Goal: Task Accomplishment & Management: Use online tool/utility

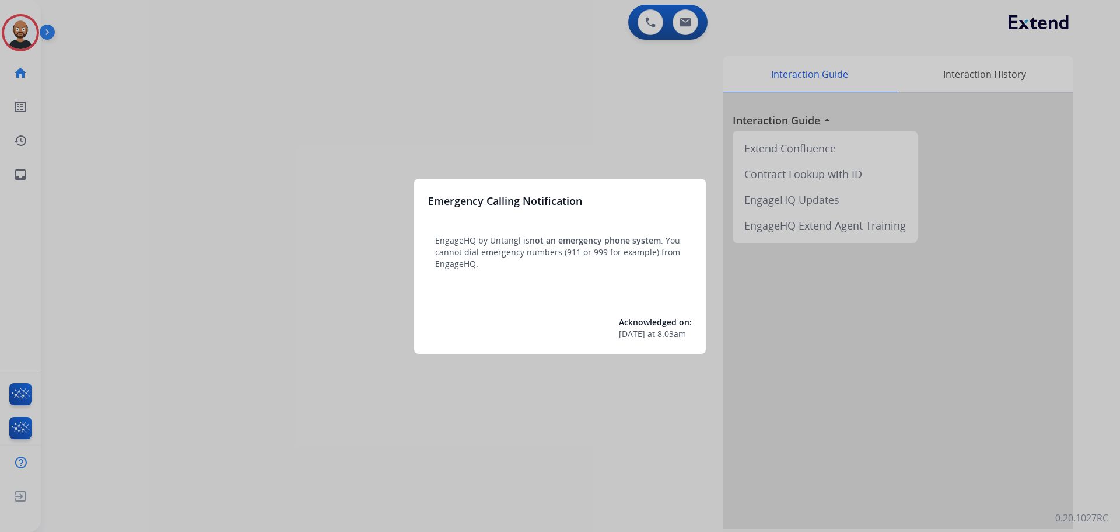
click at [233, 145] on div at bounding box center [560, 266] width 1120 height 532
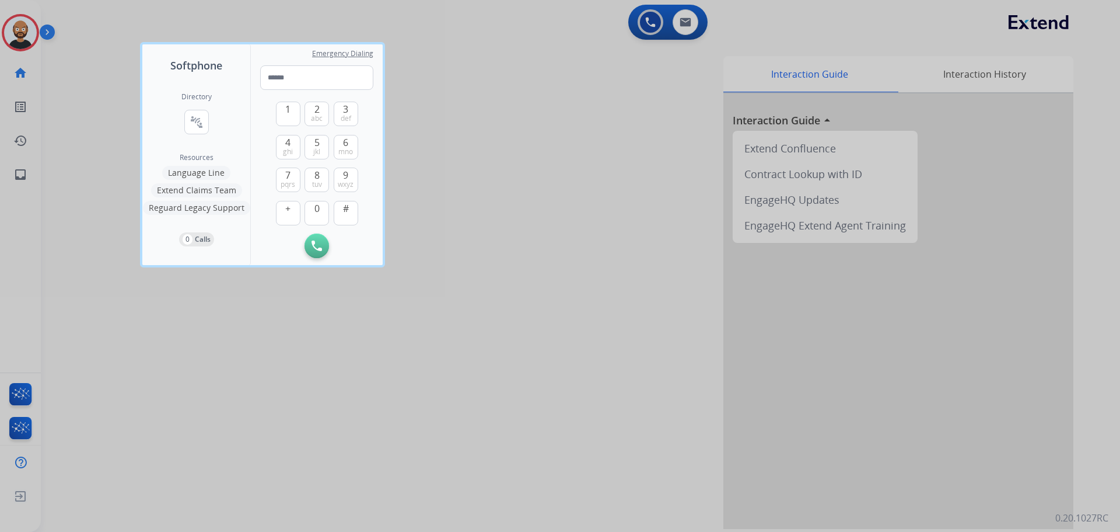
click at [179, 320] on div at bounding box center [560, 266] width 1120 height 532
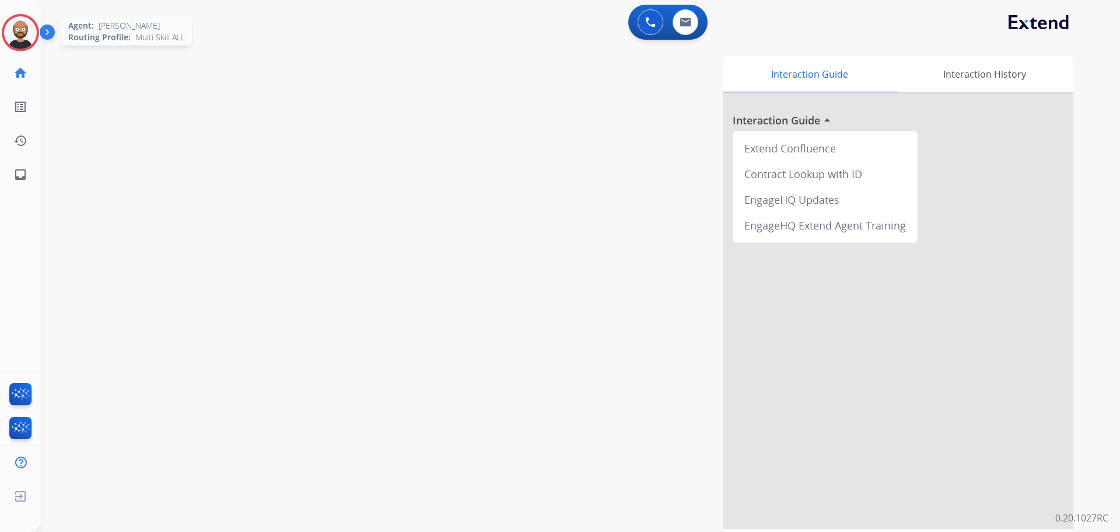
click at [13, 34] on img at bounding box center [20, 32] width 33 height 33
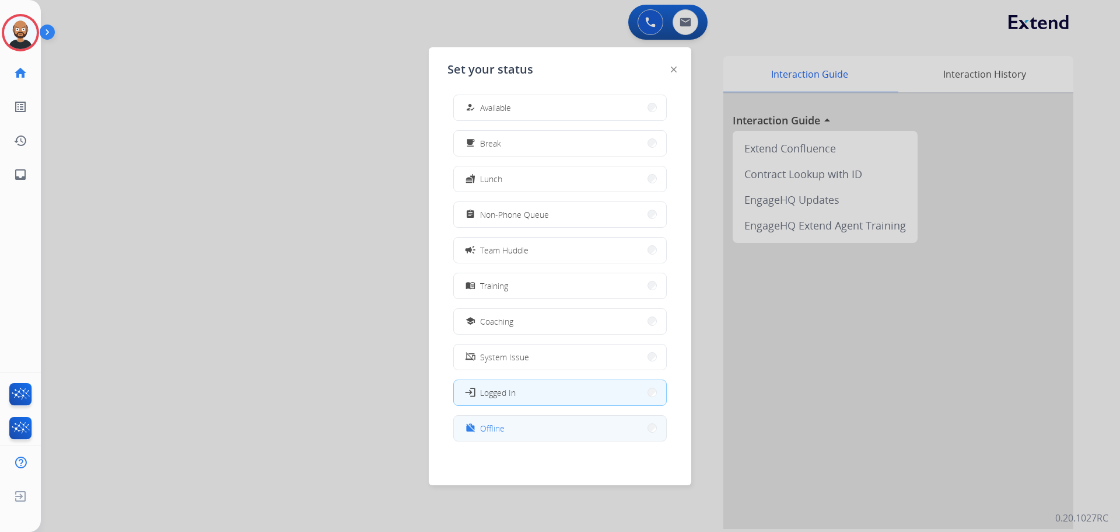
scroll to position [4, 0]
click at [555, 425] on button "work_off Offline" at bounding box center [560, 427] width 212 height 25
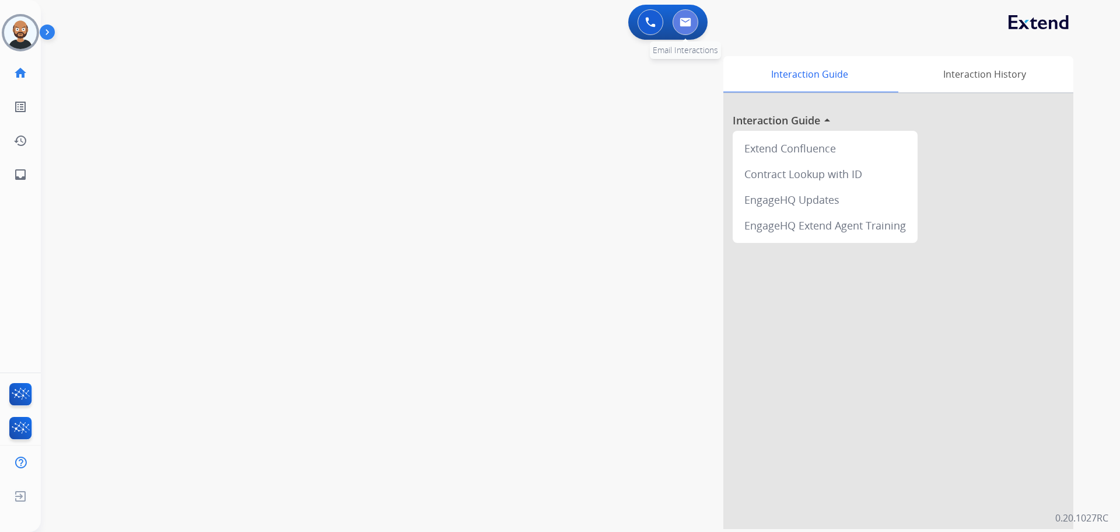
click at [683, 20] on img at bounding box center [686, 22] width 12 height 9
select select "**********"
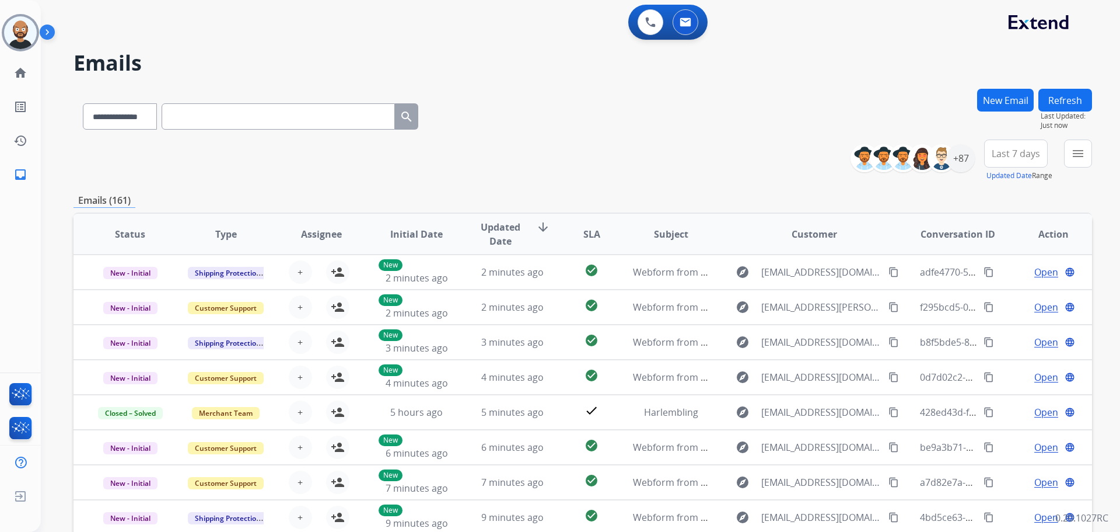
click at [1034, 155] on span "Last 7 days" at bounding box center [1016, 153] width 48 height 5
click at [992, 293] on div "Last 90 days" at bounding box center [1012, 295] width 64 height 18
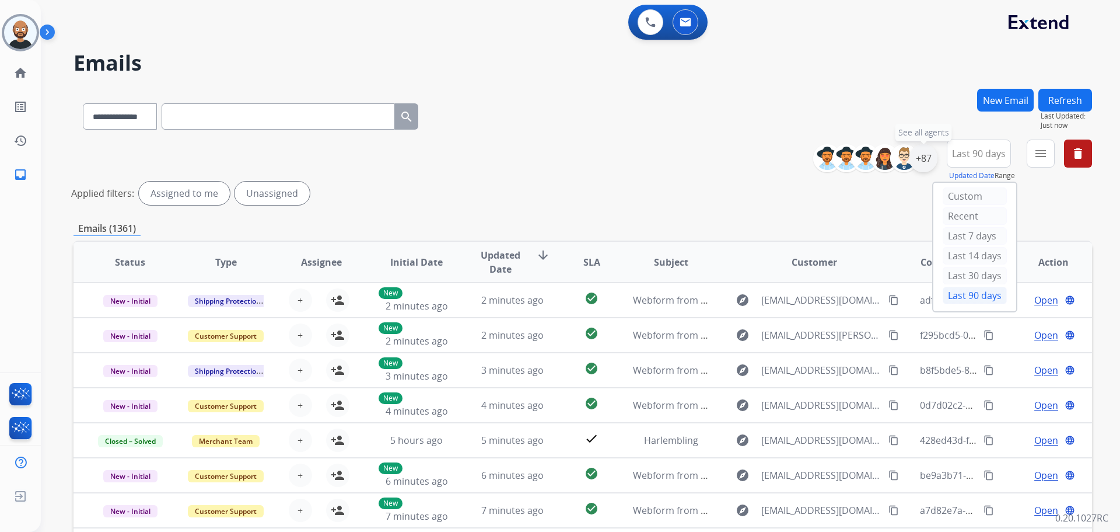
click at [927, 165] on div "+87" at bounding box center [924, 158] width 28 height 28
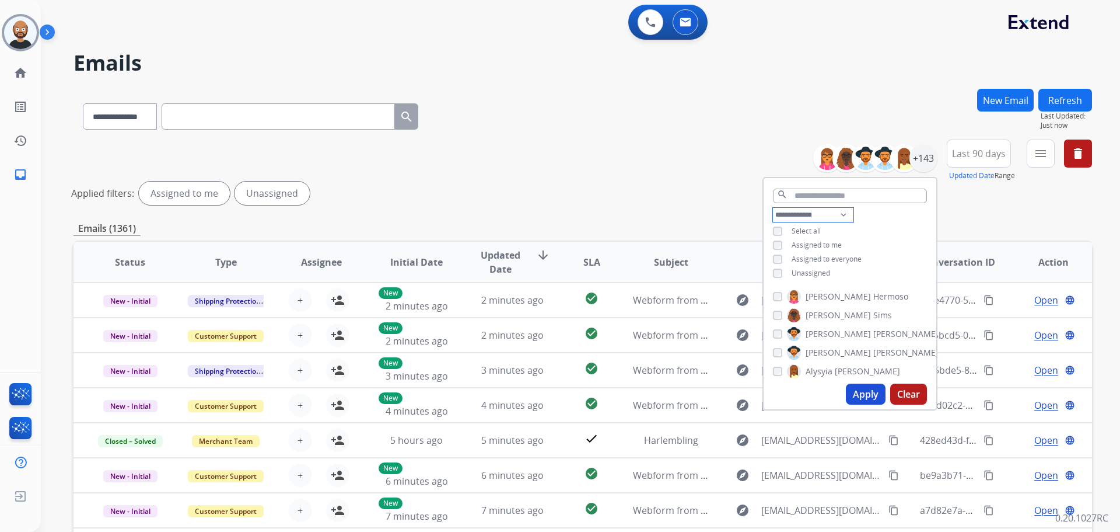
click at [803, 218] on select "**********" at bounding box center [813, 215] width 81 height 14
select select "**********"
click at [773, 208] on select "**********" at bounding box center [813, 215] width 81 height 14
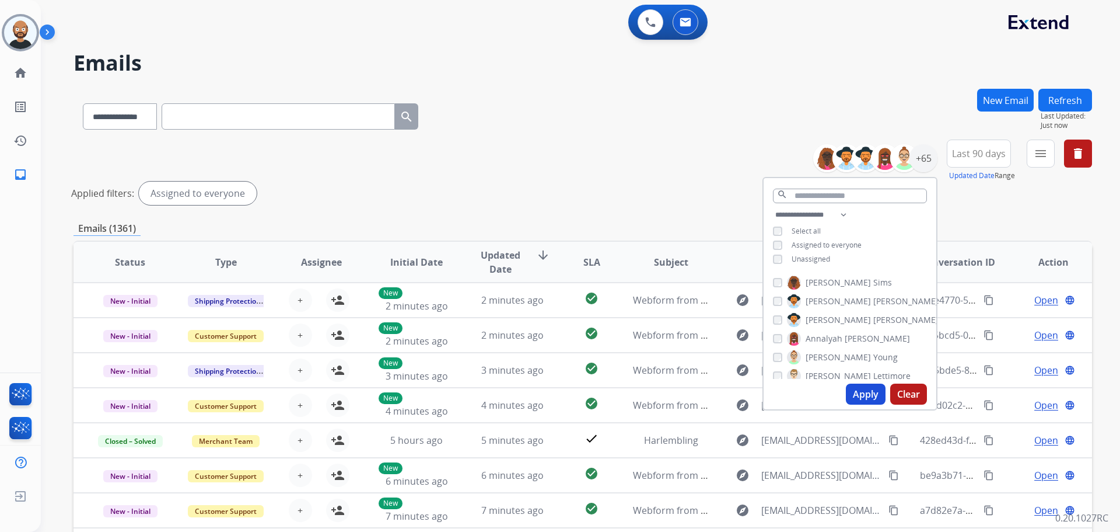
click at [857, 387] on button "Apply" at bounding box center [866, 393] width 40 height 21
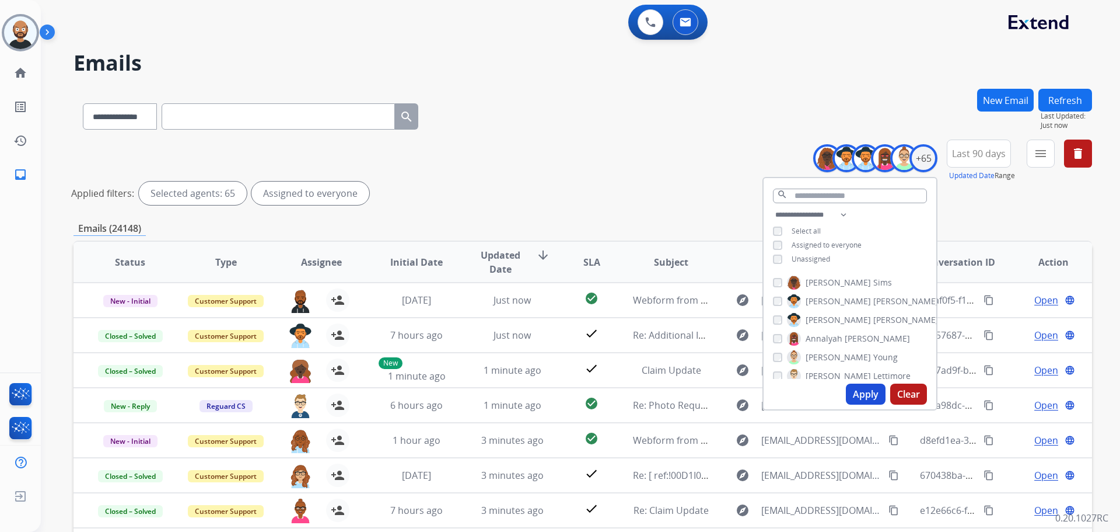
click at [630, 181] on div "**********" at bounding box center [583, 174] width 1019 height 70
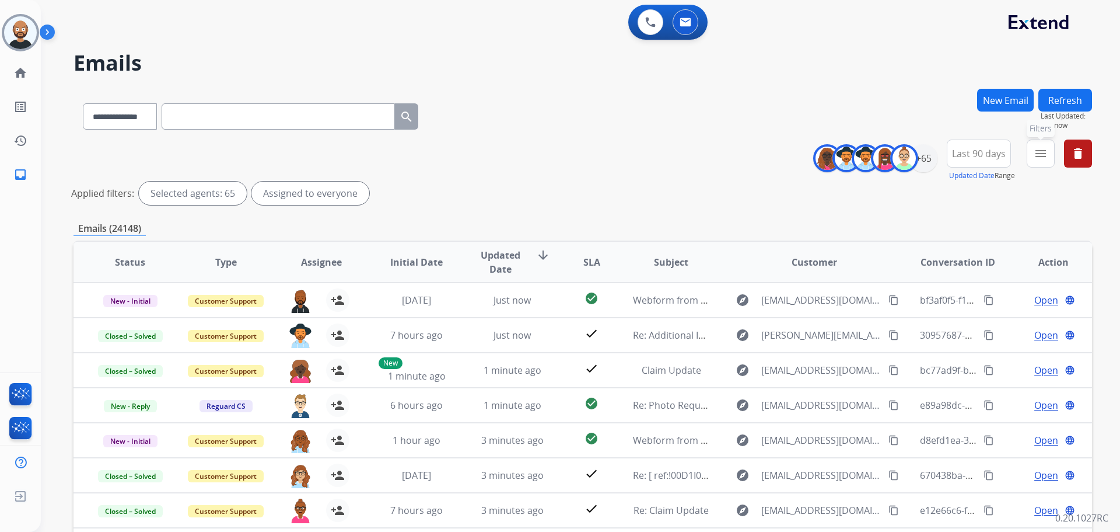
click at [1032, 153] on button "menu Filters" at bounding box center [1041, 153] width 28 height 28
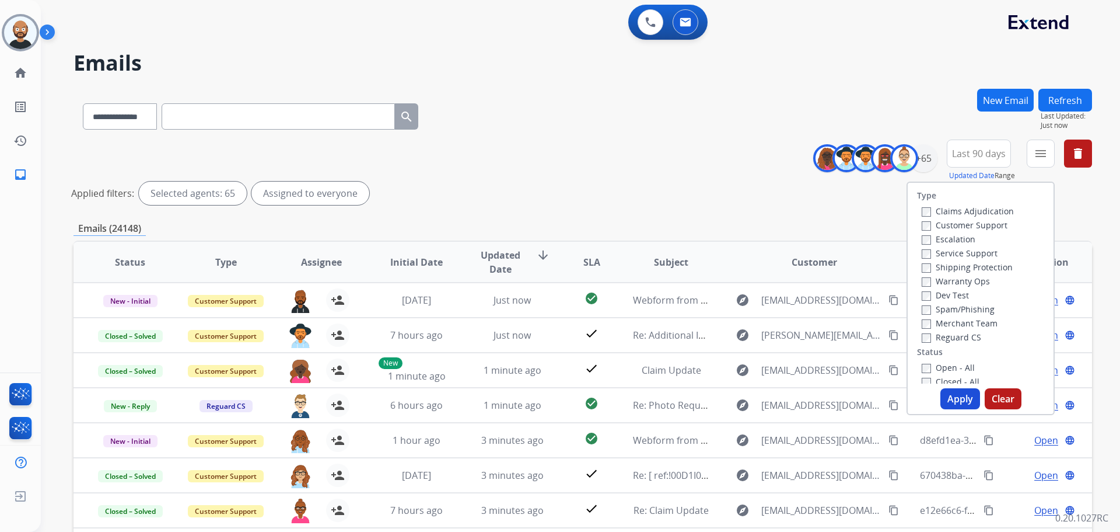
click at [953, 227] on label "Customer Support" at bounding box center [965, 224] width 86 height 11
click at [948, 270] on label "Shipping Protection" at bounding box center [967, 266] width 91 height 11
click at [951, 337] on label "Reguard CS" at bounding box center [952, 336] width 60 height 11
click at [953, 354] on label "New - Reply" at bounding box center [952, 350] width 61 height 11
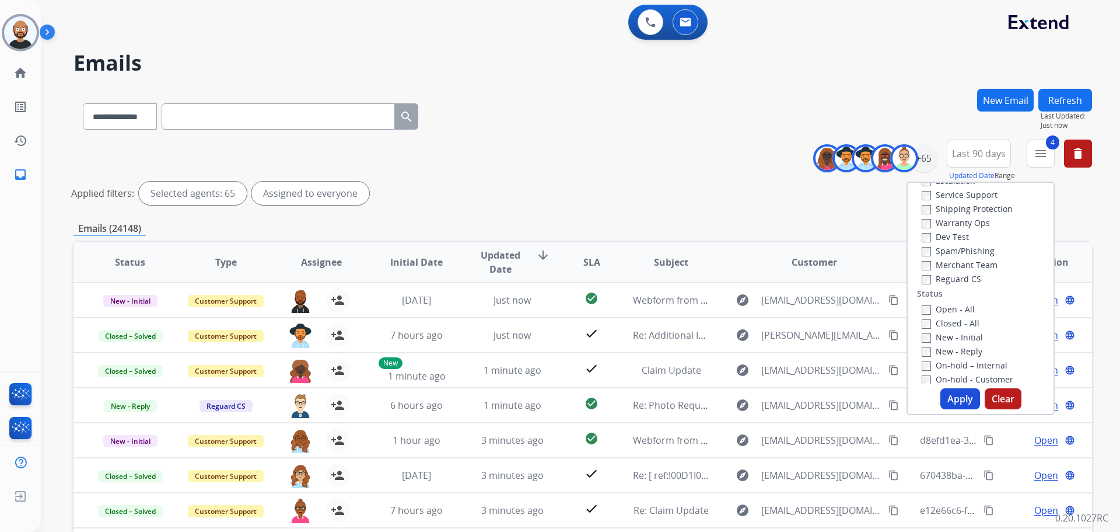
click at [956, 407] on button "Apply" at bounding box center [961, 398] width 40 height 21
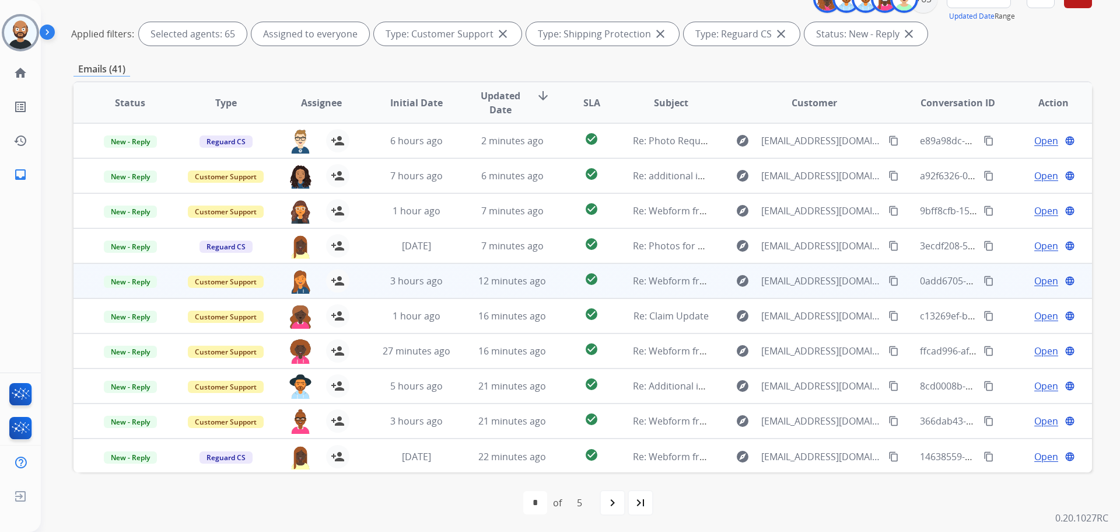
scroll to position [160, 0]
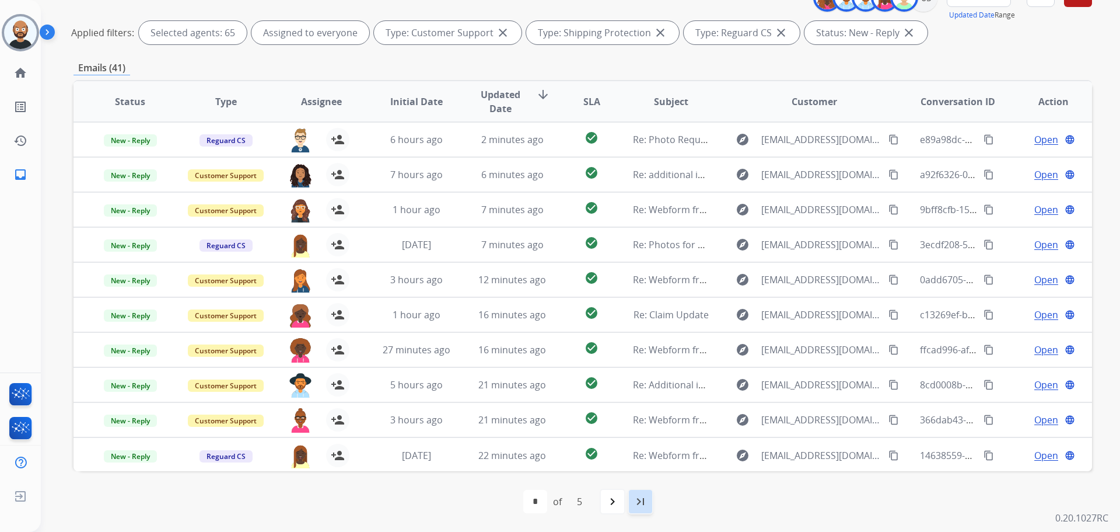
click at [630, 497] on div "last_page" at bounding box center [641, 501] width 26 height 26
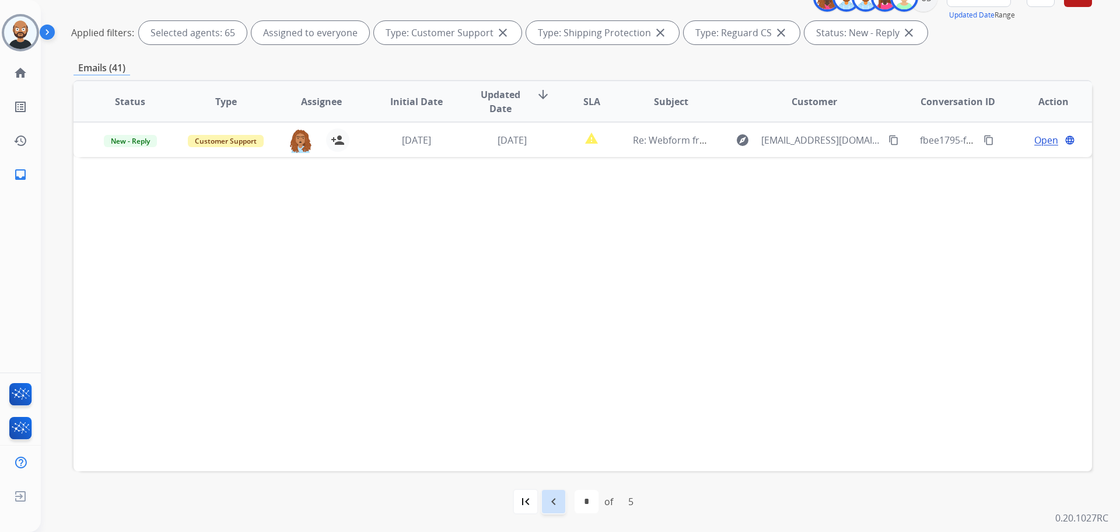
click at [557, 497] on mat-icon "navigate_before" at bounding box center [554, 501] width 14 height 14
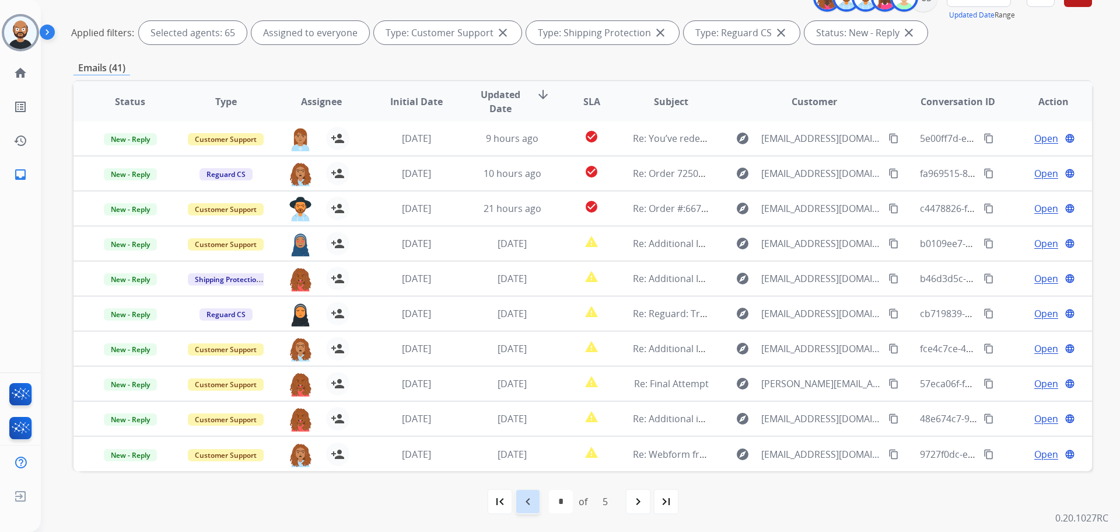
click at [524, 500] on mat-icon "navigate_before" at bounding box center [528, 501] width 14 height 14
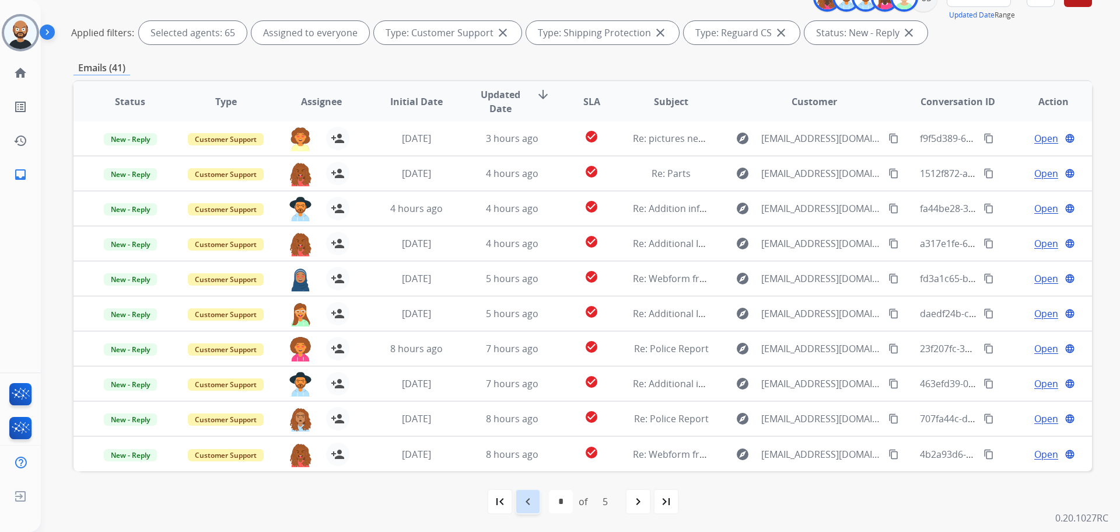
click at [534, 505] on div "navigate_before" at bounding box center [528, 501] width 26 height 26
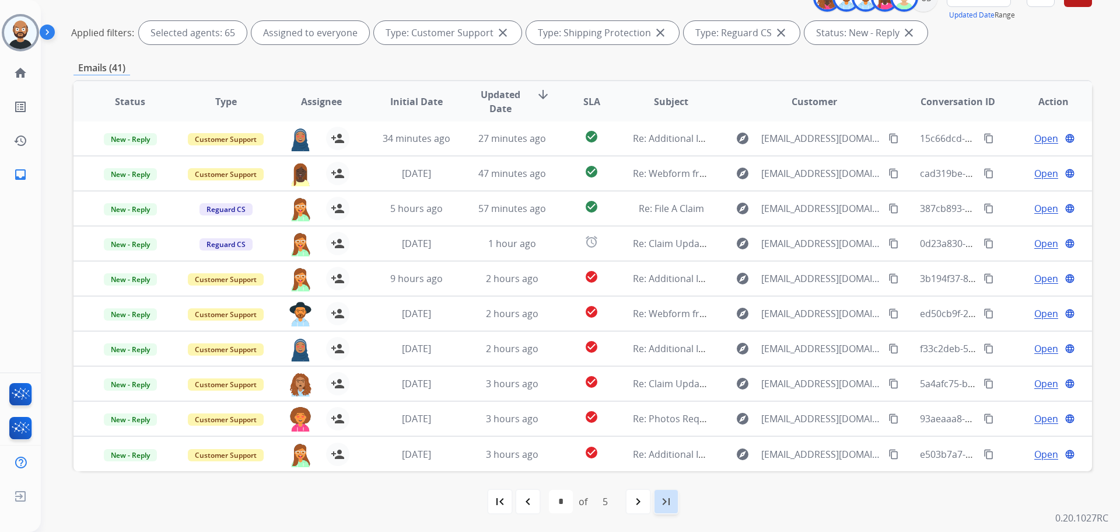
click at [660, 498] on mat-icon "last_page" at bounding box center [666, 501] width 14 height 14
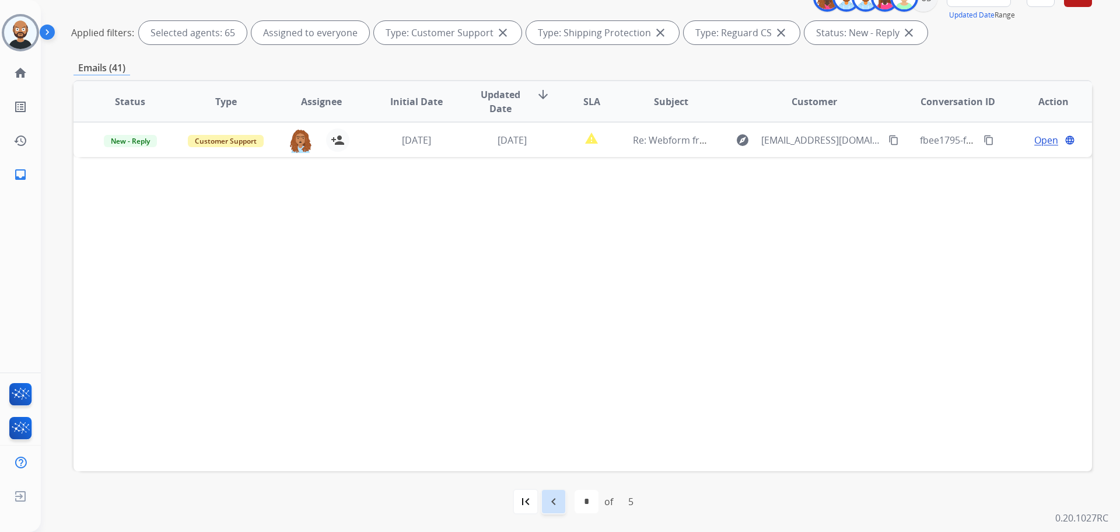
click at [557, 505] on mat-icon "navigate_before" at bounding box center [554, 501] width 14 height 14
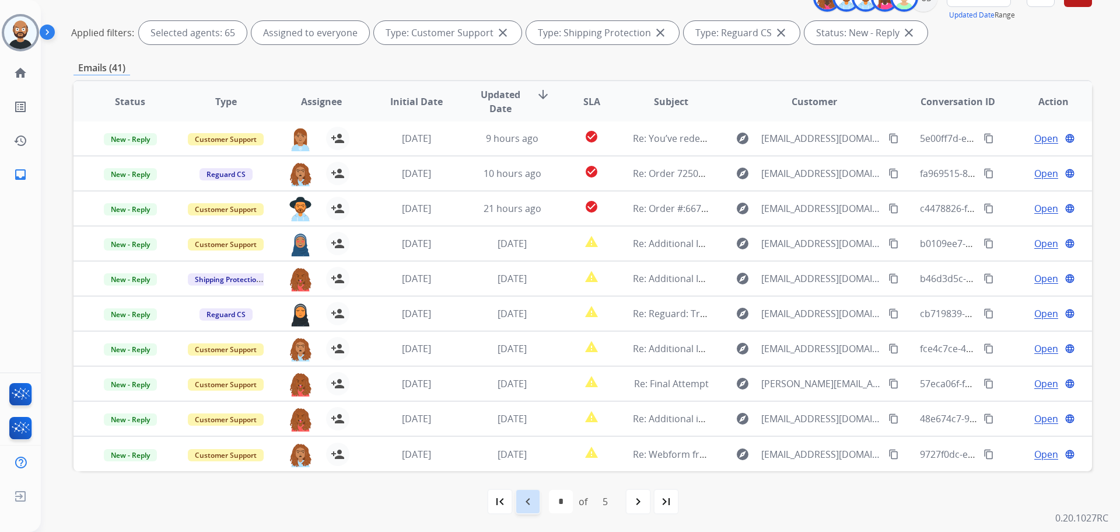
click at [527, 503] on mat-icon "navigate_before" at bounding box center [528, 501] width 14 height 14
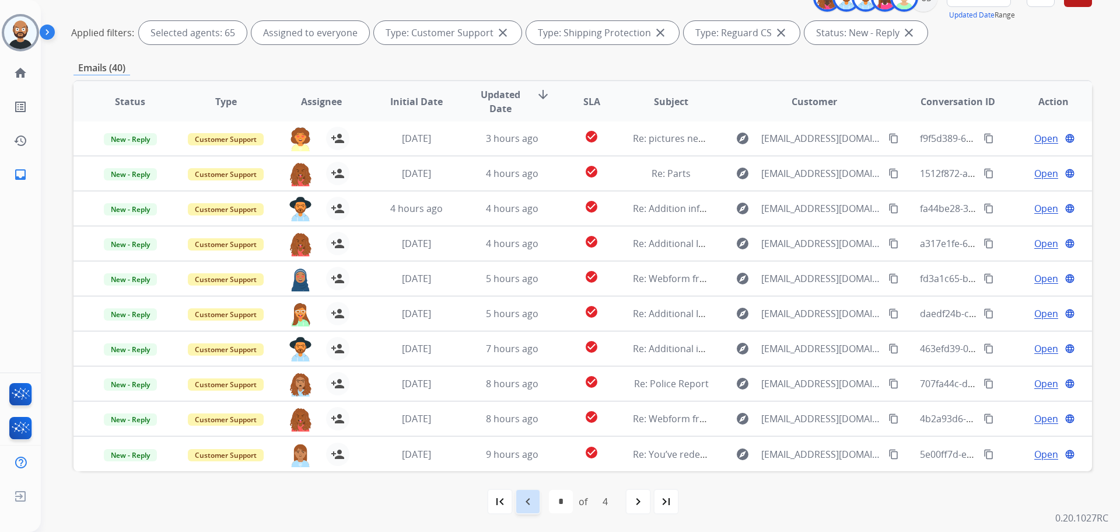
click at [538, 504] on div "navigate_before" at bounding box center [528, 501] width 26 height 26
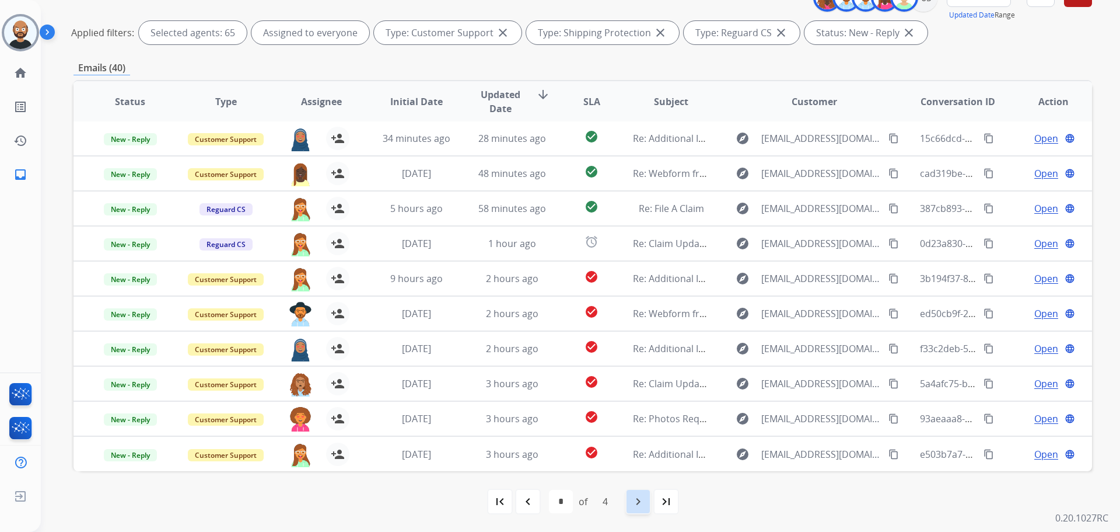
click at [632, 501] on mat-icon "navigate_next" at bounding box center [638, 501] width 14 height 14
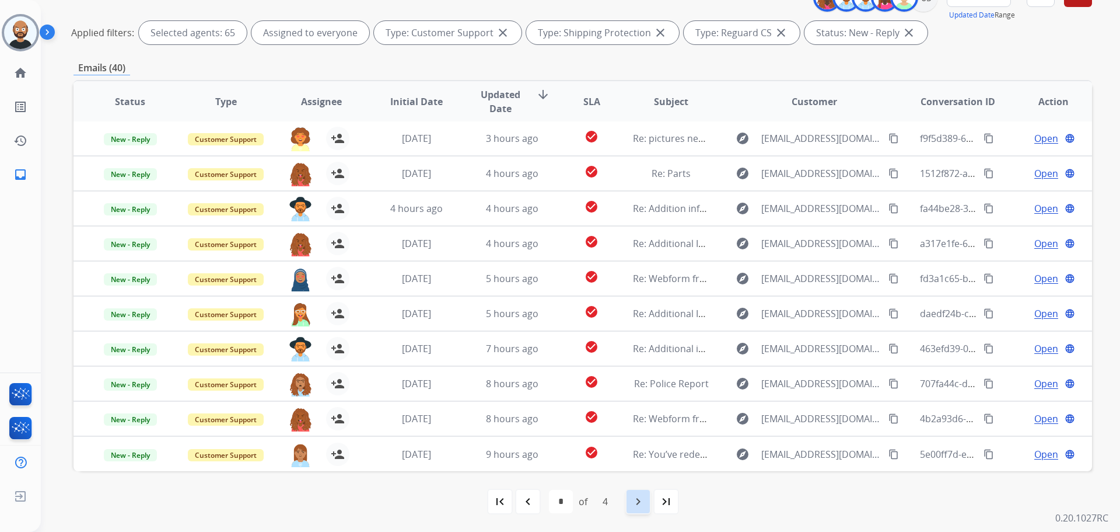
click at [633, 495] on mat-icon "navigate_next" at bounding box center [638, 501] width 14 height 14
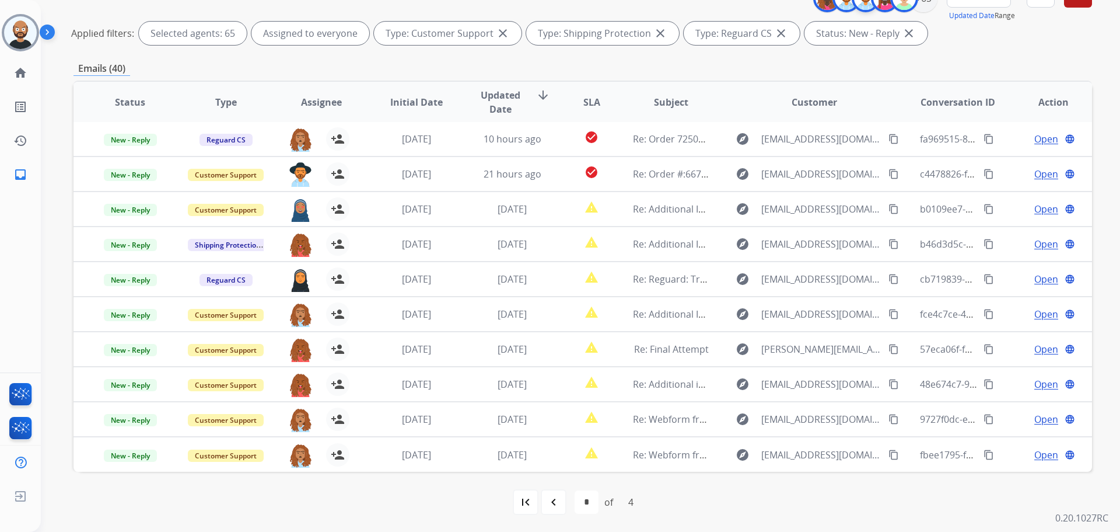
scroll to position [1, 0]
click at [562, 499] on div "navigate_before" at bounding box center [554, 502] width 26 height 26
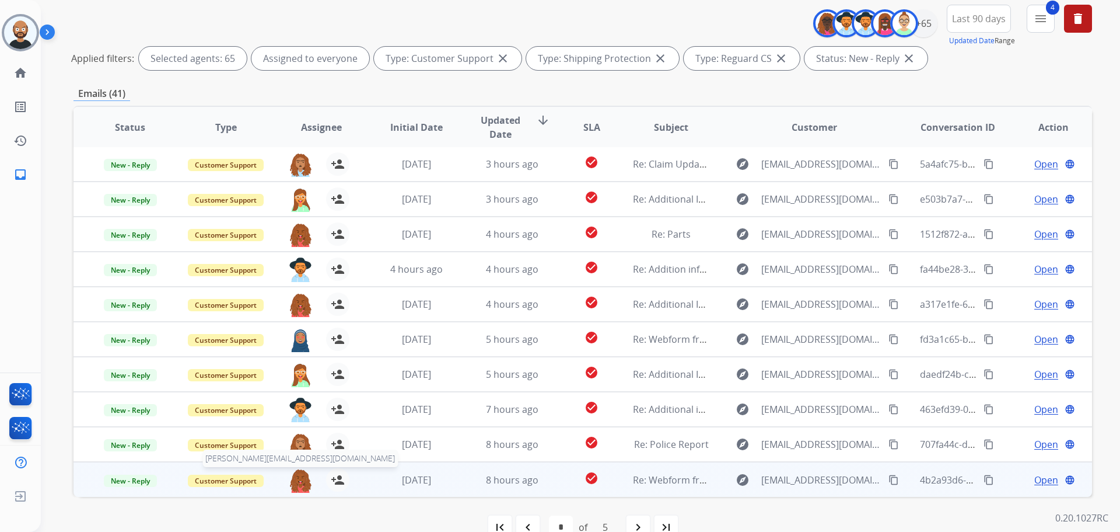
scroll to position [160, 0]
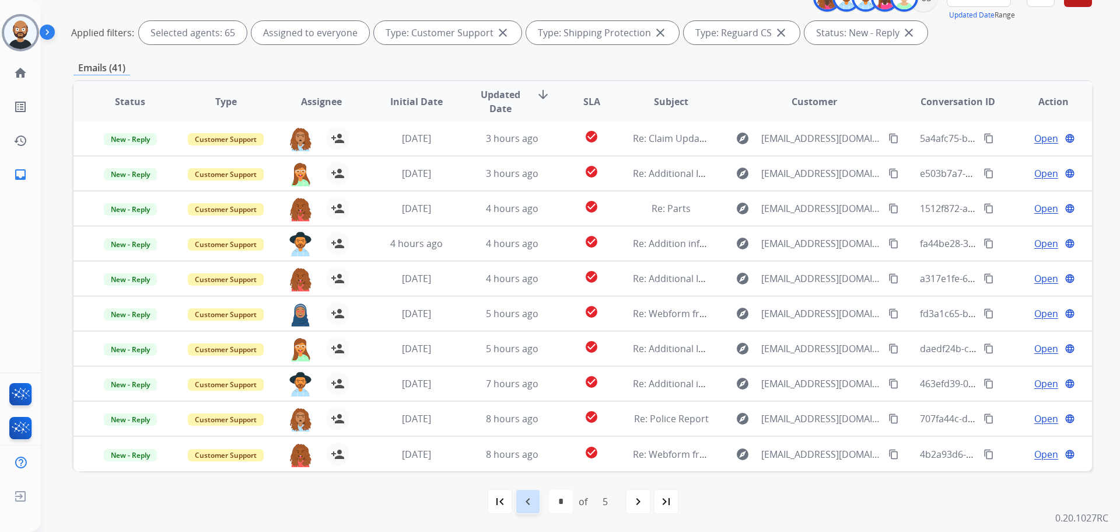
click at [526, 498] on mat-icon "navigate_before" at bounding box center [528, 501] width 14 height 14
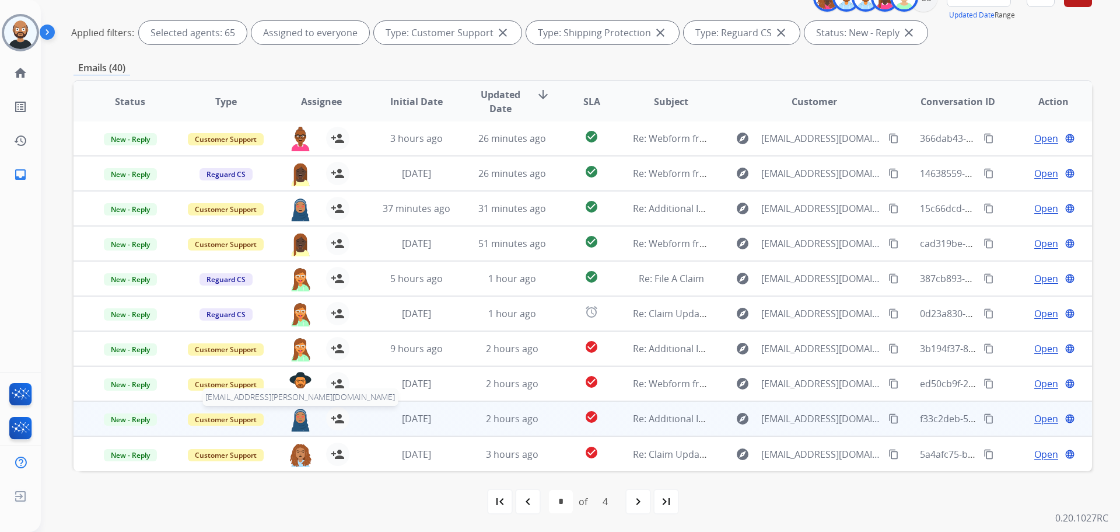
scroll to position [0, 0]
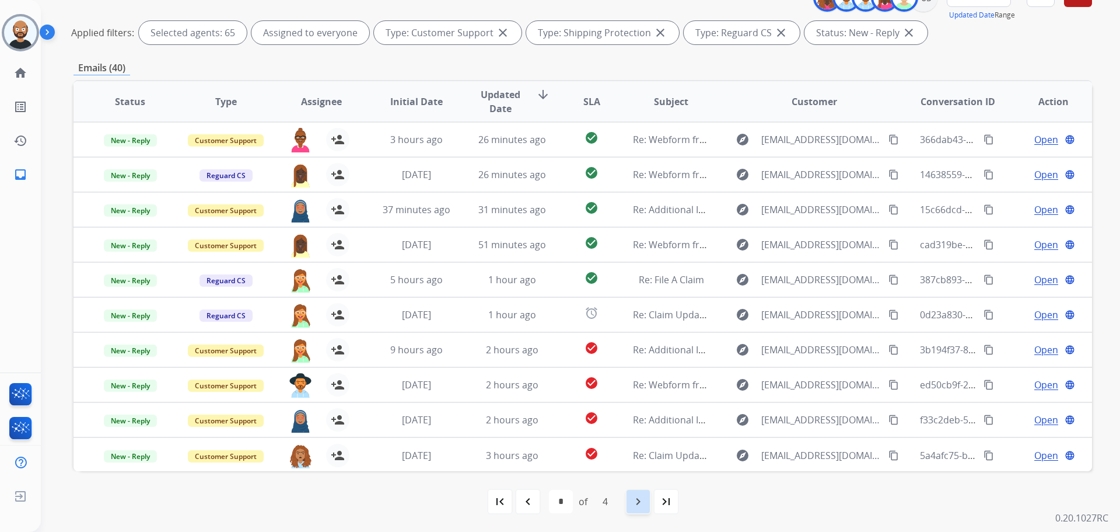
click at [632, 497] on mat-icon "navigate_next" at bounding box center [638, 501] width 14 height 14
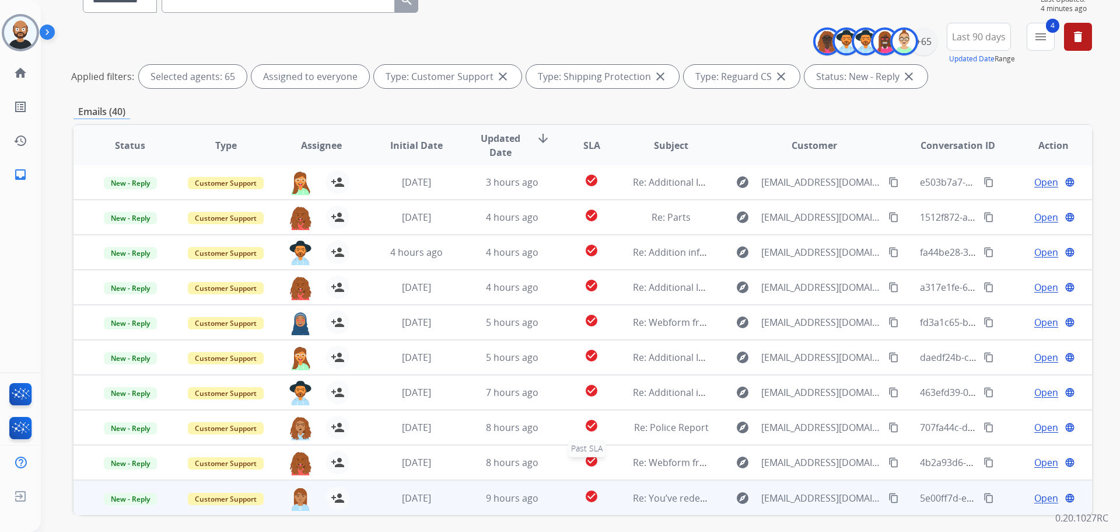
scroll to position [160, 0]
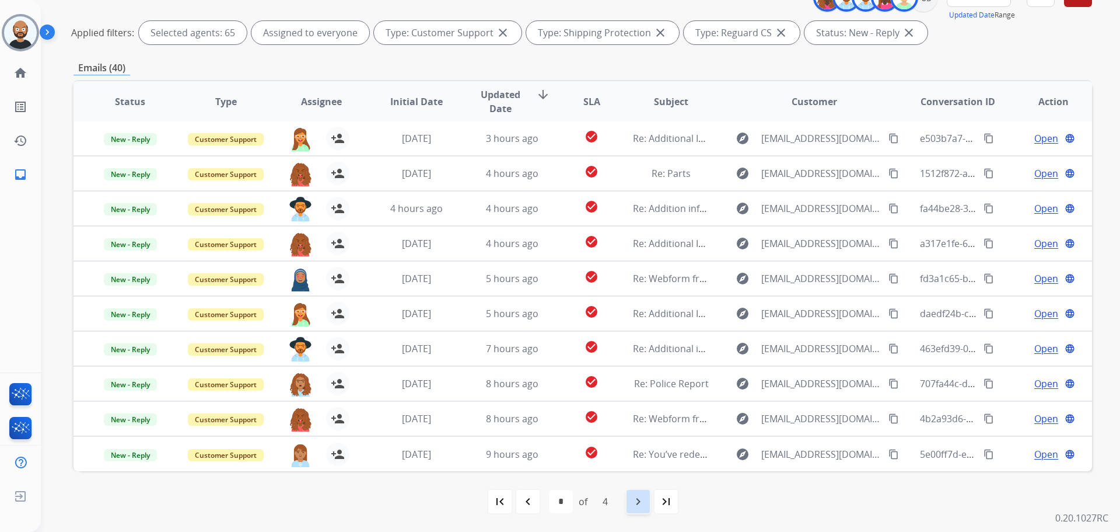
click at [630, 493] on div "navigate_next" at bounding box center [638, 501] width 26 height 26
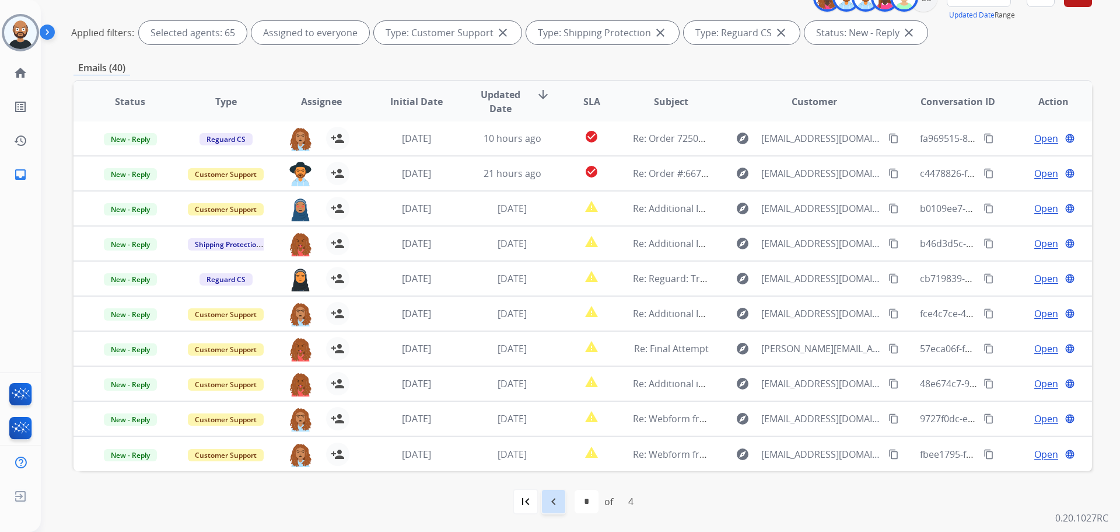
click at [552, 502] on mat-icon "navigate_before" at bounding box center [554, 501] width 14 height 14
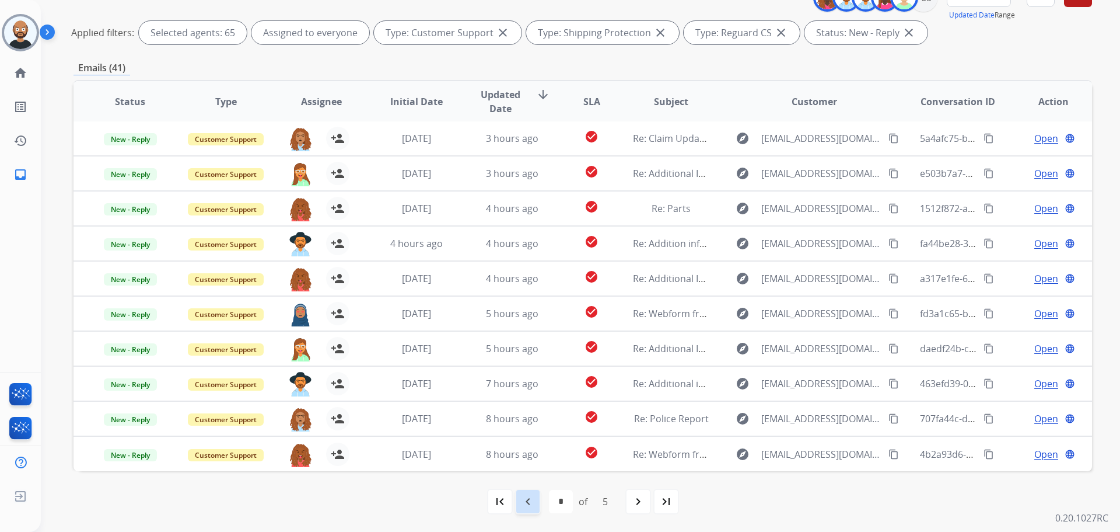
click at [533, 500] on mat-icon "navigate_before" at bounding box center [528, 501] width 14 height 14
select select "*"
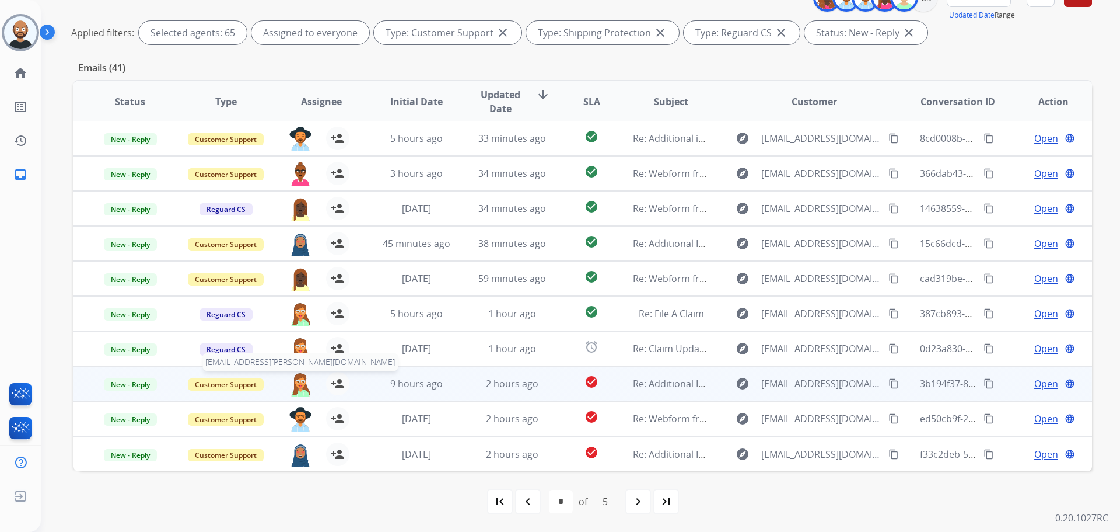
click at [299, 382] on img at bounding box center [300, 384] width 23 height 25
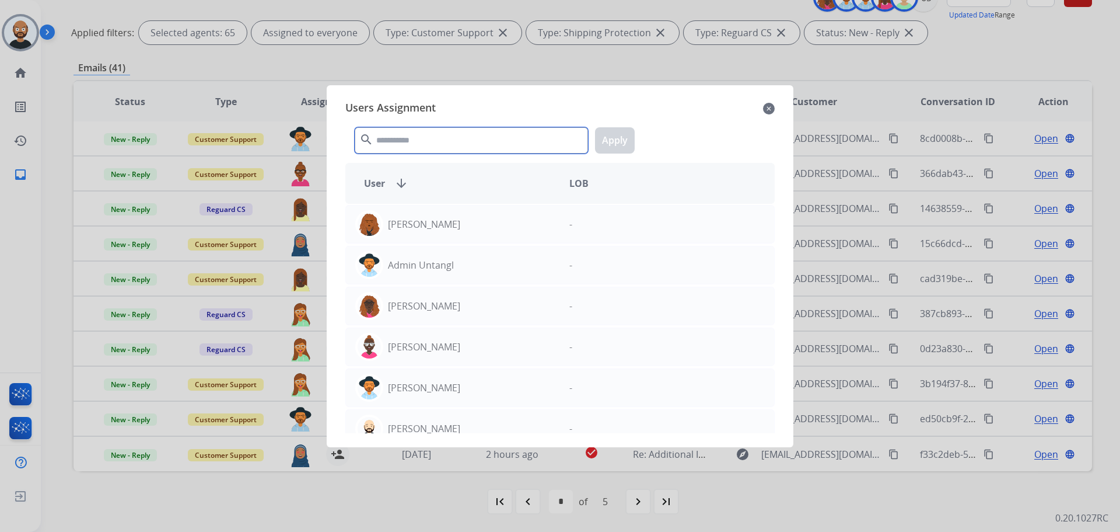
click at [463, 139] on input "text" at bounding box center [471, 140] width 233 height 26
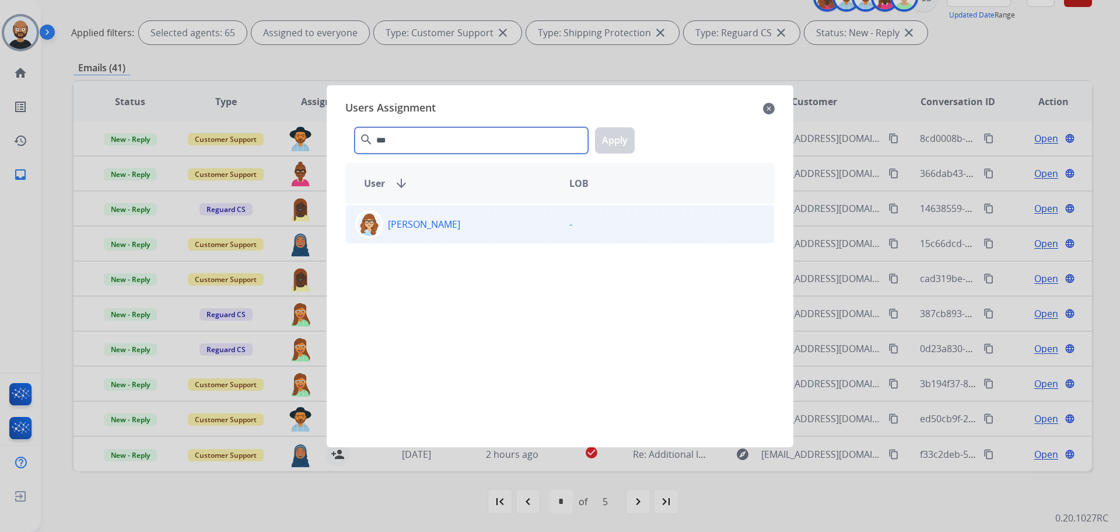
type input "***"
click at [432, 231] on div "[PERSON_NAME]" at bounding box center [453, 224] width 214 height 28
click at [618, 140] on button "Apply" at bounding box center [615, 140] width 40 height 26
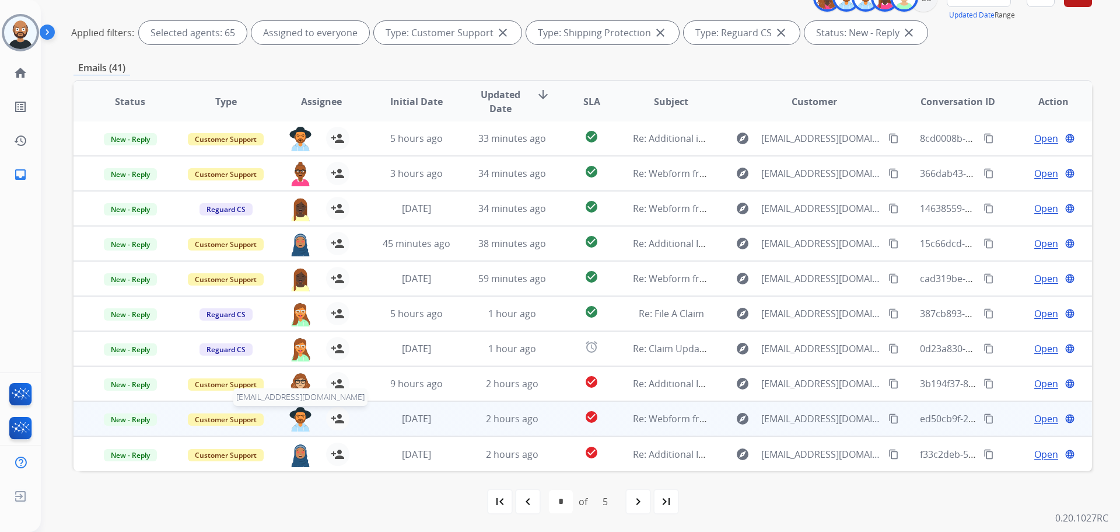
click at [293, 419] on img at bounding box center [300, 419] width 23 height 25
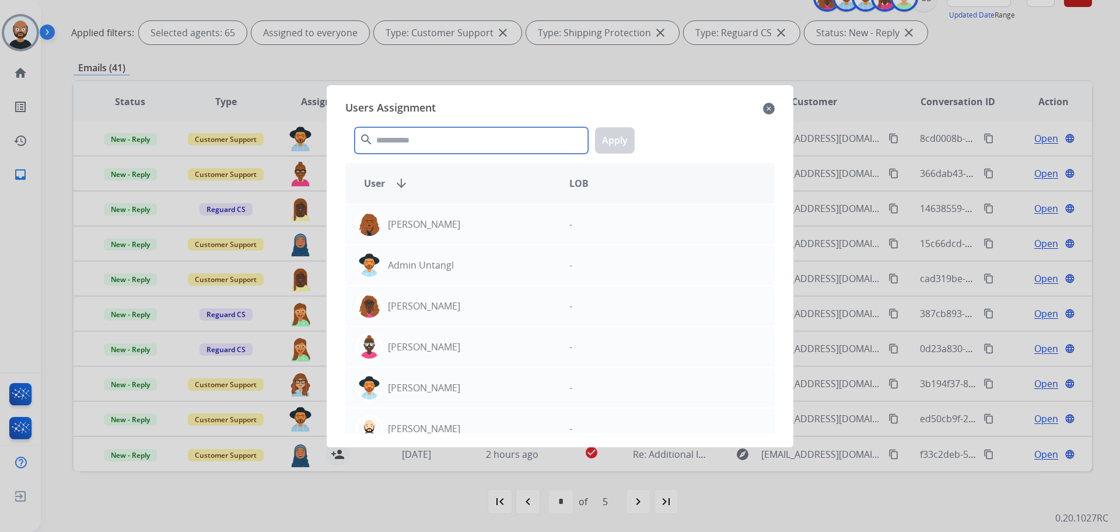
click at [448, 137] on input "text" at bounding box center [471, 140] width 233 height 26
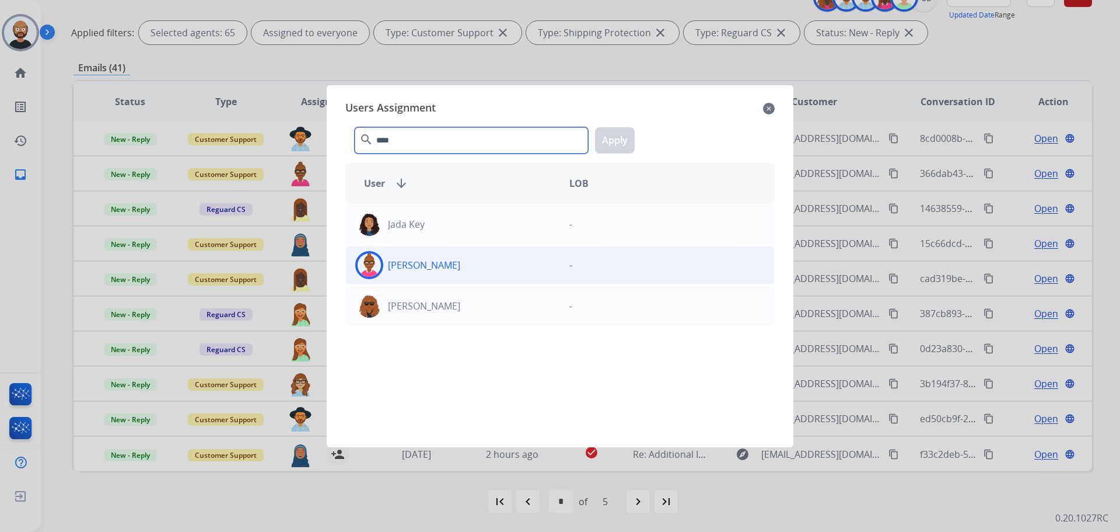
type input "****"
click at [459, 268] on div "[PERSON_NAME]" at bounding box center [453, 265] width 214 height 28
click at [630, 134] on button "Apply" at bounding box center [615, 140] width 40 height 26
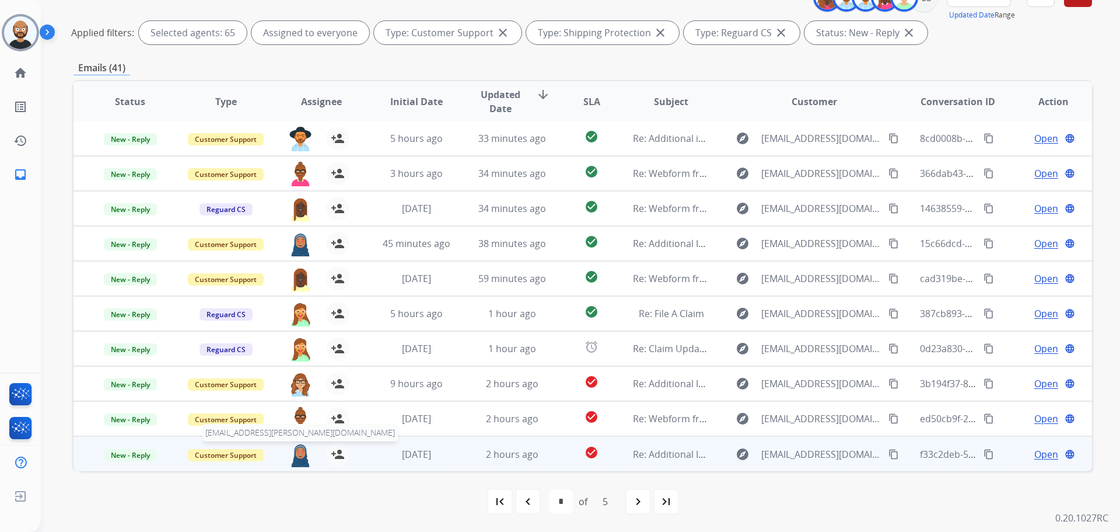
click at [302, 452] on img at bounding box center [300, 454] width 23 height 25
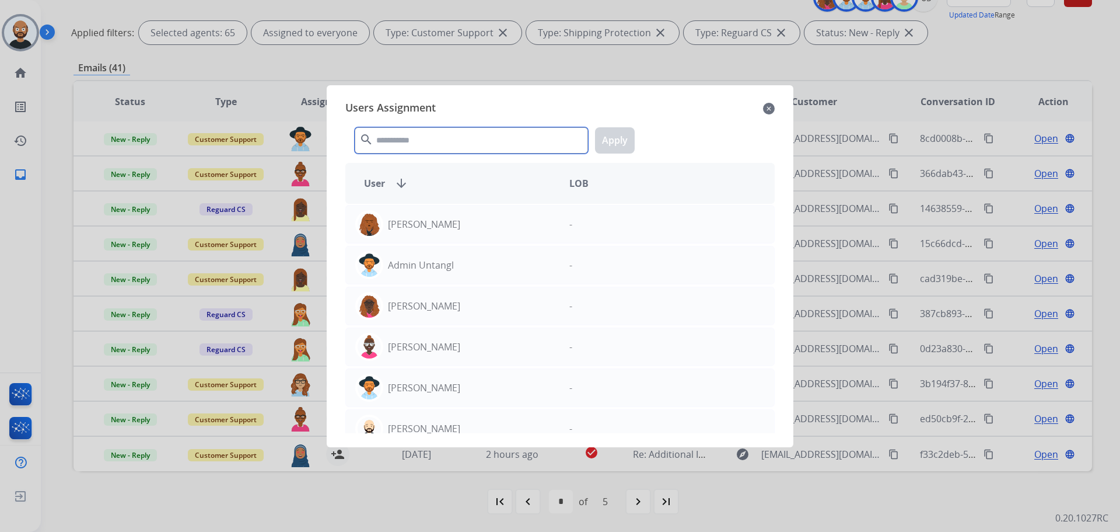
click at [466, 137] on input "text" at bounding box center [471, 140] width 233 height 26
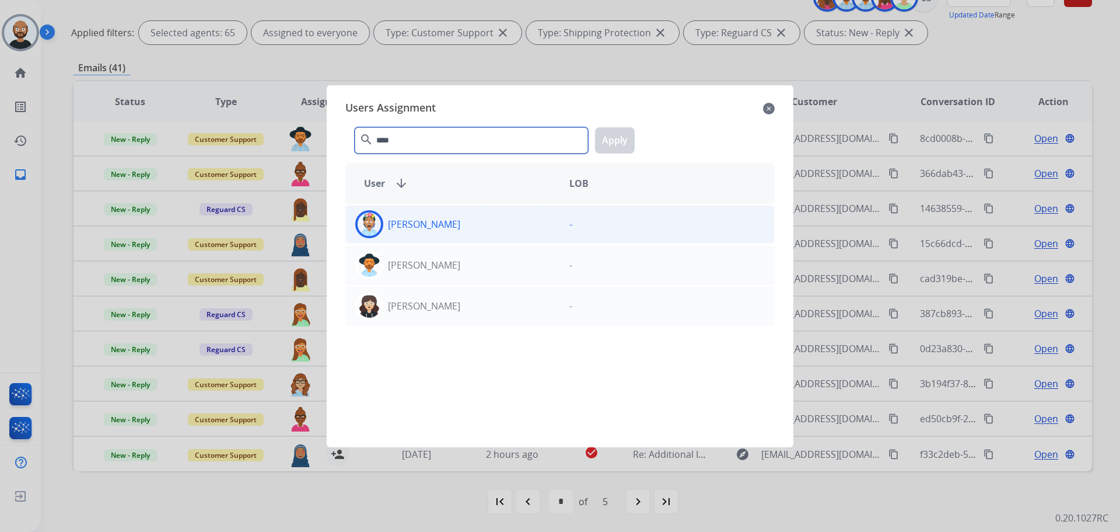
type input "****"
click at [469, 226] on div "[PERSON_NAME]" at bounding box center [453, 224] width 214 height 28
click at [613, 139] on button "Apply" at bounding box center [615, 140] width 40 height 26
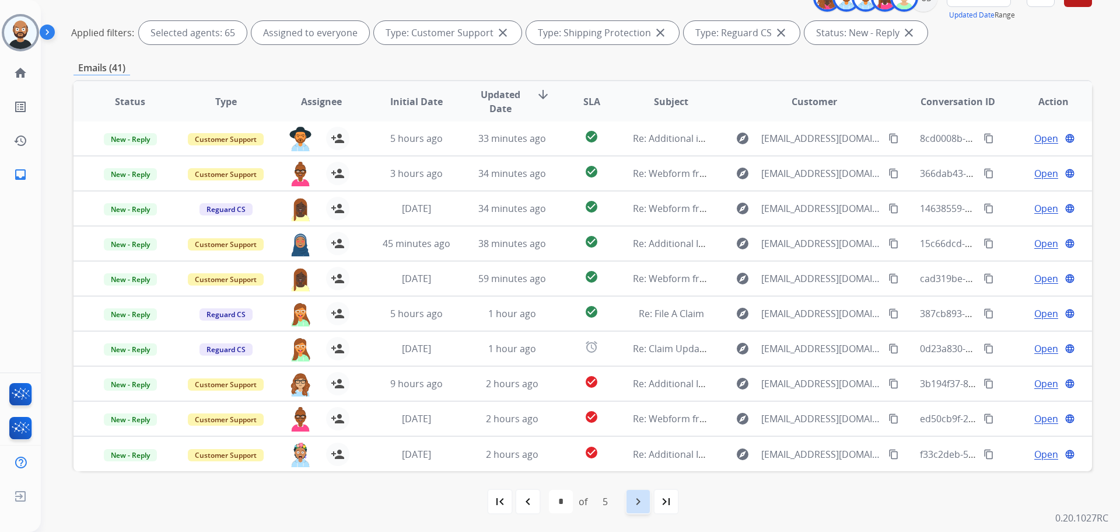
click at [631, 499] on div "navigate_next" at bounding box center [638, 501] width 26 height 26
select select "*"
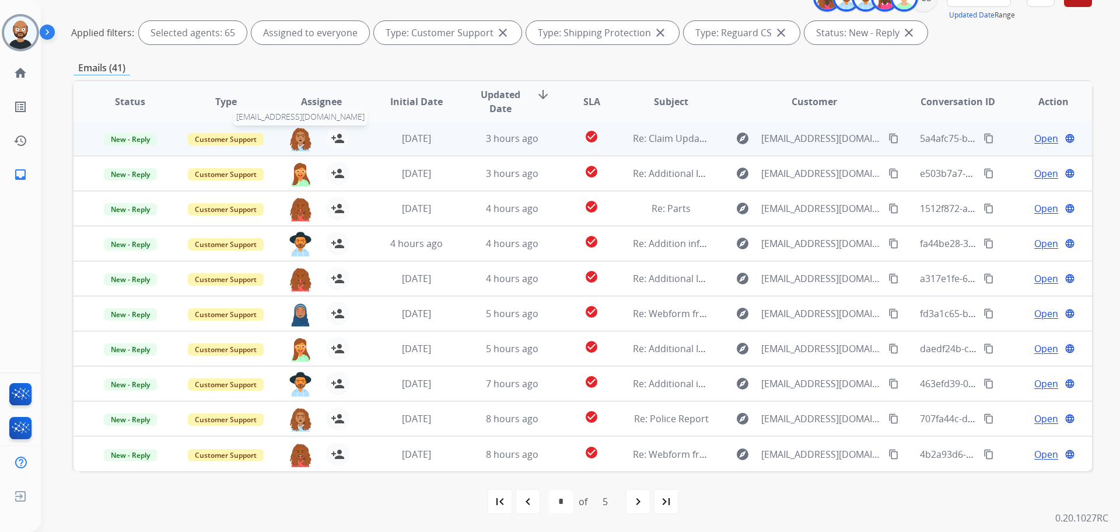
click at [297, 138] on img at bounding box center [300, 139] width 23 height 25
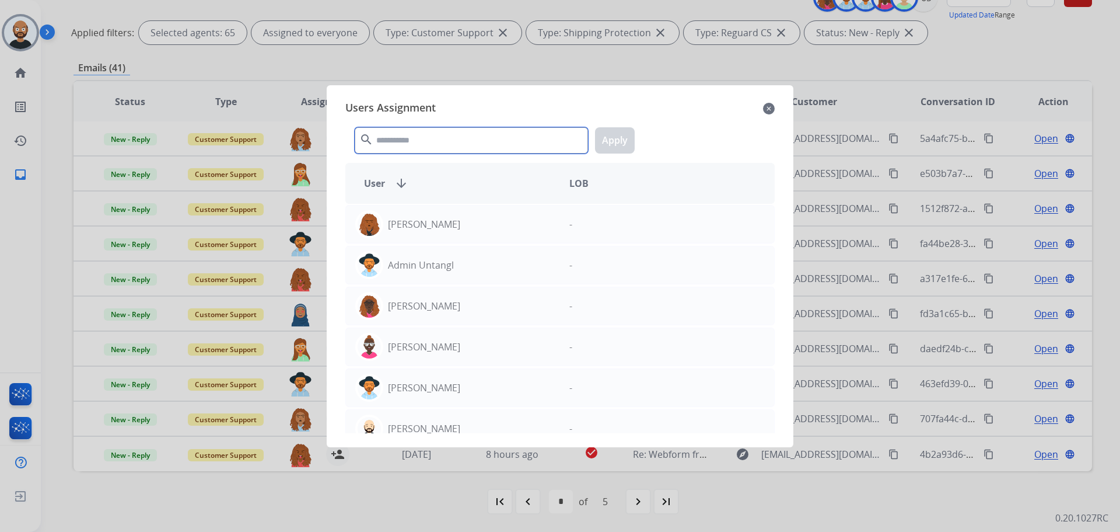
click at [422, 143] on input "text" at bounding box center [471, 140] width 233 height 26
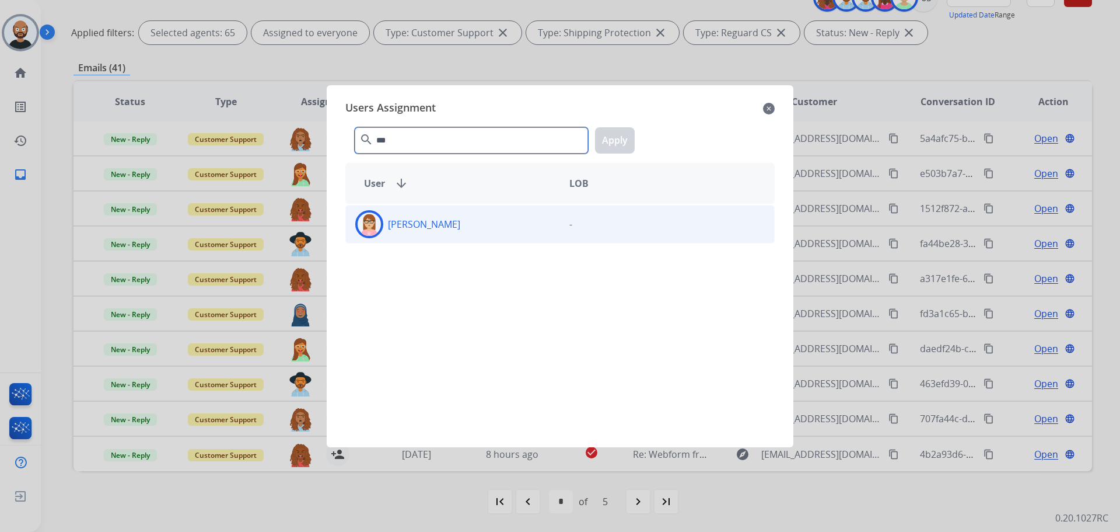
type input "***"
click at [484, 229] on div "[PERSON_NAME]" at bounding box center [453, 224] width 214 height 28
click at [625, 142] on button "Apply" at bounding box center [615, 140] width 40 height 26
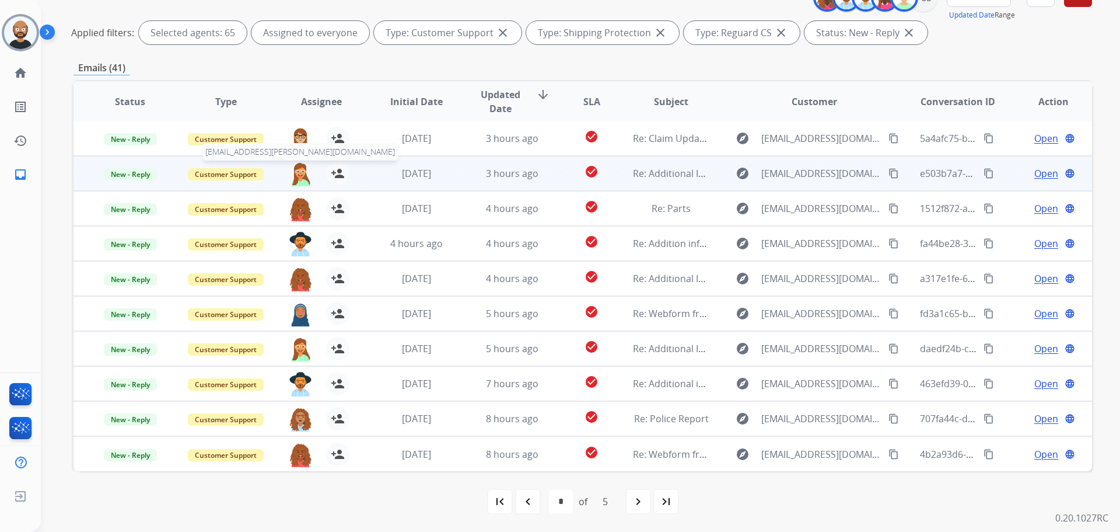
click at [295, 174] on img at bounding box center [300, 174] width 23 height 25
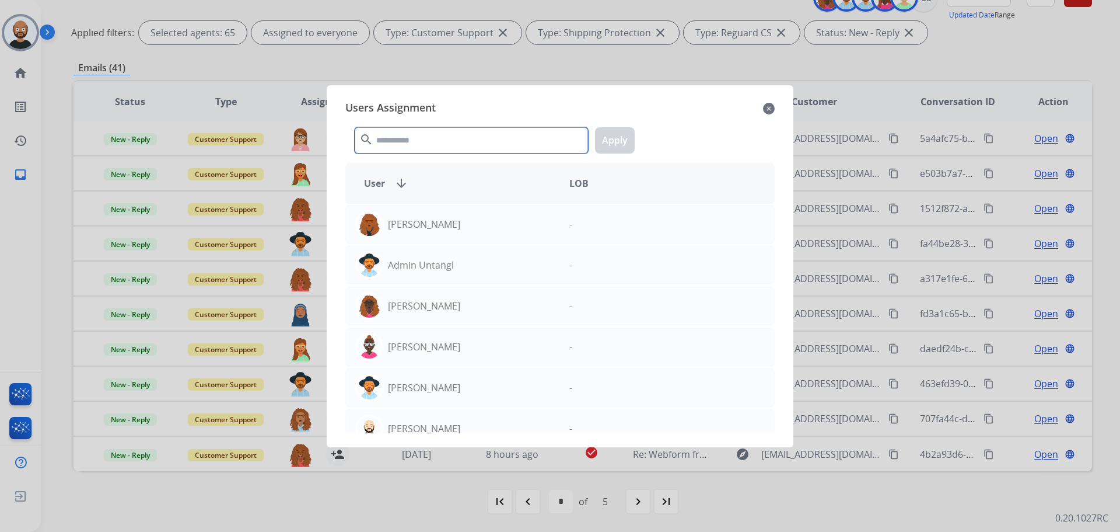
click at [476, 142] on input "text" at bounding box center [471, 140] width 233 height 26
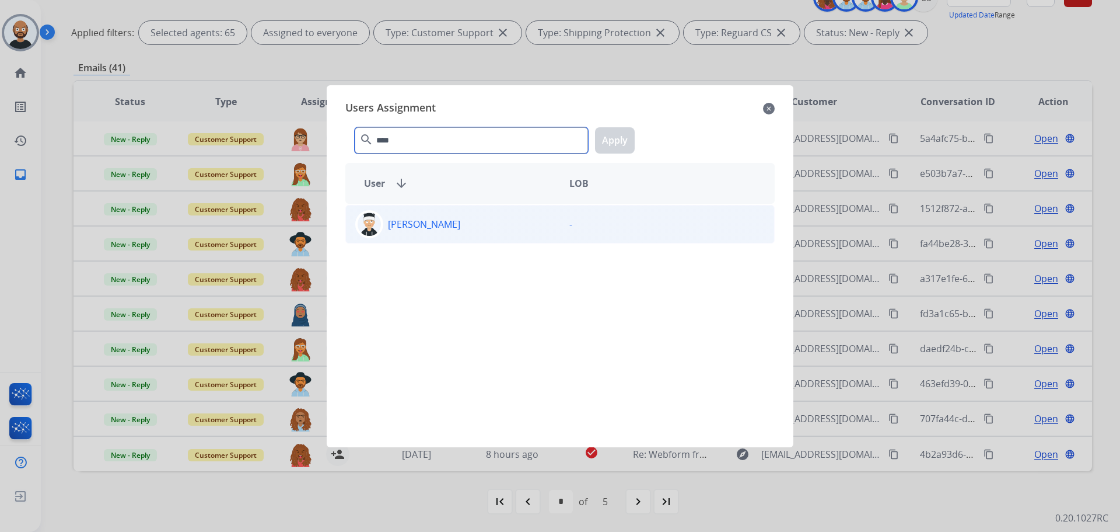
type input "****"
click at [494, 228] on div "[PERSON_NAME]" at bounding box center [453, 224] width 214 height 28
click at [613, 139] on button "Apply" at bounding box center [615, 140] width 40 height 26
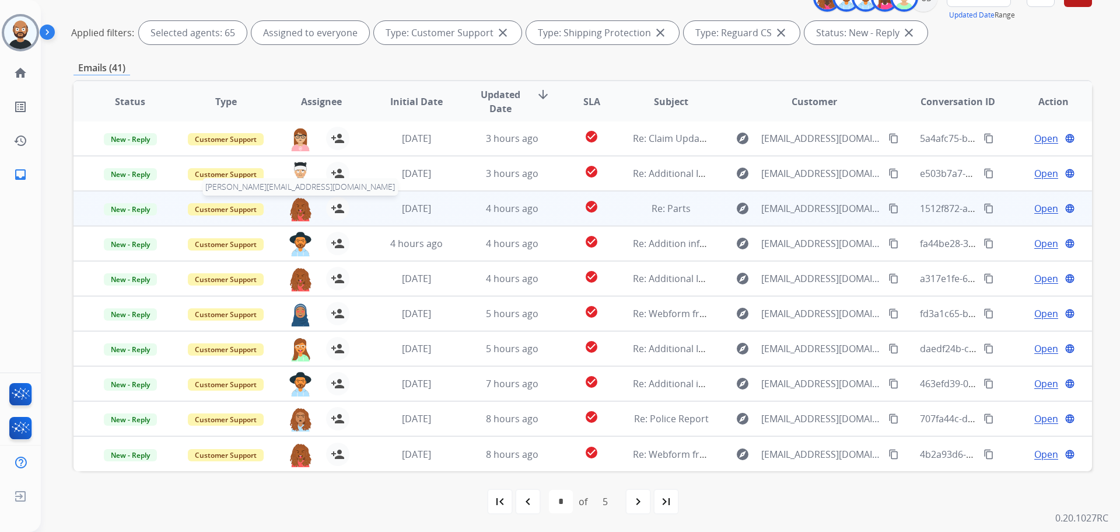
click at [297, 206] on img at bounding box center [300, 209] width 23 height 25
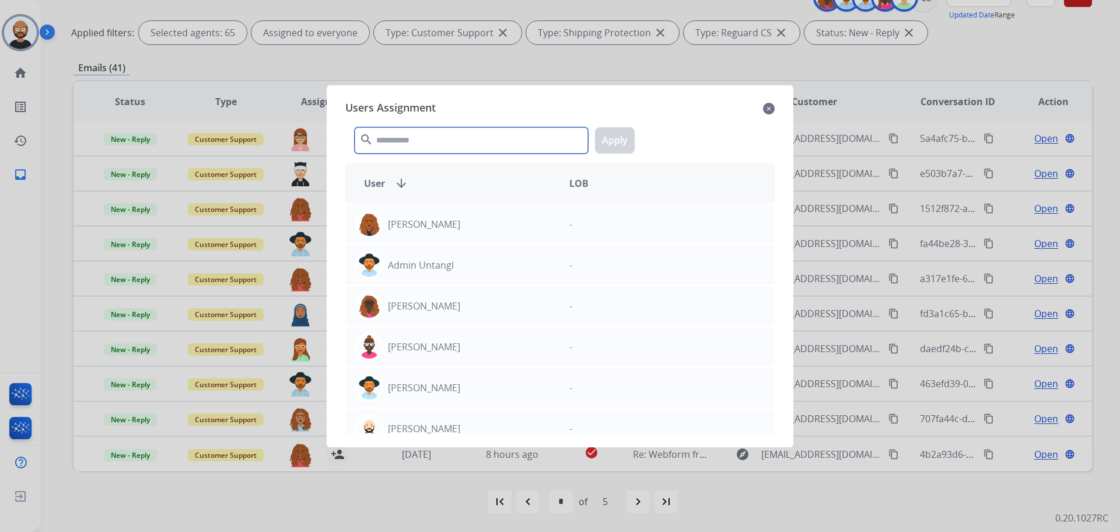
click at [479, 140] on input "text" at bounding box center [471, 140] width 233 height 26
type input "*"
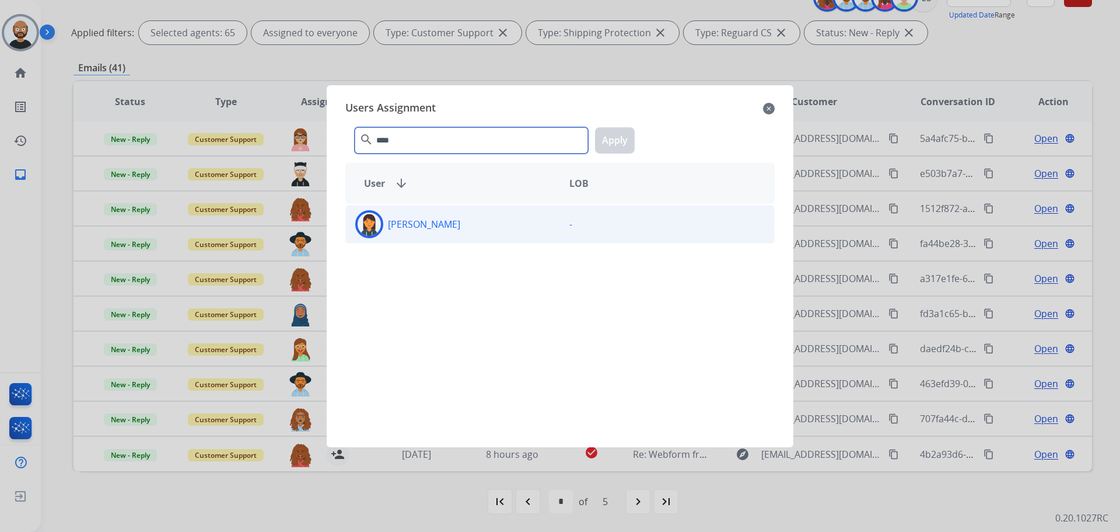
type input "****"
click at [488, 242] on div "[PERSON_NAME] -" at bounding box center [559, 224] width 429 height 39
click at [611, 139] on button "Apply" at bounding box center [615, 140] width 40 height 26
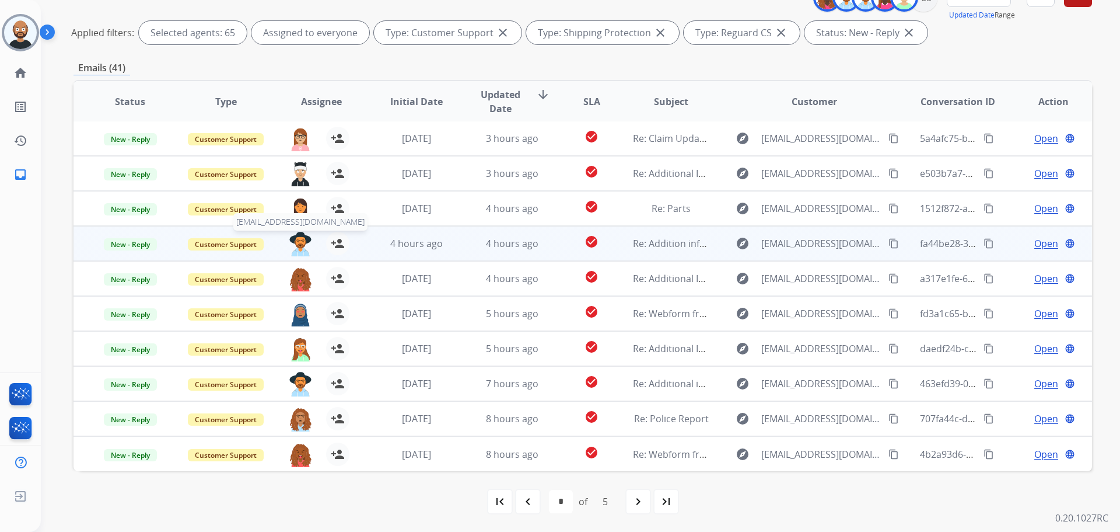
click at [298, 244] on img at bounding box center [300, 244] width 23 height 25
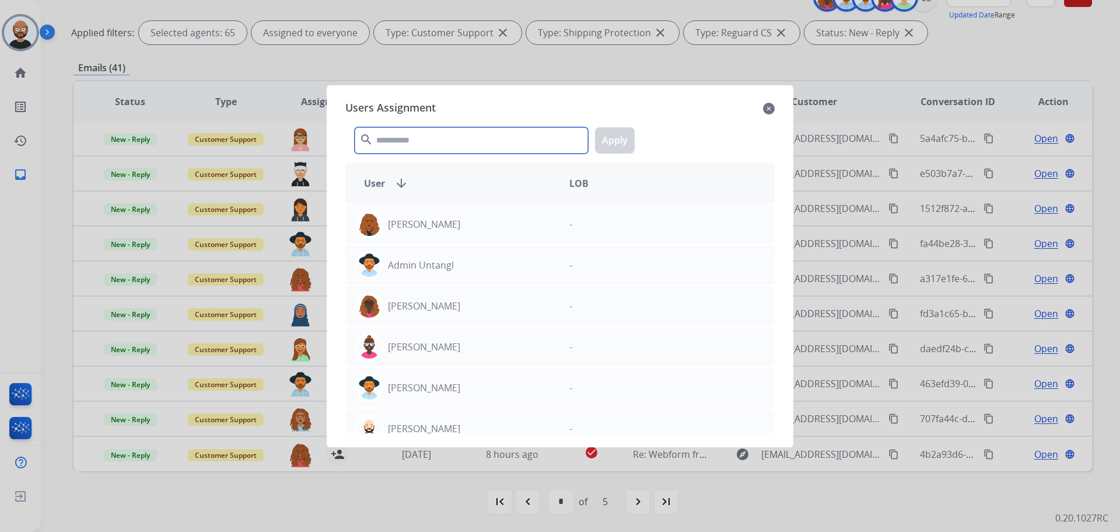
click at [494, 142] on input "text" at bounding box center [471, 140] width 233 height 26
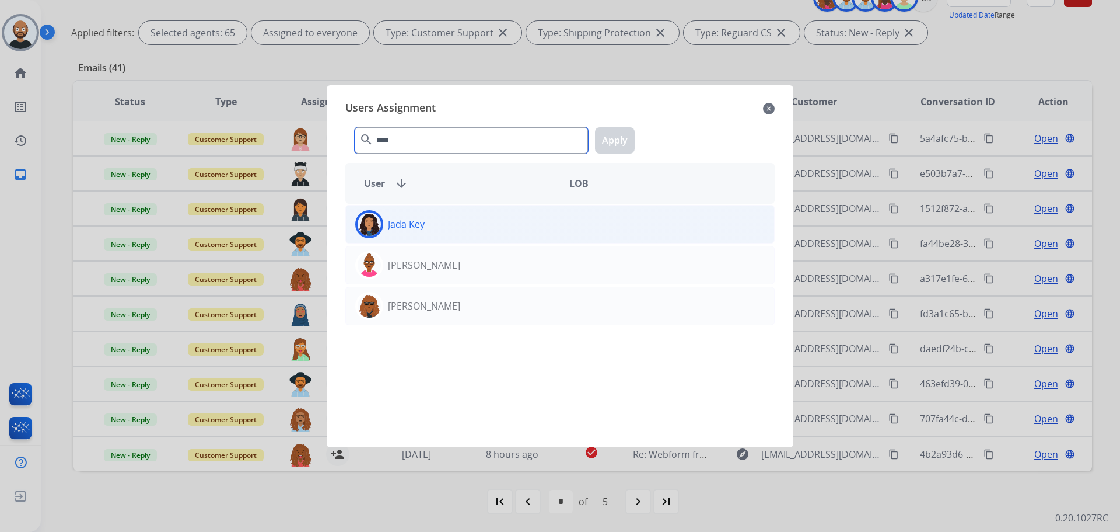
type input "****"
click at [458, 226] on div "Jada Key" at bounding box center [453, 224] width 214 height 28
click at [620, 141] on button "Apply" at bounding box center [615, 140] width 40 height 26
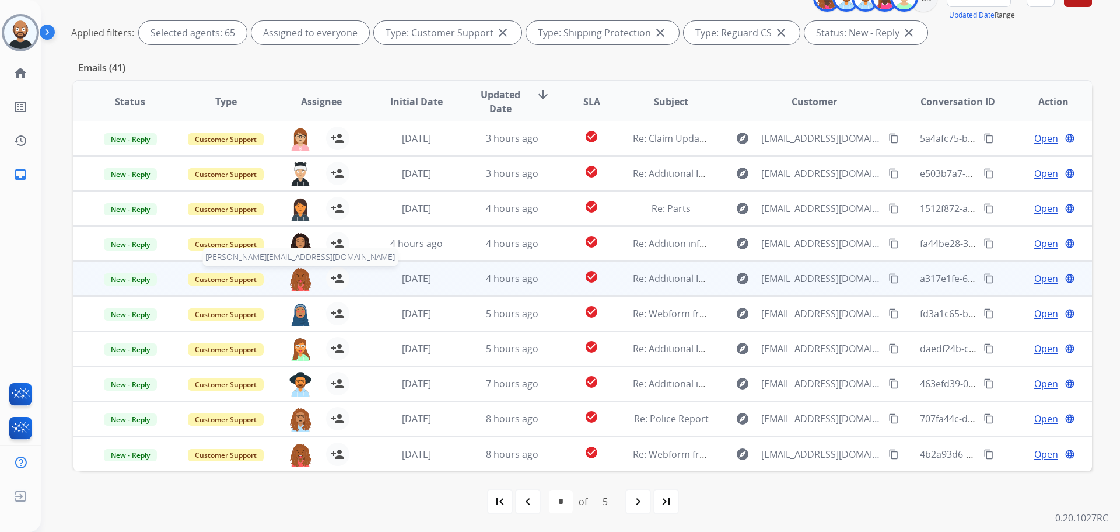
click at [300, 284] on img at bounding box center [300, 279] width 23 height 25
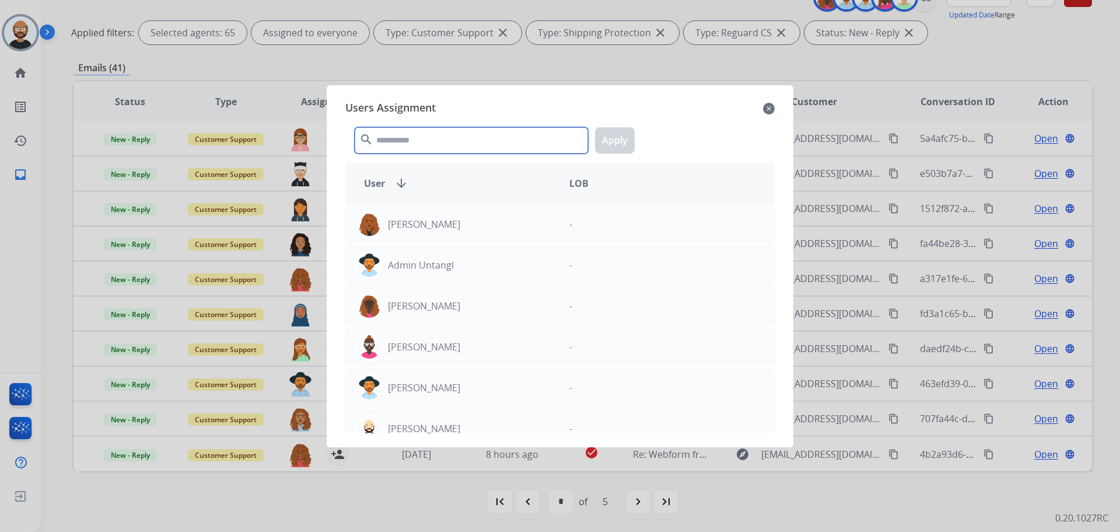
click at [491, 135] on input "text" at bounding box center [471, 140] width 233 height 26
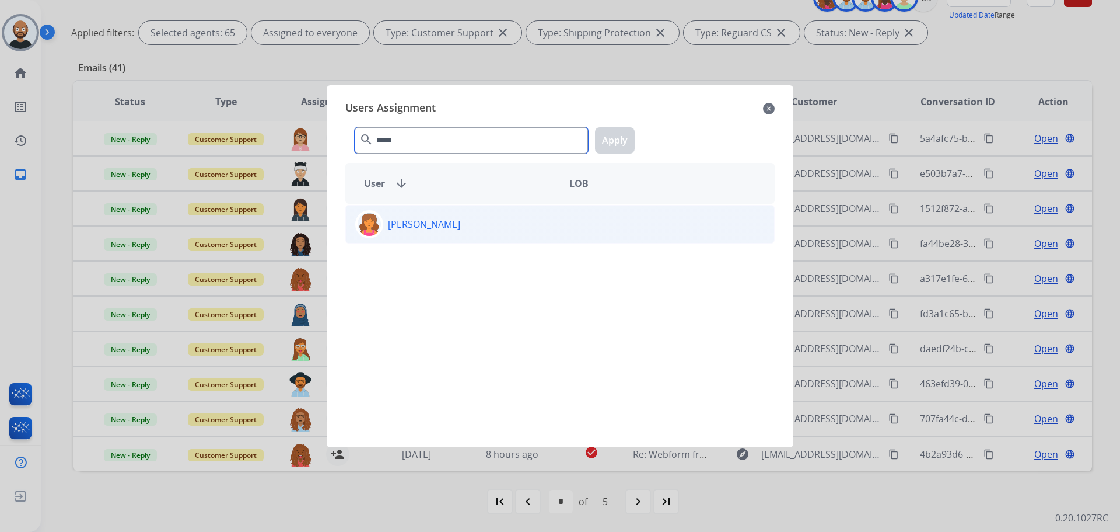
type input "*****"
click at [525, 228] on div "[PERSON_NAME]" at bounding box center [453, 224] width 214 height 28
click at [610, 142] on button "Apply" at bounding box center [615, 140] width 40 height 26
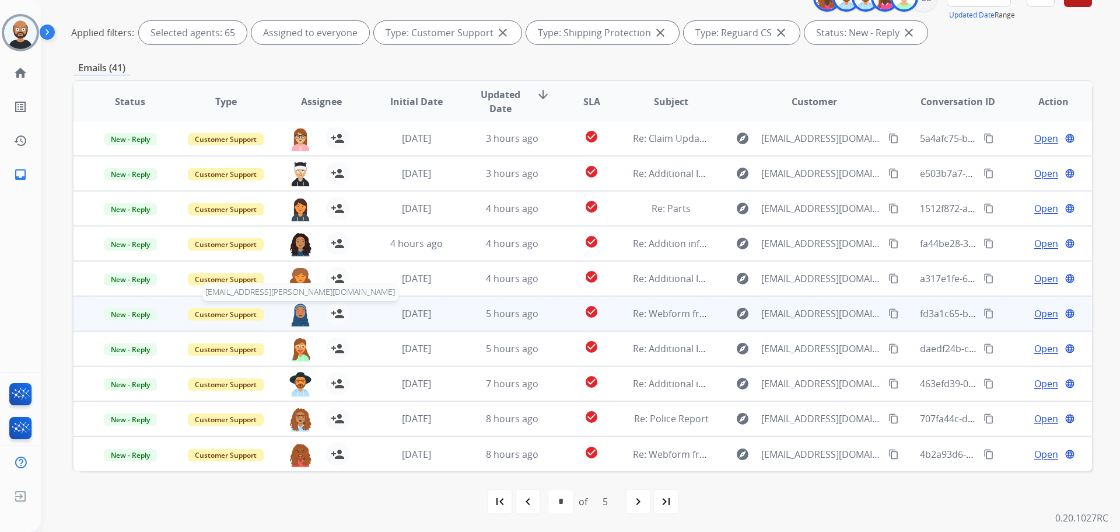
click at [298, 310] on img at bounding box center [300, 314] width 23 height 25
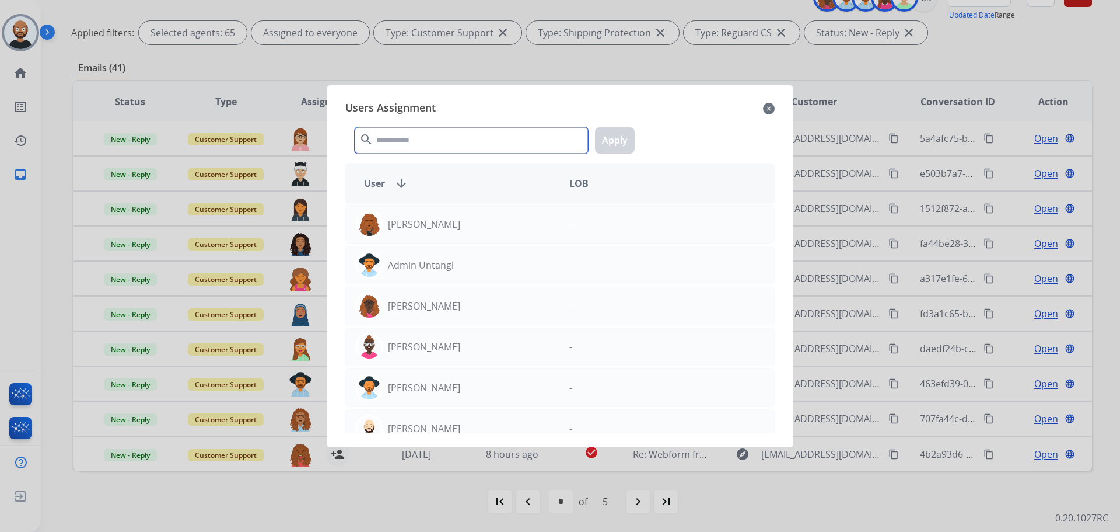
click at [434, 135] on input "text" at bounding box center [471, 140] width 233 height 26
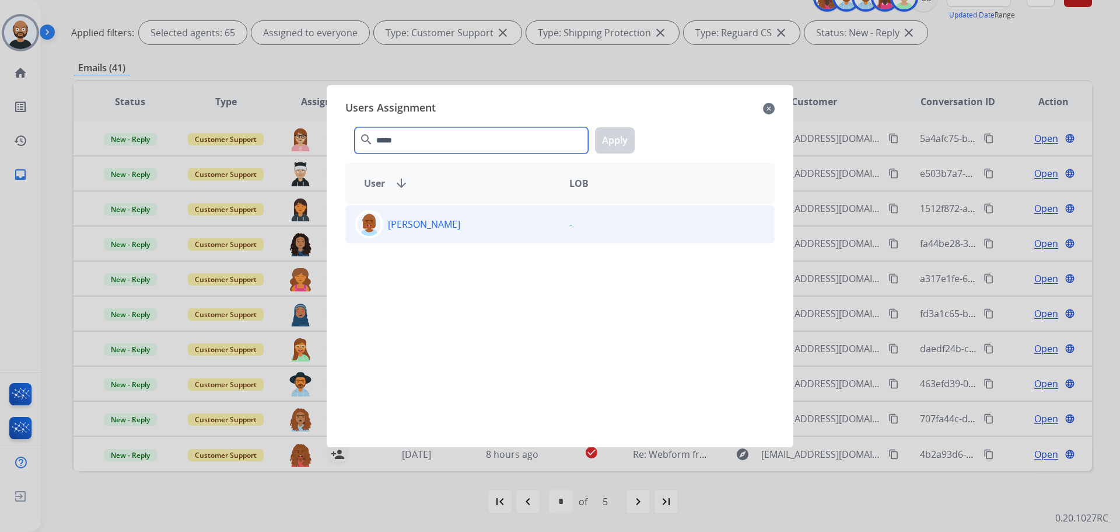
type input "*****"
click at [460, 225] on p "[PERSON_NAME]" at bounding box center [424, 224] width 72 height 14
click at [626, 147] on button "Apply" at bounding box center [615, 140] width 40 height 26
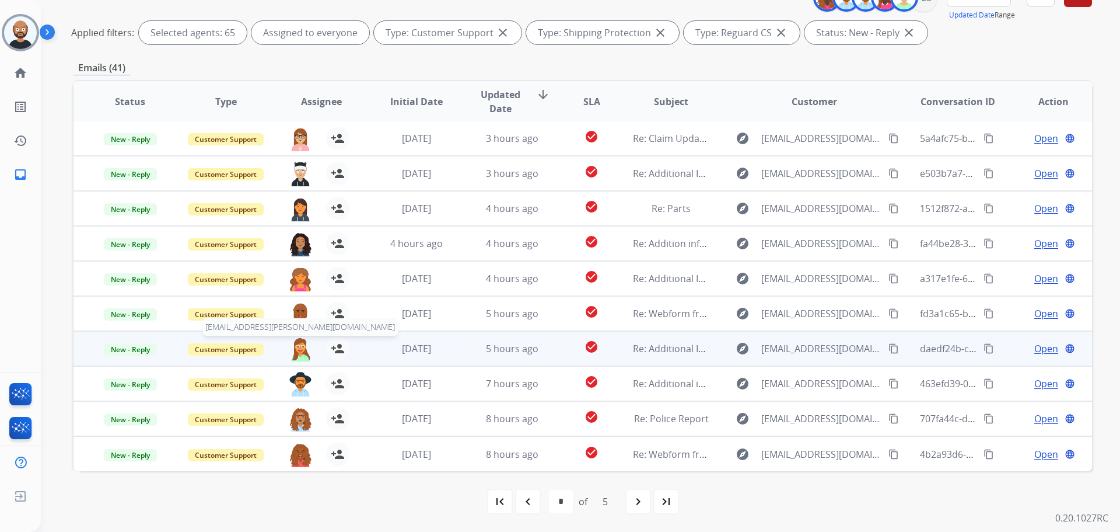
click at [297, 348] on img at bounding box center [300, 349] width 23 height 25
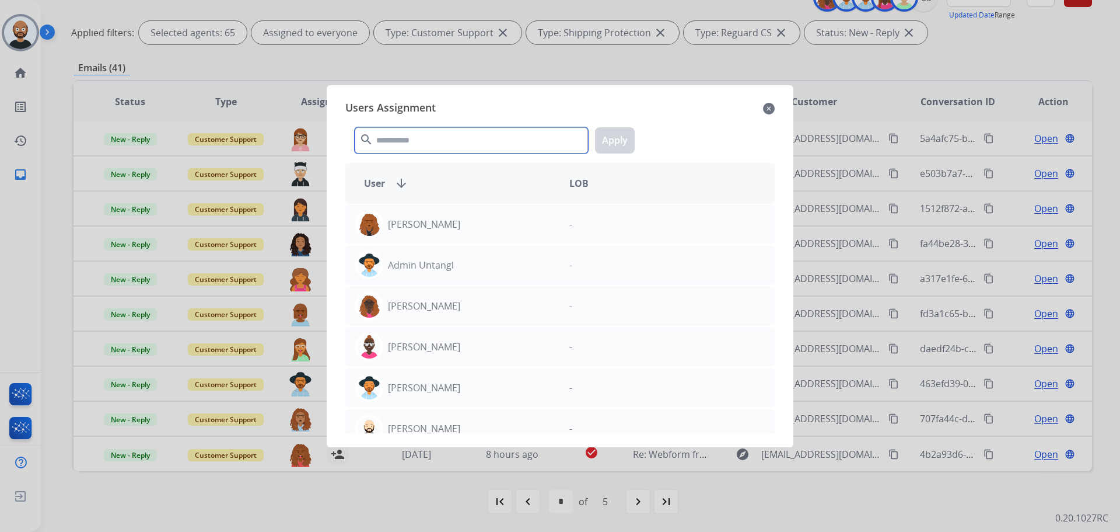
click at [462, 140] on input "text" at bounding box center [471, 140] width 233 height 26
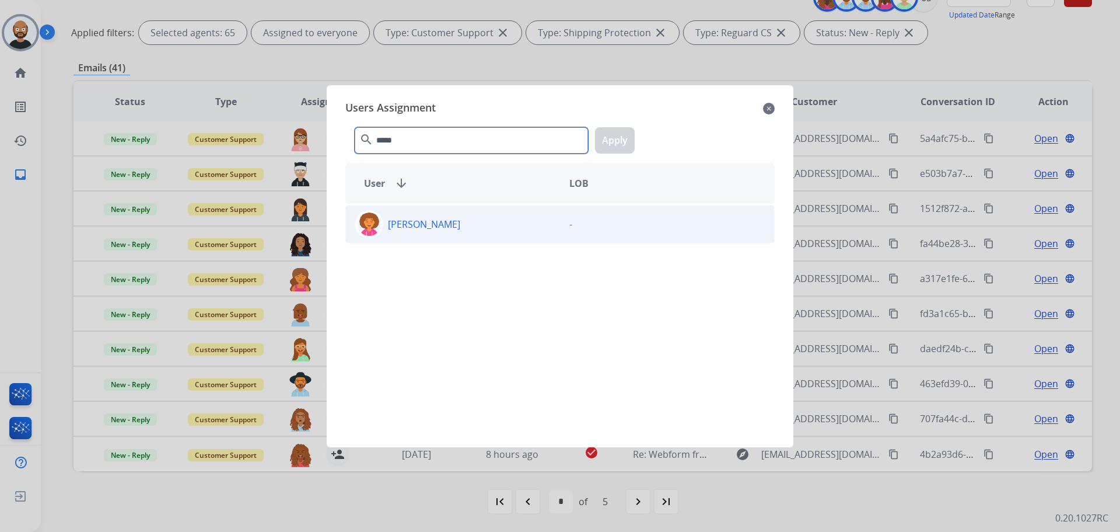
type input "*****"
click at [472, 210] on div "[PERSON_NAME]" at bounding box center [453, 224] width 214 height 28
click at [628, 139] on button "Apply" at bounding box center [615, 140] width 40 height 26
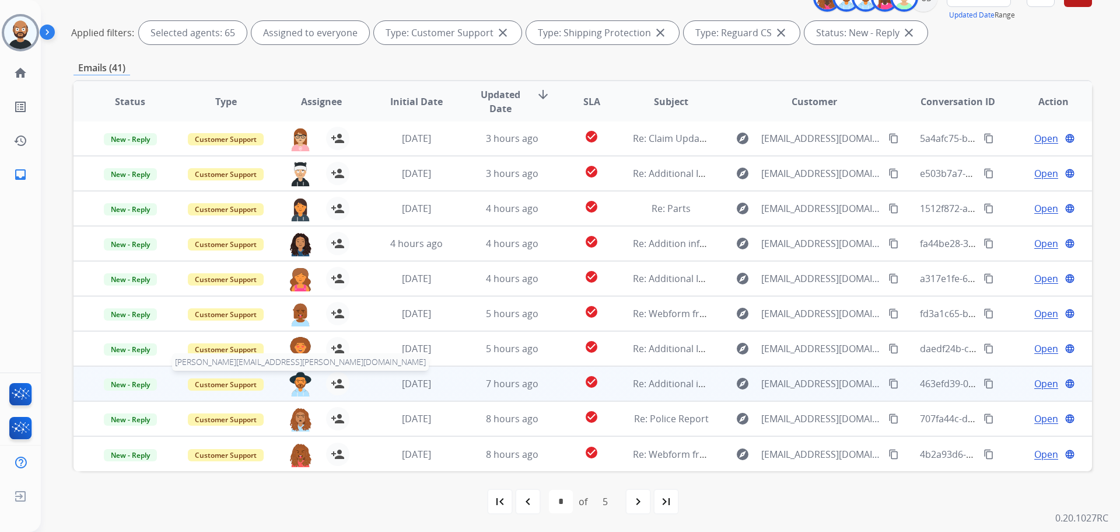
click at [298, 383] on img at bounding box center [300, 384] width 23 height 25
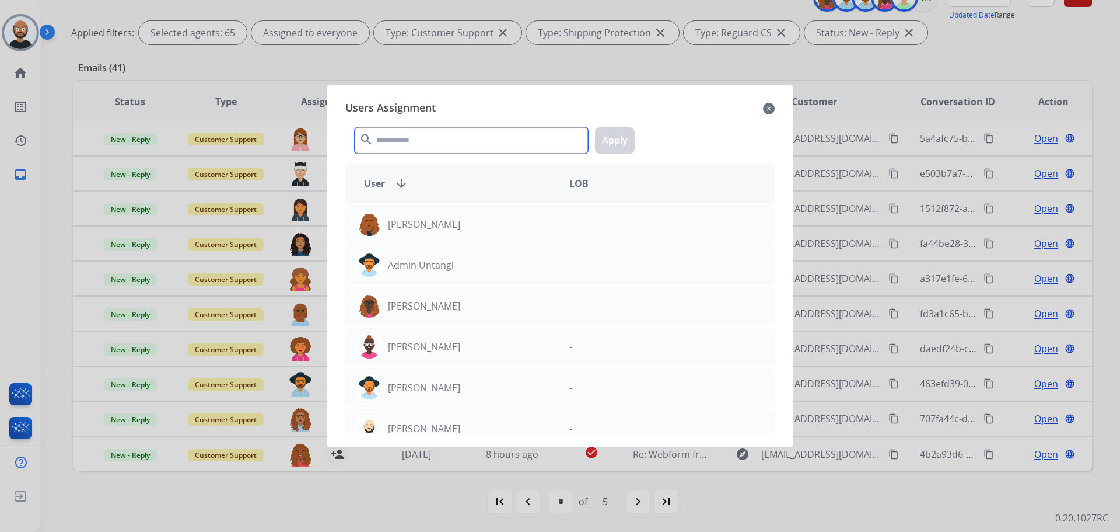
click at [435, 131] on input "text" at bounding box center [471, 140] width 233 height 26
click at [434, 134] on input "text" at bounding box center [471, 140] width 233 height 26
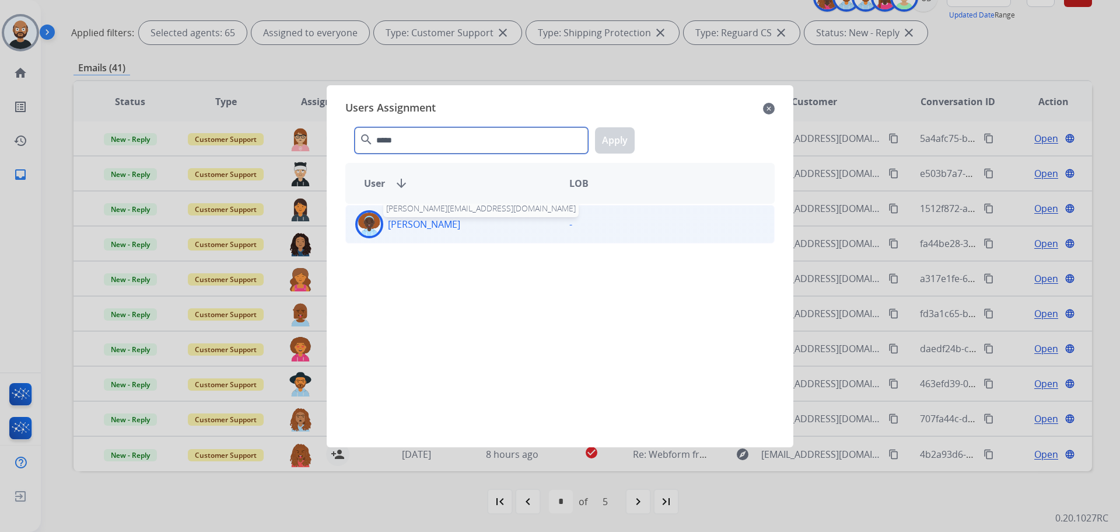
type input "*****"
drag, startPoint x: 445, startPoint y: 222, endPoint x: 470, endPoint y: 219, distance: 24.8
click at [445, 223] on p "[PERSON_NAME]" at bounding box center [424, 224] width 72 height 14
click at [621, 138] on button "Apply" at bounding box center [615, 140] width 40 height 26
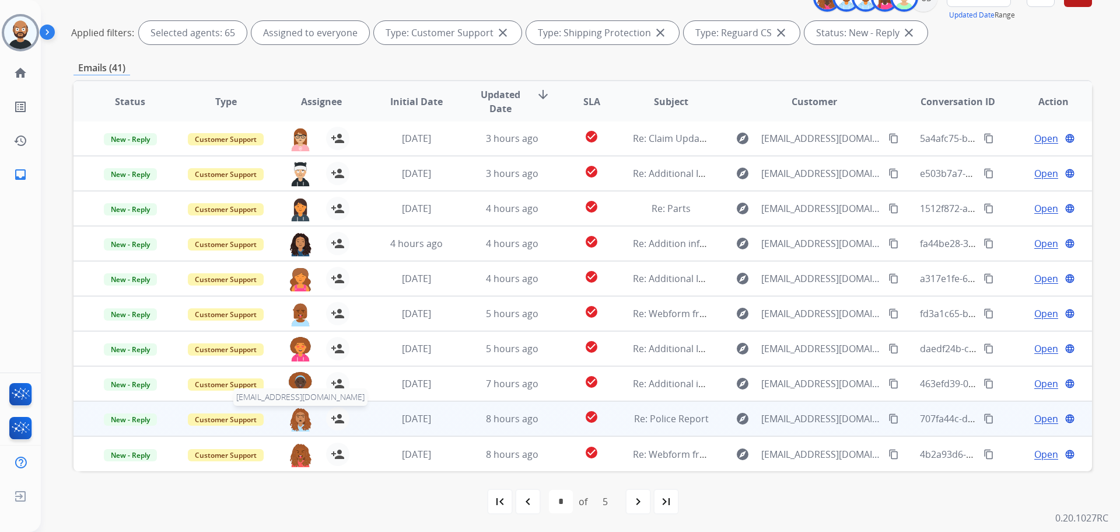
click at [295, 420] on img at bounding box center [300, 419] width 23 height 25
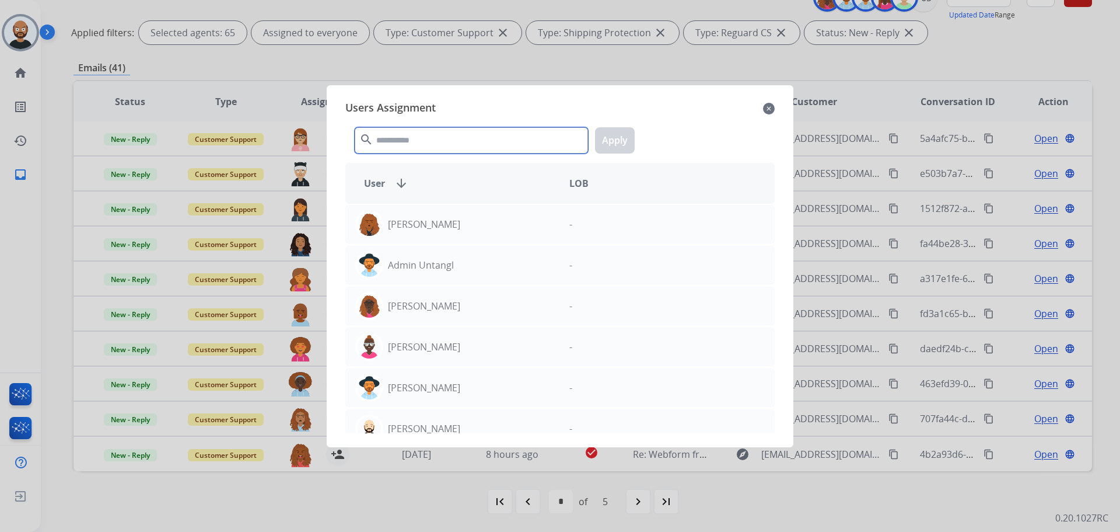
click at [463, 144] on input "text" at bounding box center [471, 140] width 233 height 26
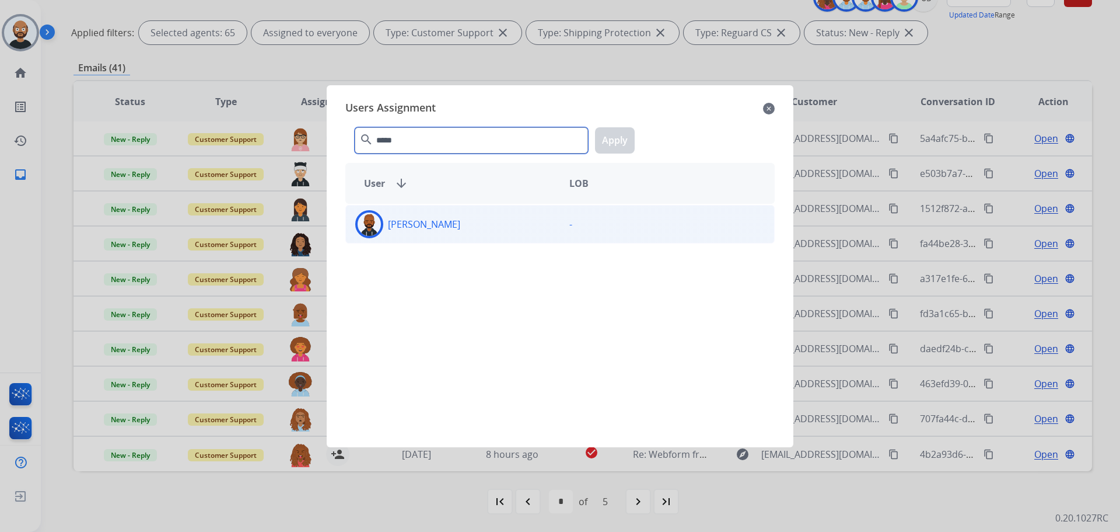
type input "*****"
click at [470, 209] on div "[PERSON_NAME] -" at bounding box center [559, 224] width 429 height 39
click at [606, 146] on button "Apply" at bounding box center [615, 140] width 40 height 26
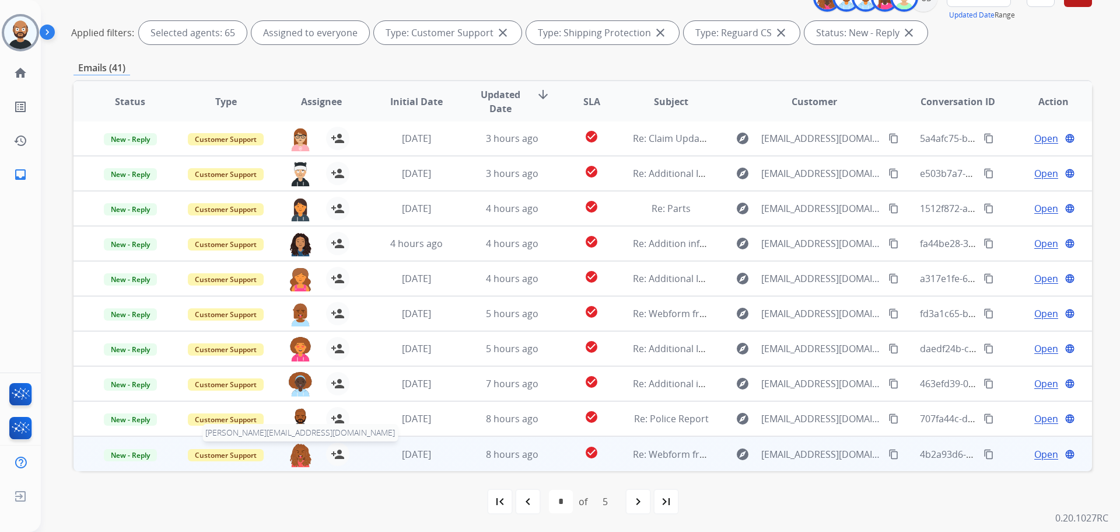
click at [296, 451] on img at bounding box center [300, 454] width 23 height 25
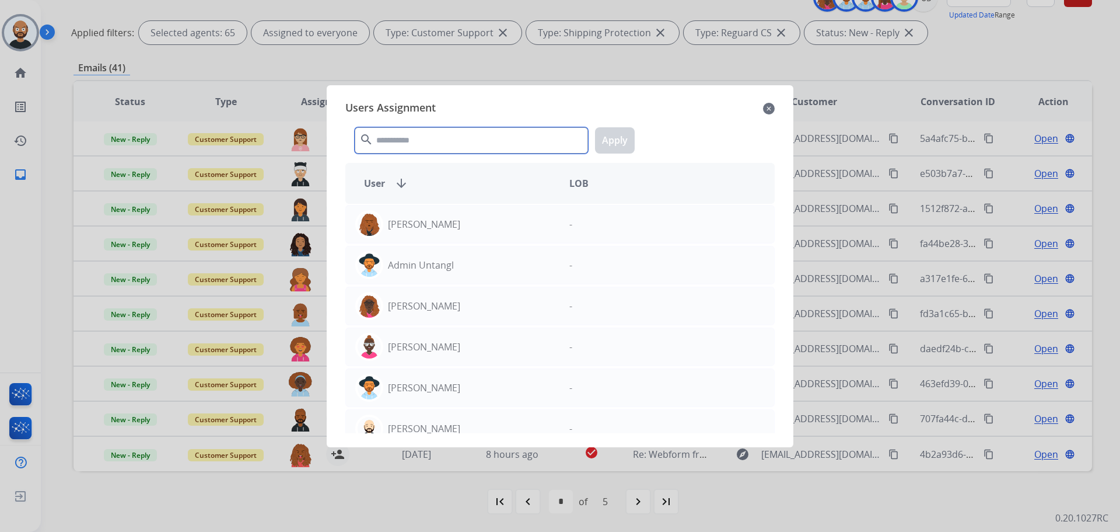
click at [469, 142] on input "text" at bounding box center [471, 140] width 233 height 26
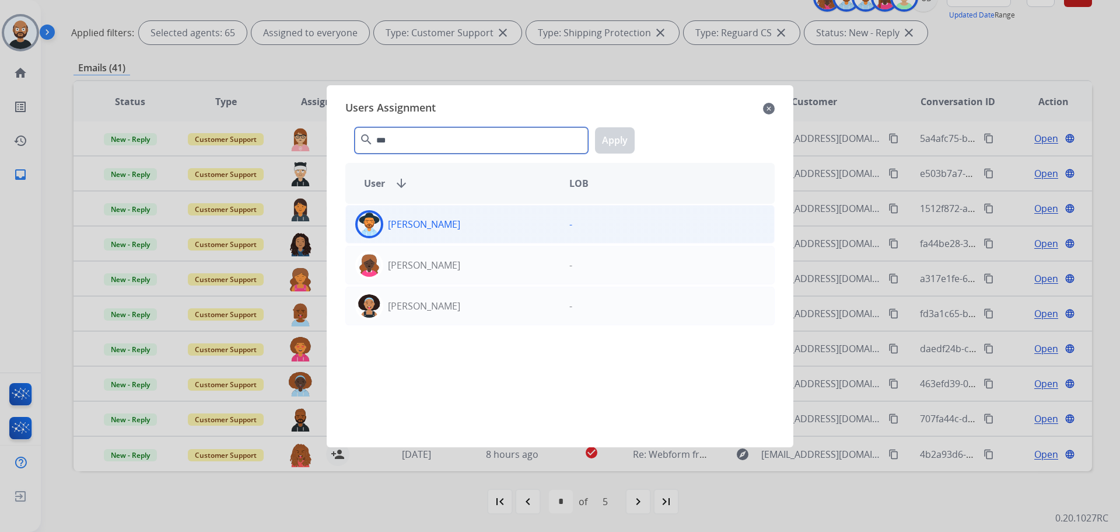
type input "***"
click at [474, 232] on div "[PERSON_NAME]" at bounding box center [453, 224] width 214 height 28
click at [613, 141] on button "Apply" at bounding box center [615, 140] width 40 height 26
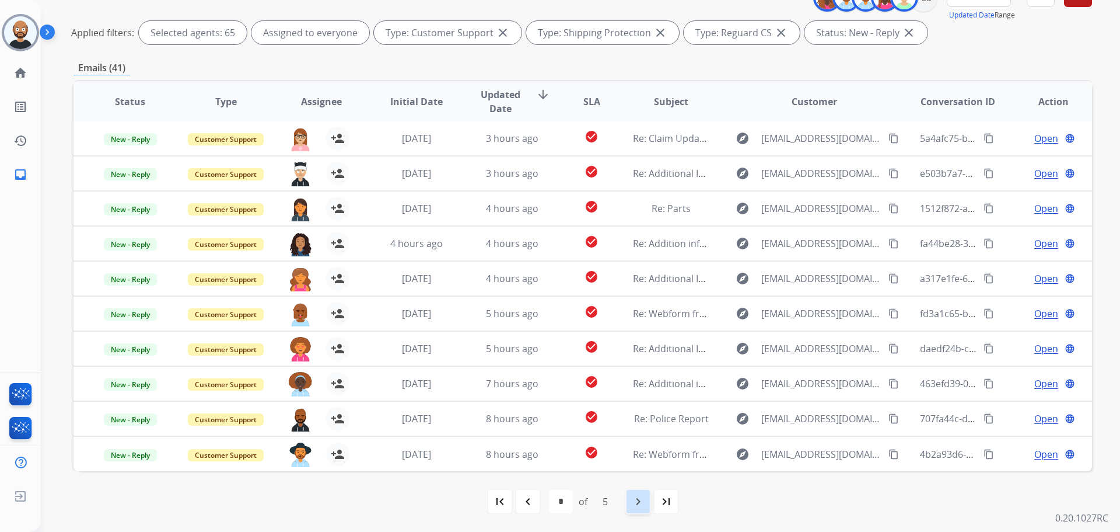
click at [636, 491] on div "navigate_next" at bounding box center [638, 501] width 26 height 26
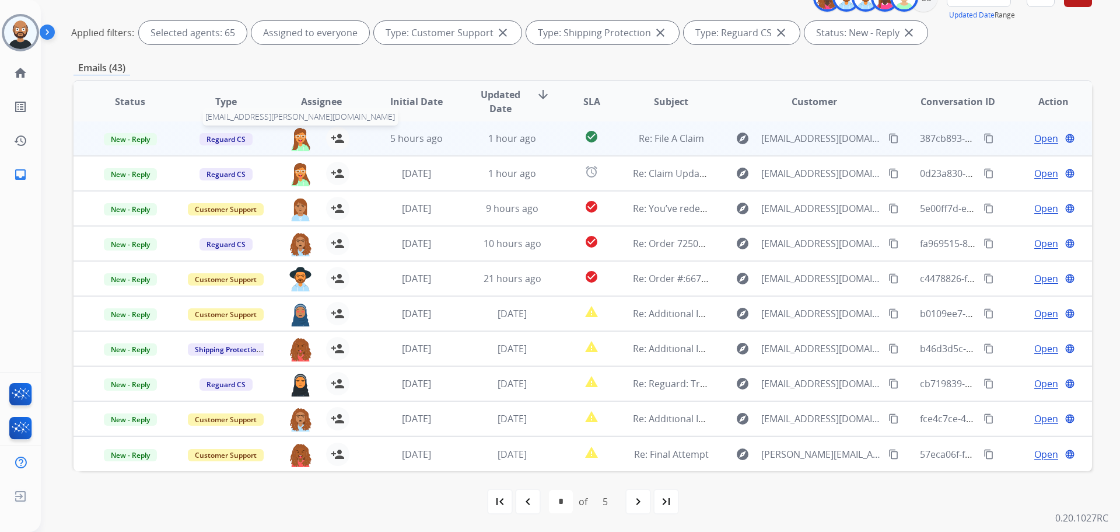
click at [298, 138] on img at bounding box center [300, 139] width 23 height 25
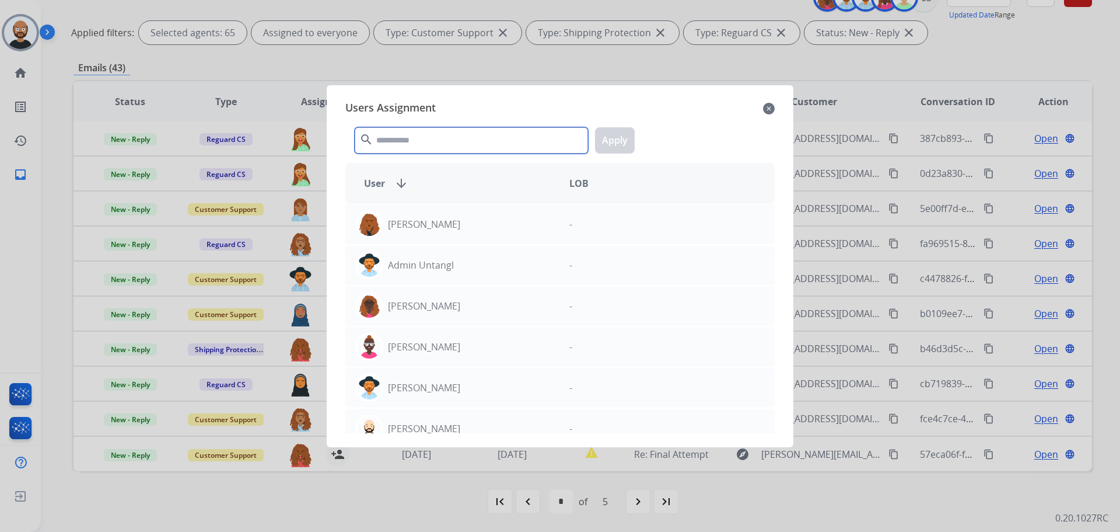
click at [419, 136] on input "text" at bounding box center [471, 140] width 233 height 26
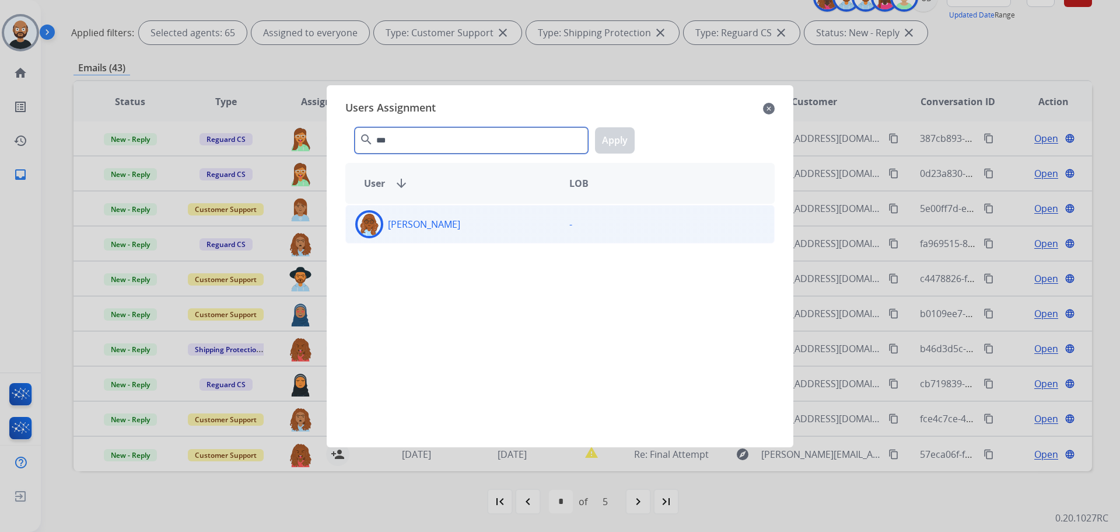
type input "***"
click at [494, 216] on div "[PERSON_NAME]" at bounding box center [453, 224] width 214 height 28
click at [610, 137] on button "Apply" at bounding box center [615, 140] width 40 height 26
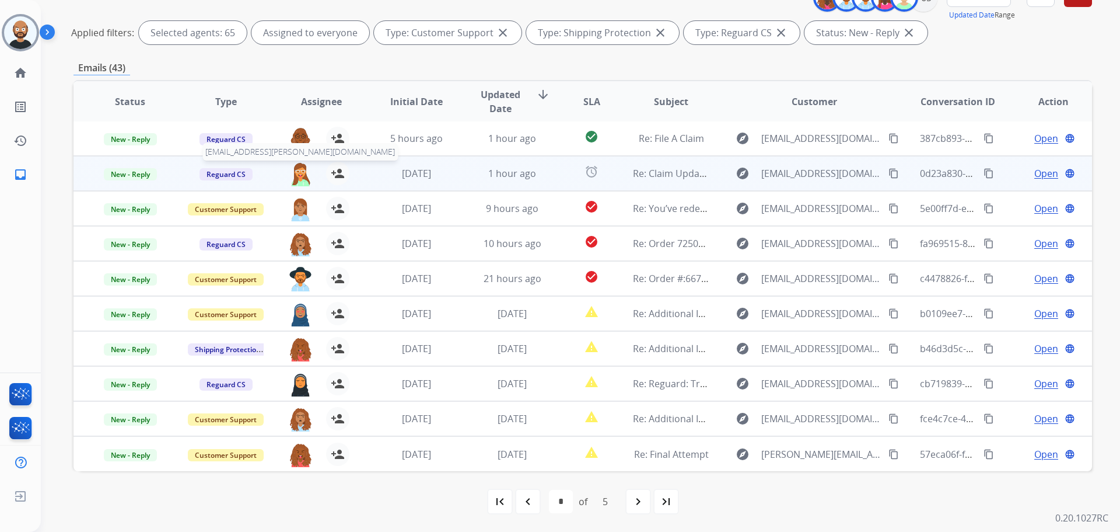
click at [298, 177] on img at bounding box center [300, 174] width 23 height 25
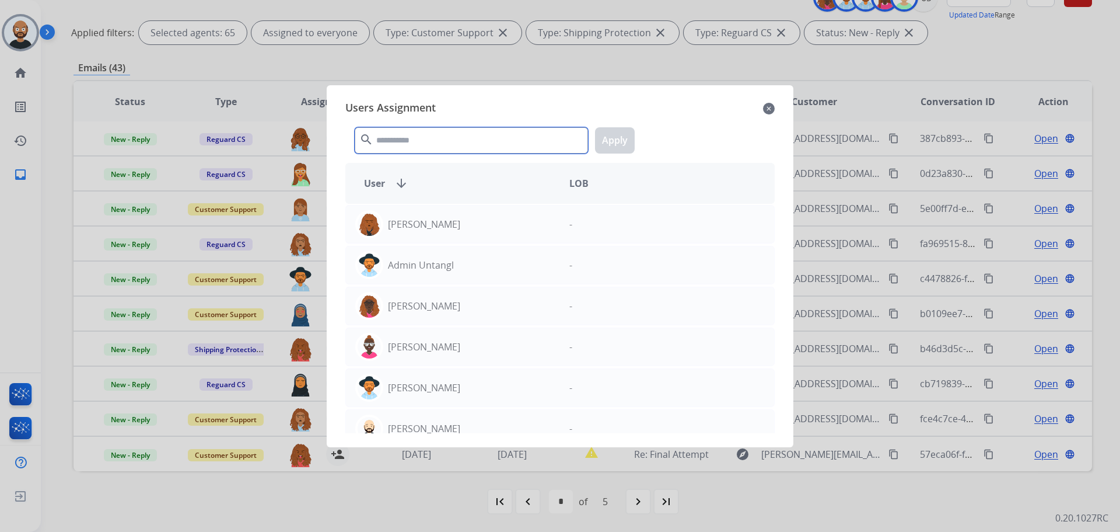
click at [410, 148] on input "text" at bounding box center [471, 140] width 233 height 26
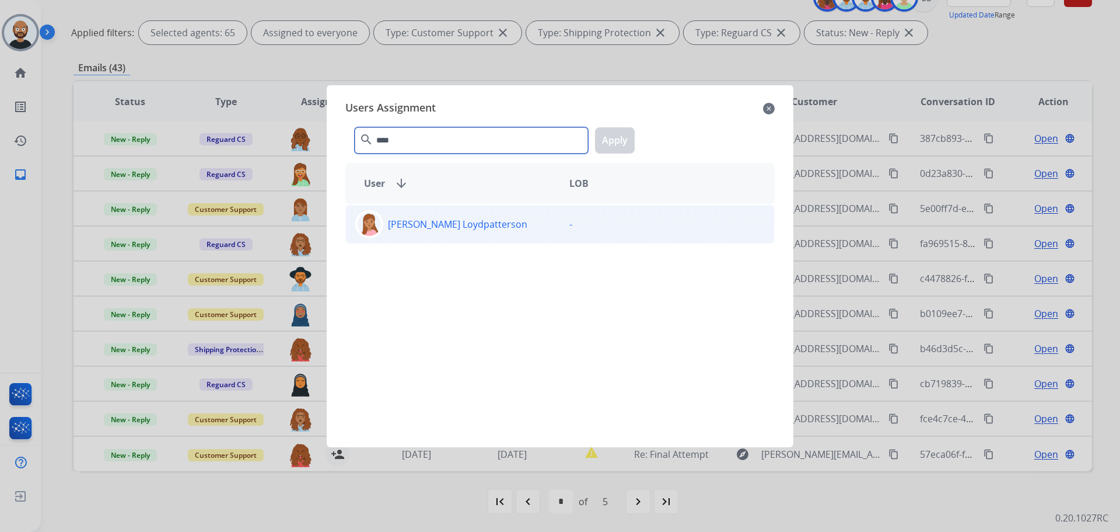
type input "****"
click at [464, 218] on p "[PERSON_NAME] Loydpatterson" at bounding box center [457, 224] width 139 height 14
click at [614, 140] on button "Apply" at bounding box center [615, 140] width 40 height 26
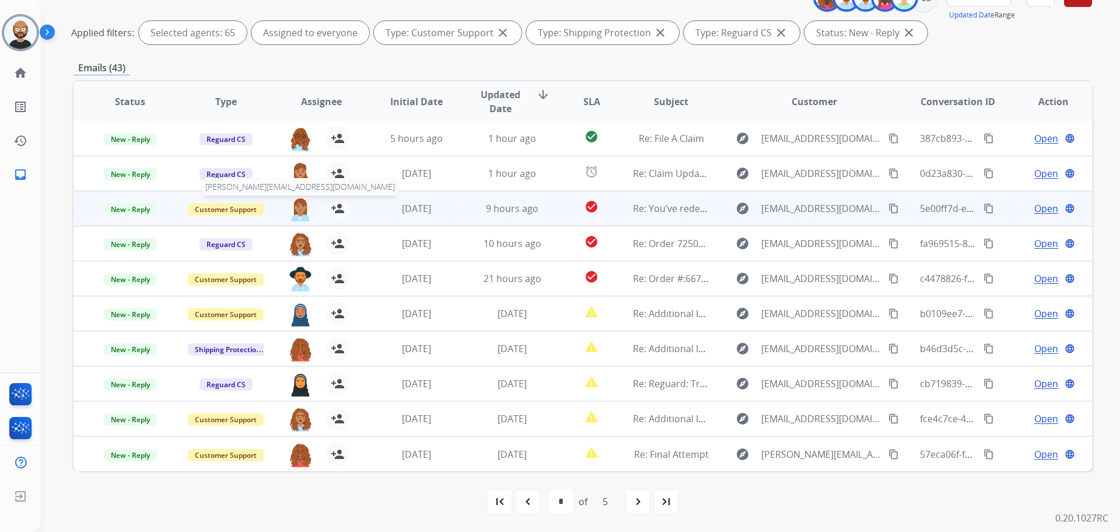
click at [296, 212] on img at bounding box center [300, 209] width 23 height 25
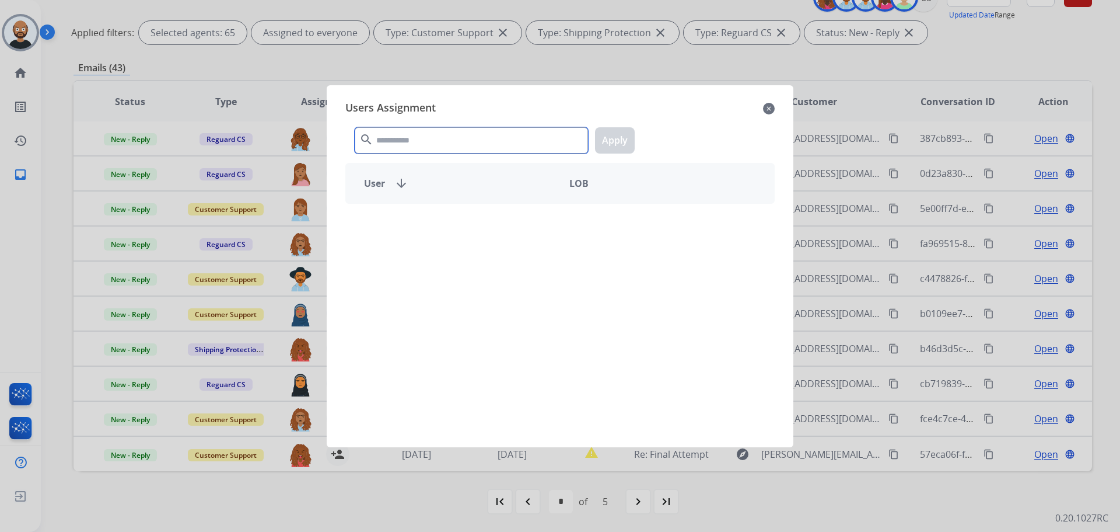
click at [420, 138] on input "text" at bounding box center [471, 140] width 233 height 26
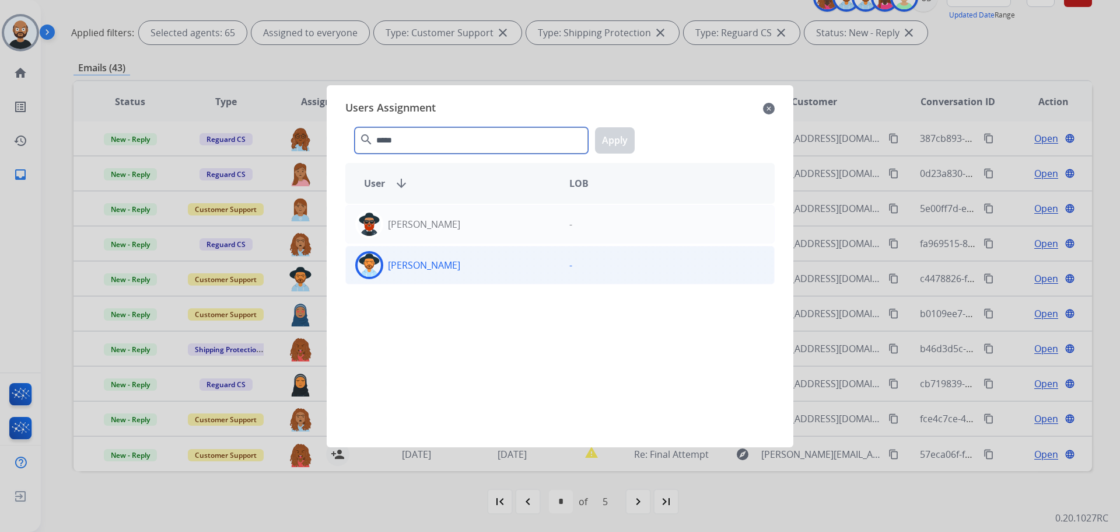
type input "*****"
click at [444, 260] on p "[PERSON_NAME]" at bounding box center [424, 265] width 72 height 14
click at [621, 132] on button "Apply" at bounding box center [615, 140] width 40 height 26
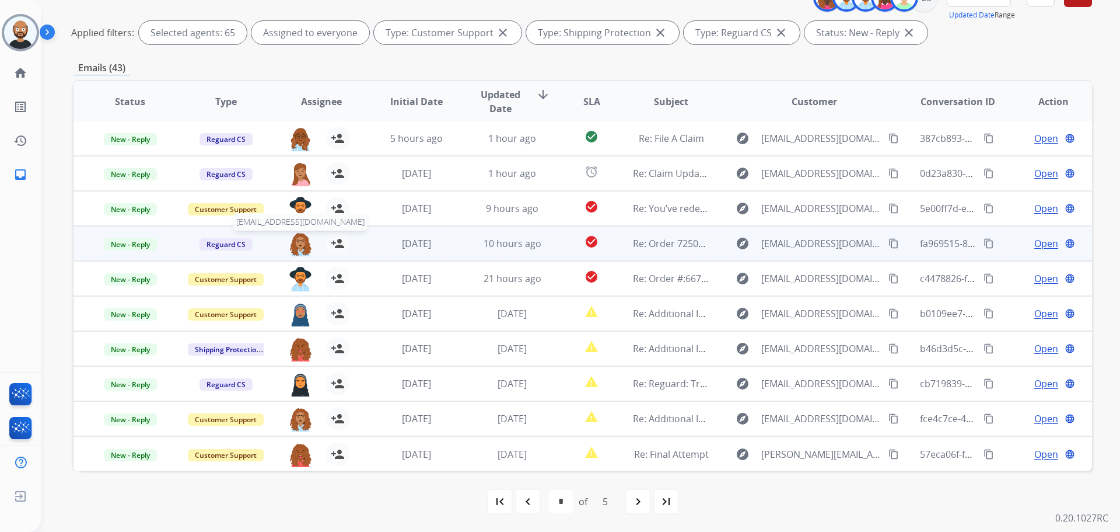
click at [298, 249] on img at bounding box center [300, 244] width 23 height 25
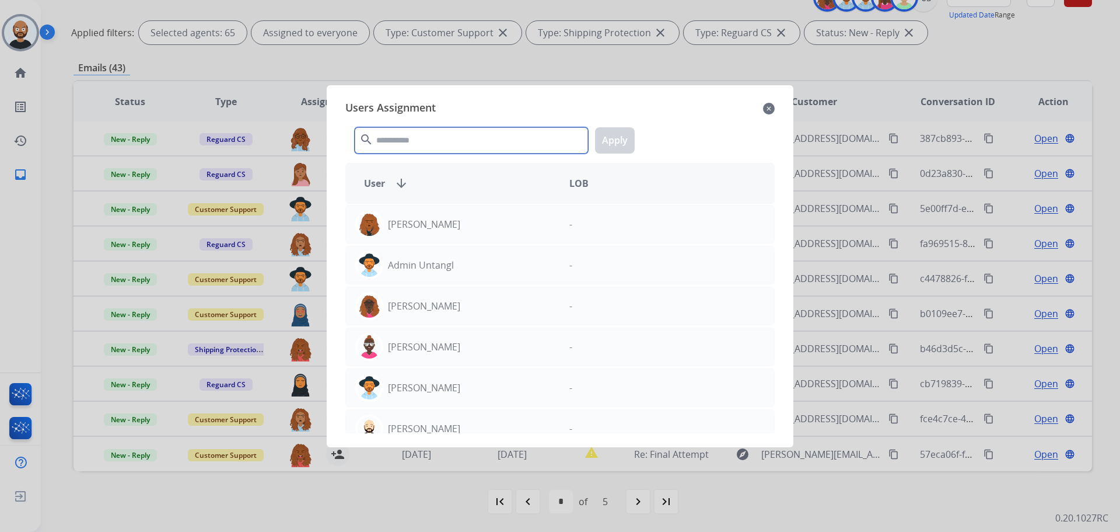
click at [434, 144] on input "text" at bounding box center [471, 140] width 233 height 26
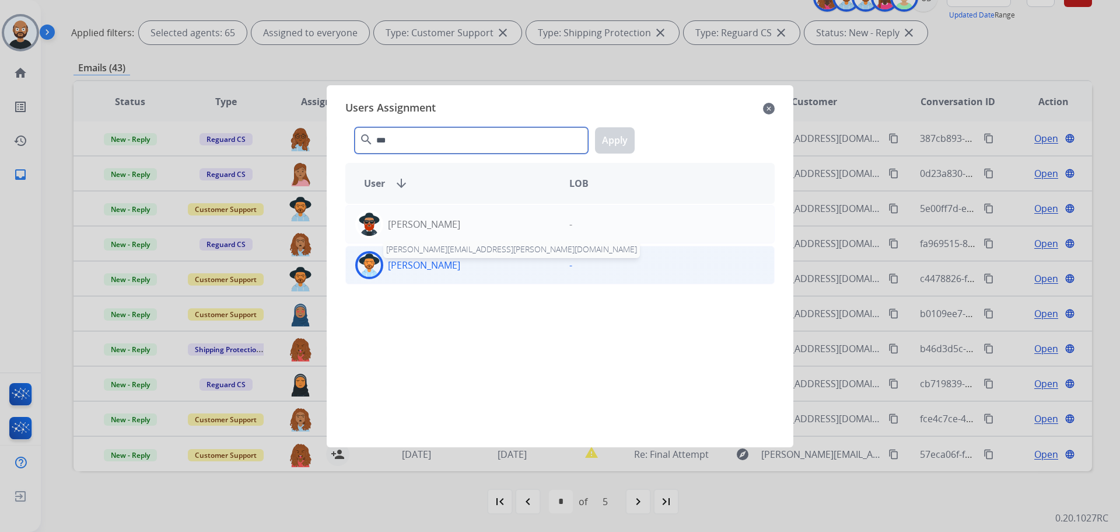
type input "***"
click at [450, 260] on p "[PERSON_NAME]" at bounding box center [424, 265] width 72 height 14
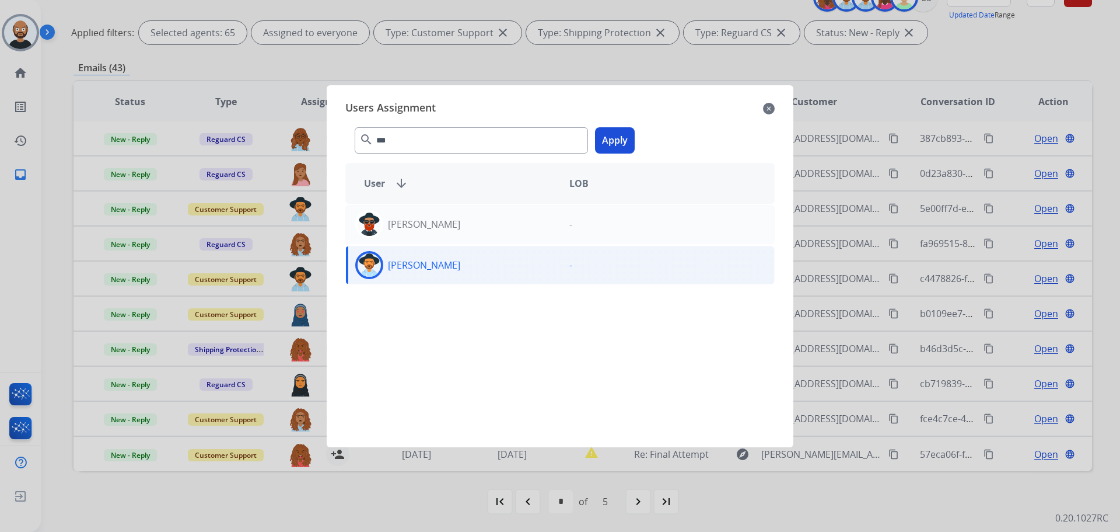
click at [609, 144] on button "Apply" at bounding box center [615, 140] width 40 height 26
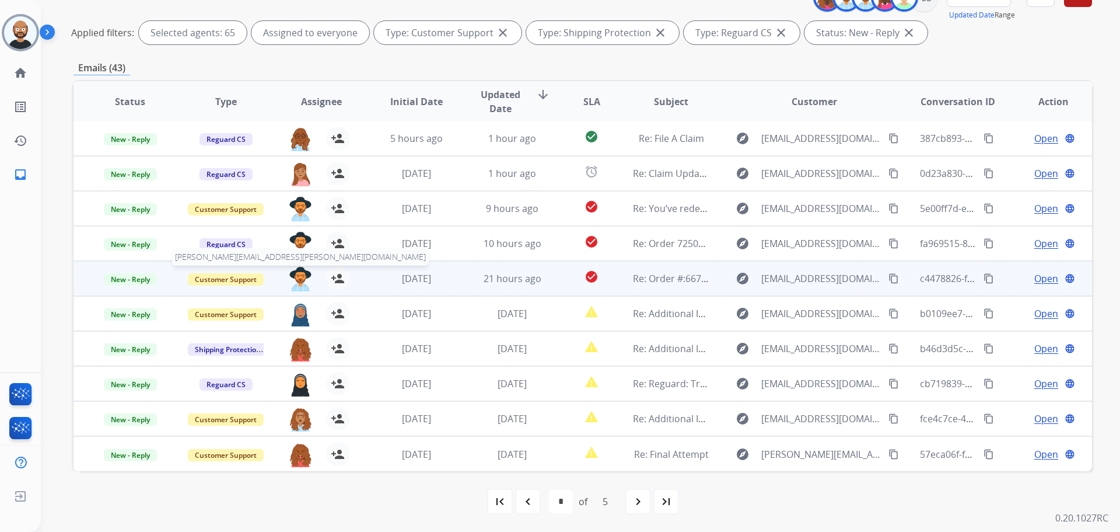
click at [299, 276] on img at bounding box center [300, 279] width 23 height 25
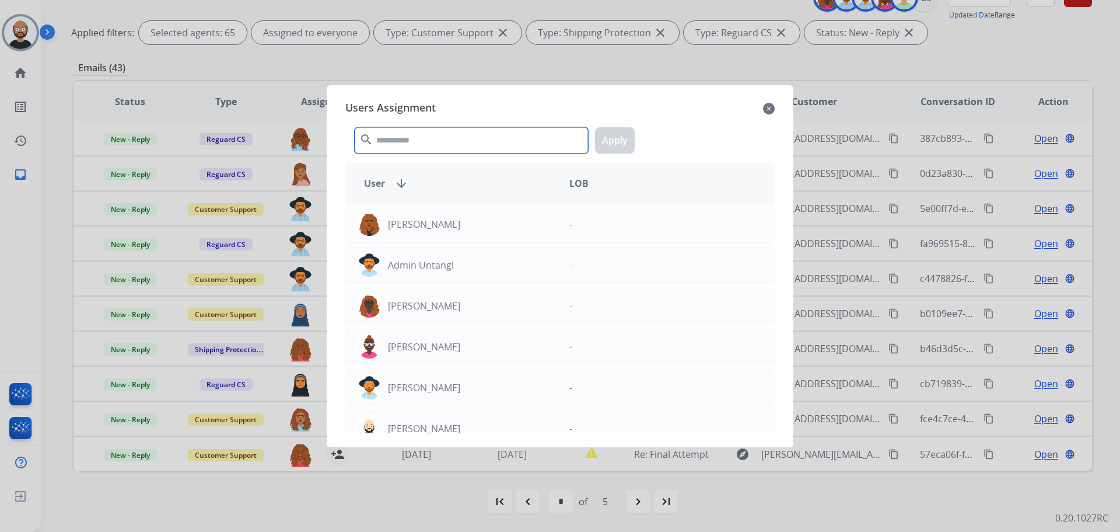
click at [426, 141] on input "text" at bounding box center [471, 140] width 233 height 26
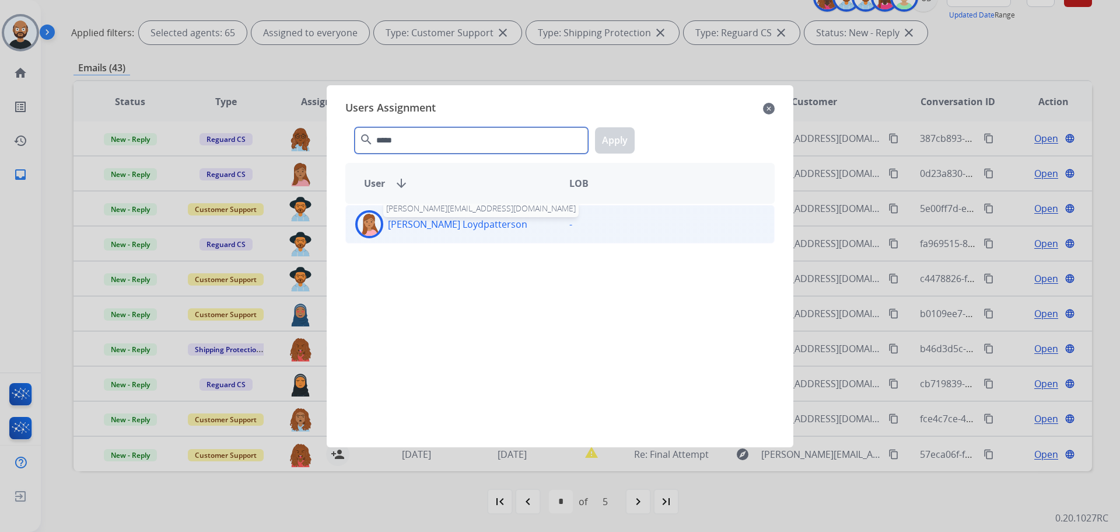
type input "*****"
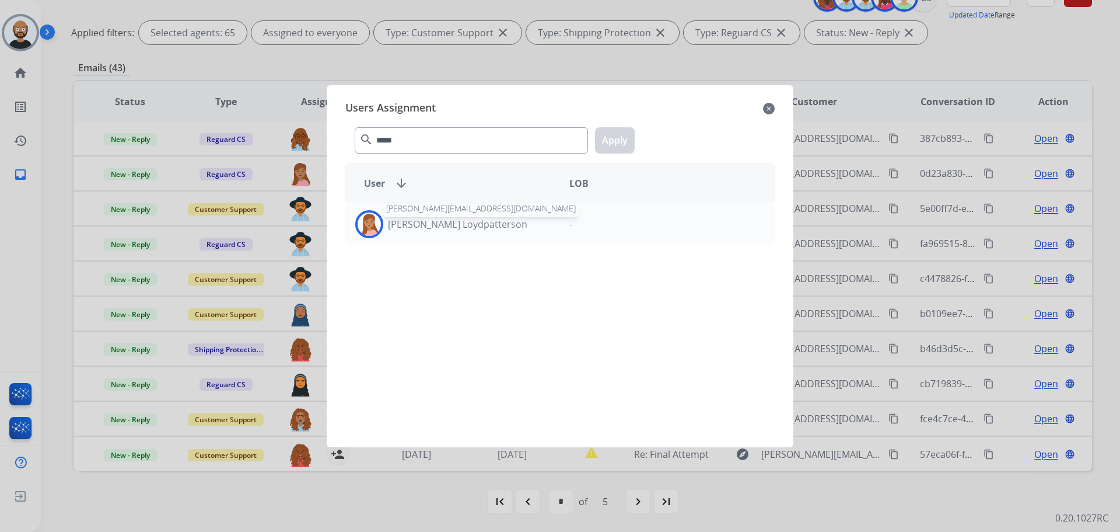
drag, startPoint x: 430, startPoint y: 226, endPoint x: 574, endPoint y: 154, distance: 160.5
click at [430, 225] on p "[PERSON_NAME] Loydpatterson" at bounding box center [457, 224] width 139 height 14
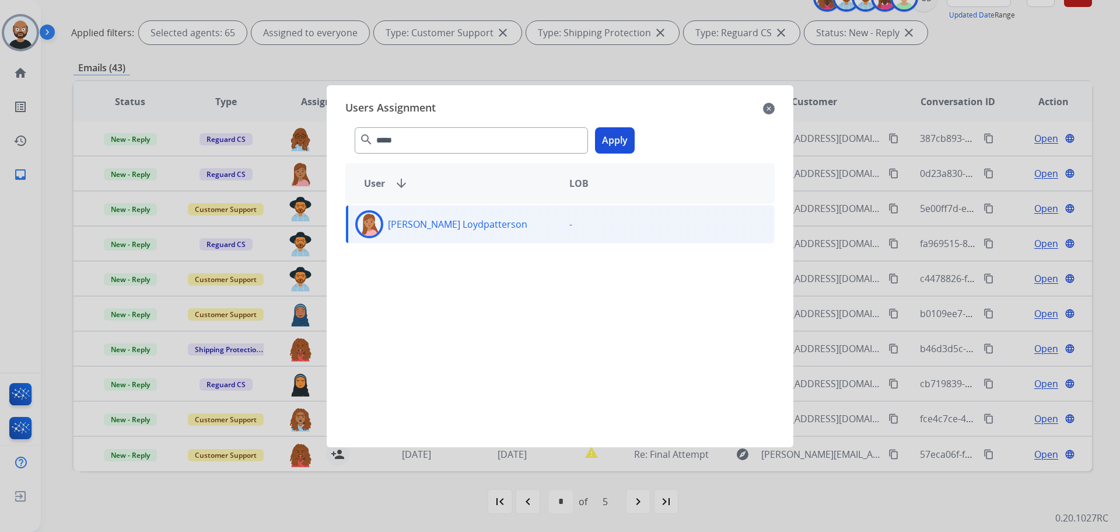
click at [600, 148] on button "Apply" at bounding box center [615, 140] width 40 height 26
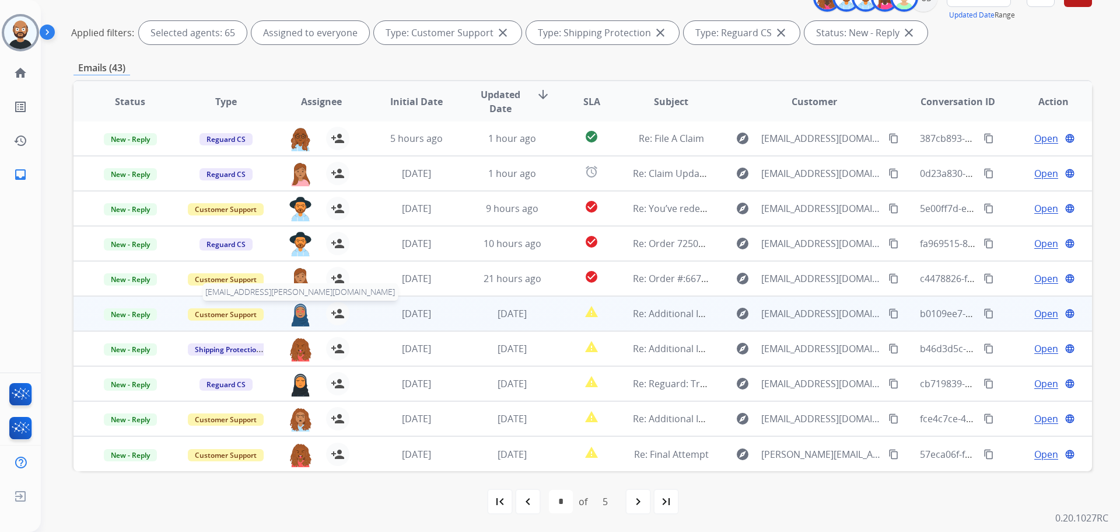
click at [300, 305] on img at bounding box center [300, 314] width 23 height 25
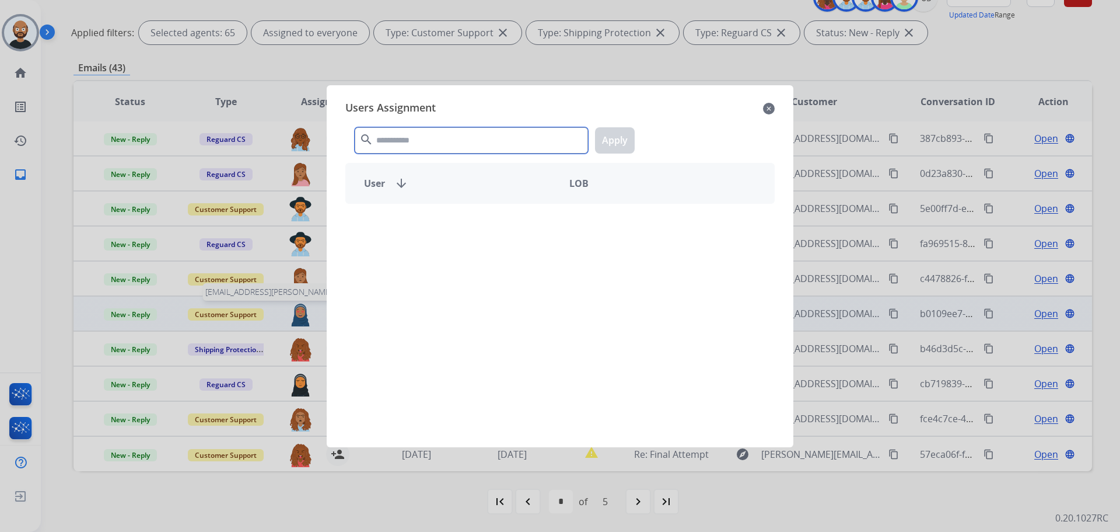
click at [466, 152] on input "text" at bounding box center [471, 140] width 233 height 26
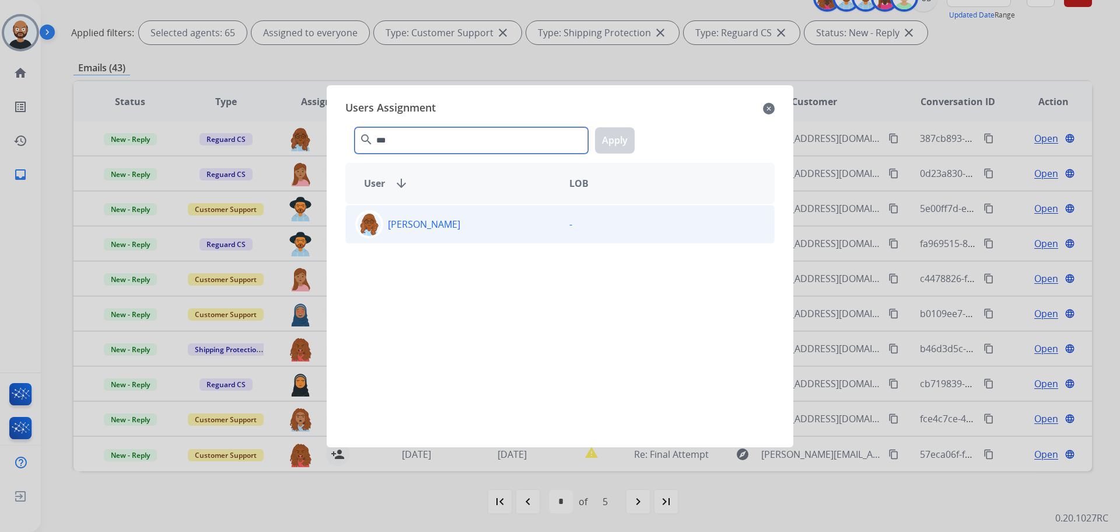
type input "***"
click at [525, 226] on div "[PERSON_NAME]" at bounding box center [453, 224] width 214 height 28
click at [622, 143] on button "Apply" at bounding box center [615, 140] width 40 height 26
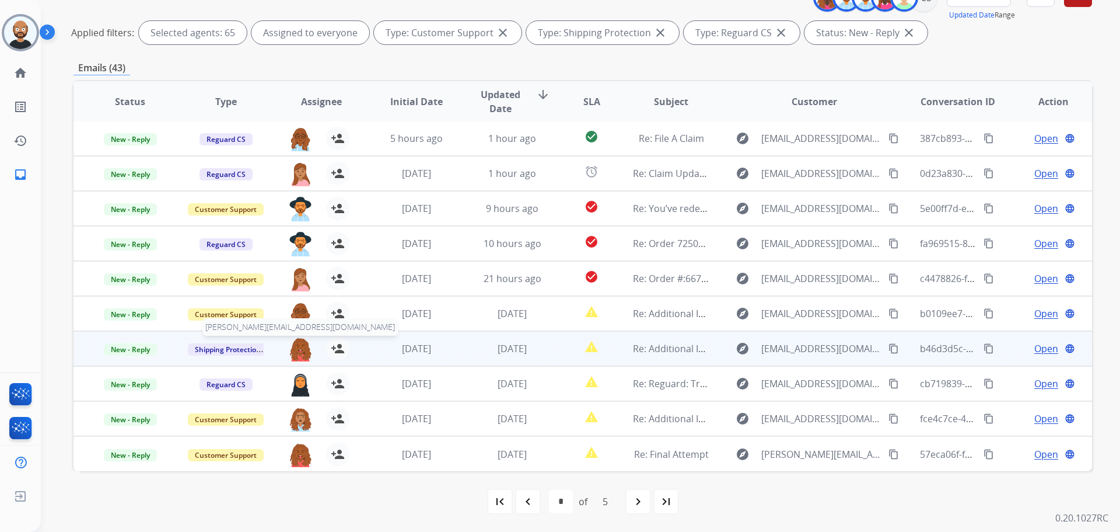
click at [295, 342] on img at bounding box center [300, 349] width 23 height 25
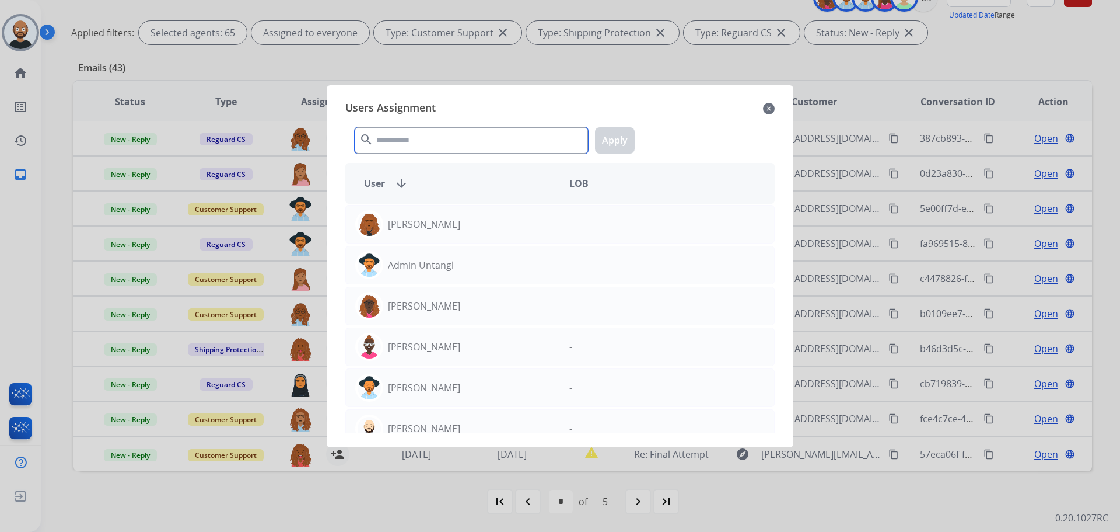
click at [432, 142] on input "text" at bounding box center [471, 140] width 233 height 26
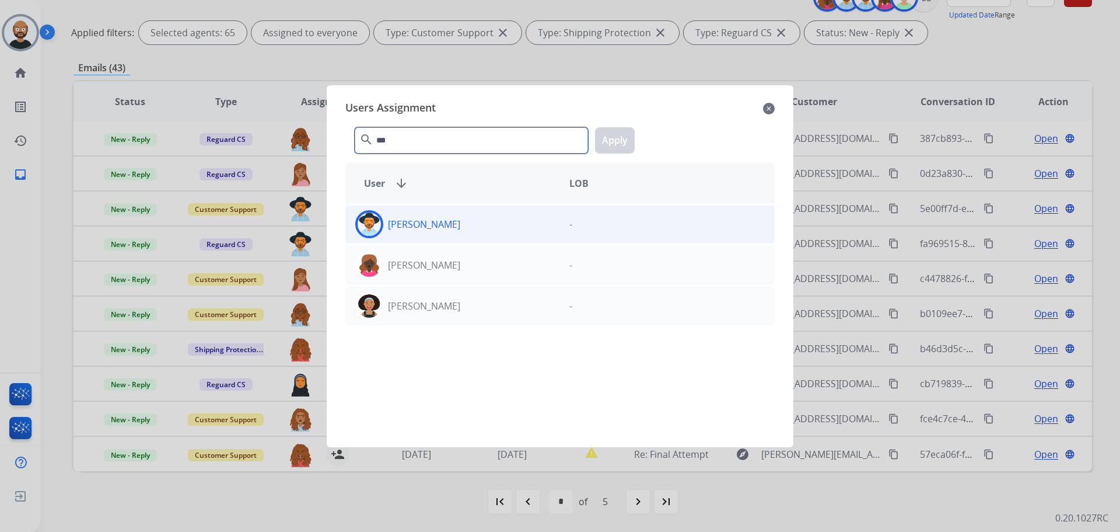
type input "***"
click at [466, 234] on div "[PERSON_NAME]" at bounding box center [453, 224] width 214 height 28
click at [616, 138] on button "Apply" at bounding box center [615, 140] width 40 height 26
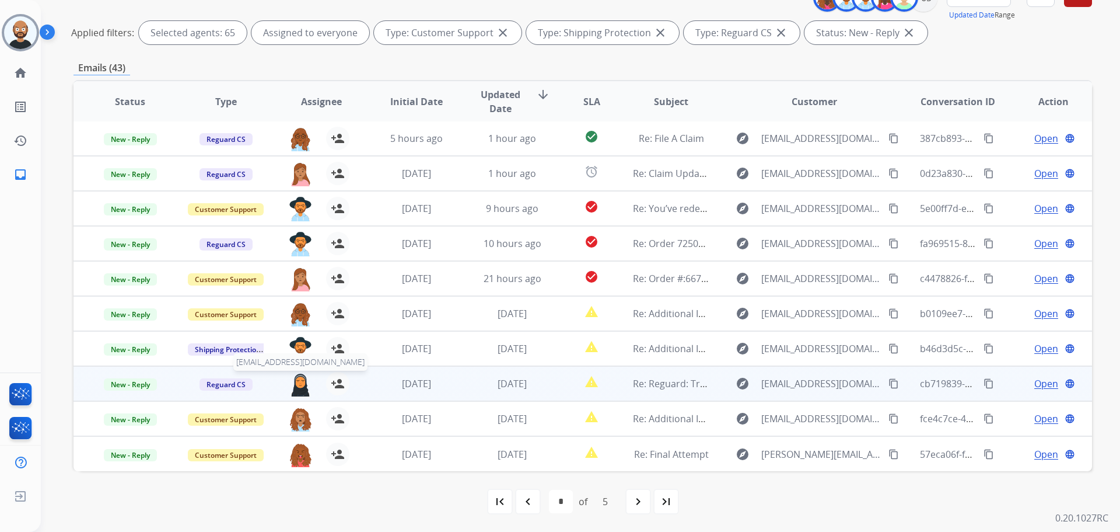
click at [297, 382] on img at bounding box center [300, 384] width 23 height 25
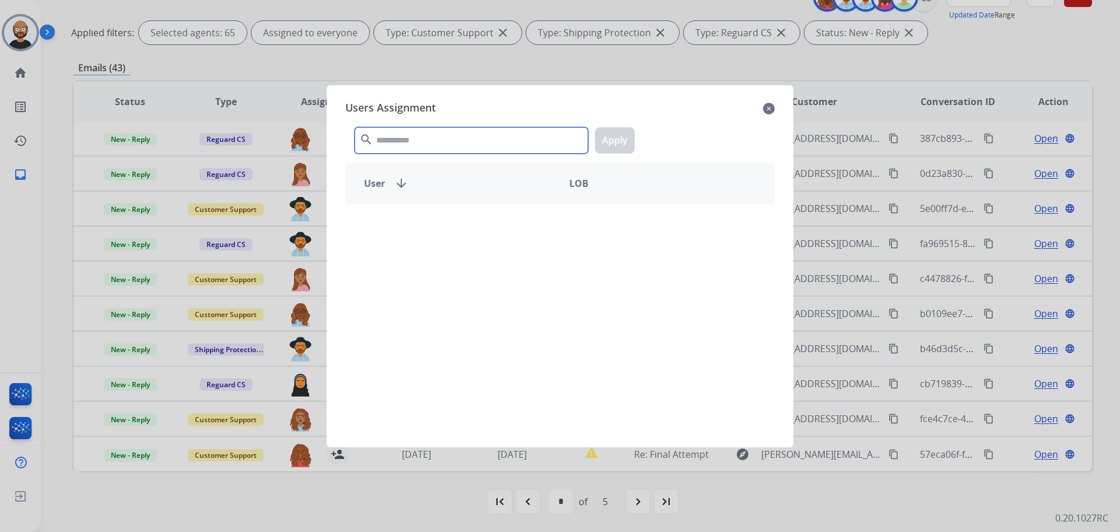
click at [441, 141] on input "text" at bounding box center [471, 140] width 233 height 26
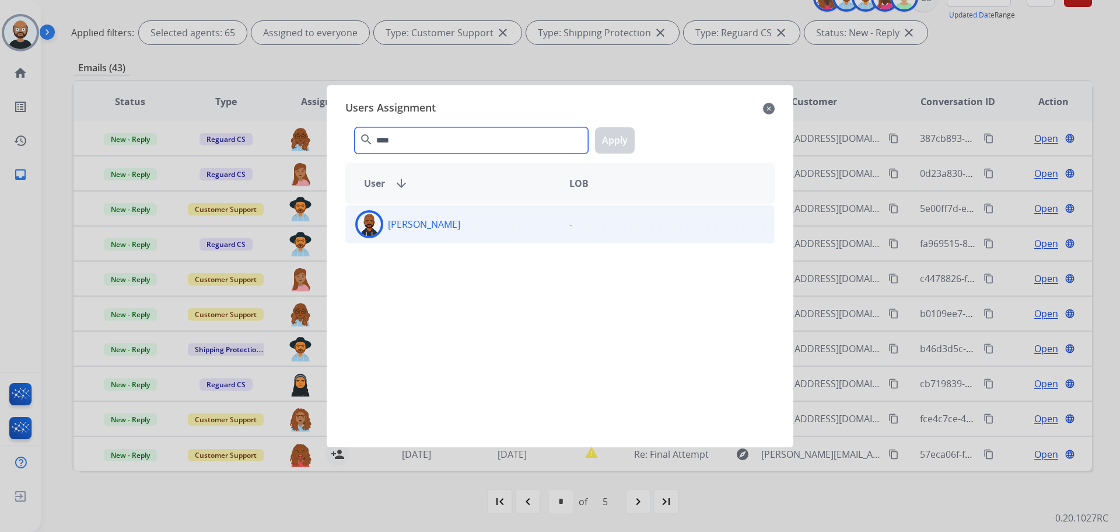
type input "****"
click at [494, 222] on div "[PERSON_NAME]" at bounding box center [453, 224] width 214 height 28
click at [612, 149] on button "Apply" at bounding box center [615, 140] width 40 height 26
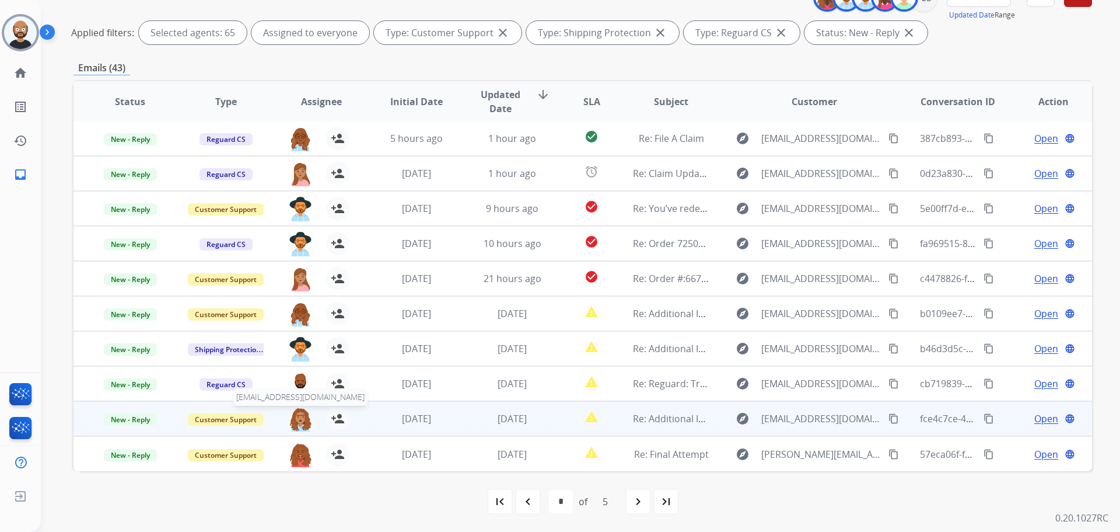
click at [294, 417] on img at bounding box center [300, 419] width 23 height 25
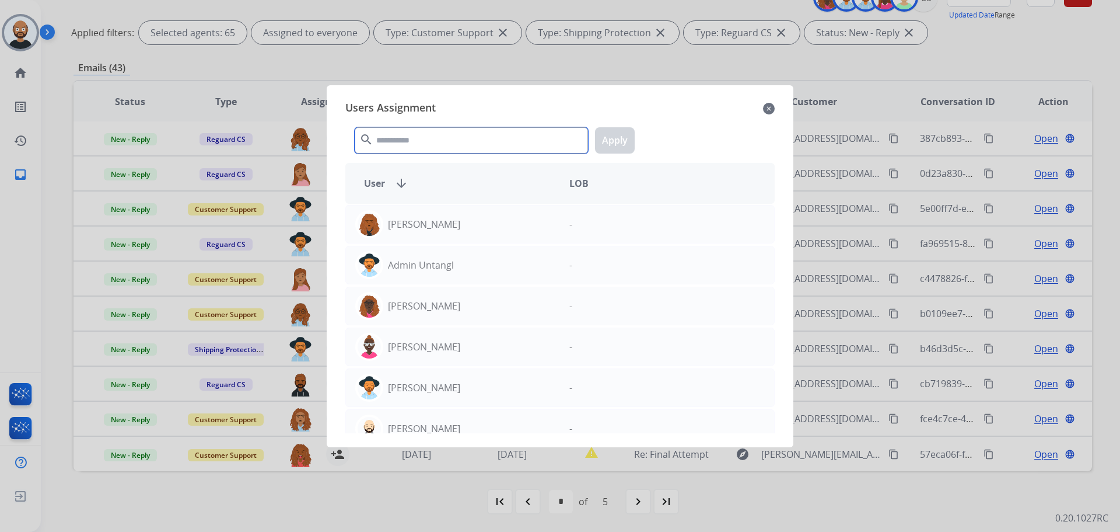
click at [432, 145] on input "text" at bounding box center [471, 140] width 233 height 26
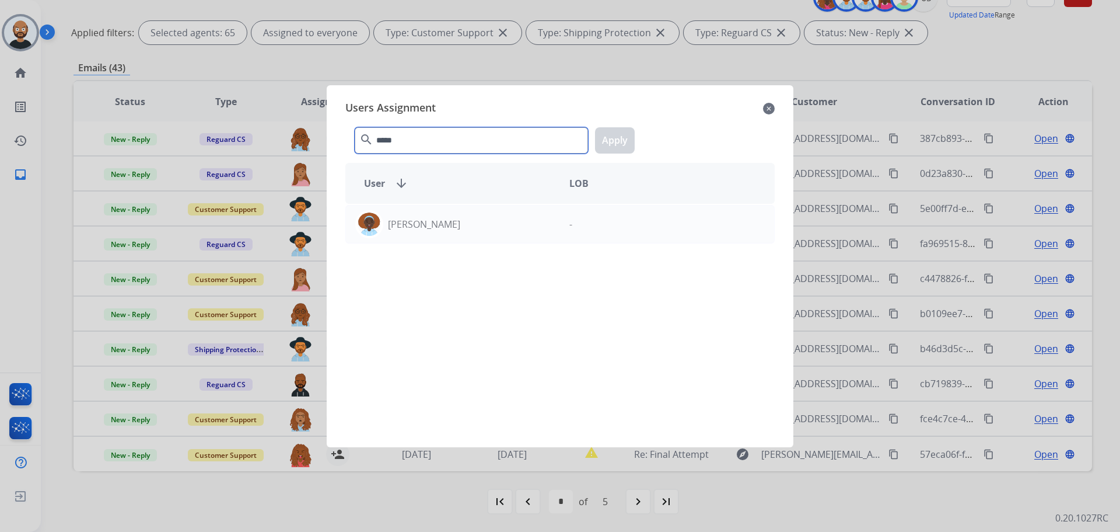
click at [438, 146] on input "*****" at bounding box center [471, 140] width 233 height 26
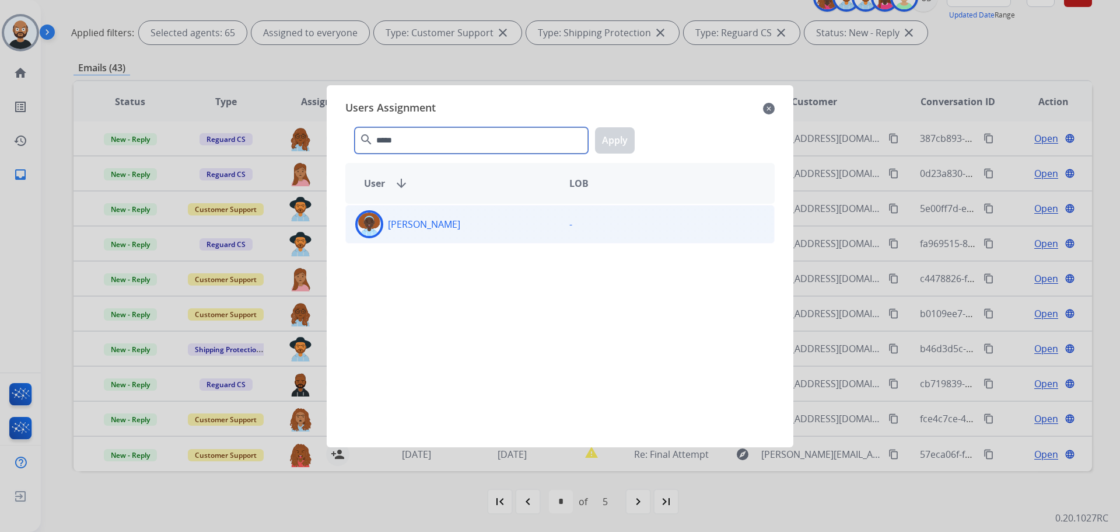
type input "*****"
click at [446, 224] on p "[PERSON_NAME]" at bounding box center [424, 224] width 72 height 14
click at [607, 151] on button "Apply" at bounding box center [615, 140] width 40 height 26
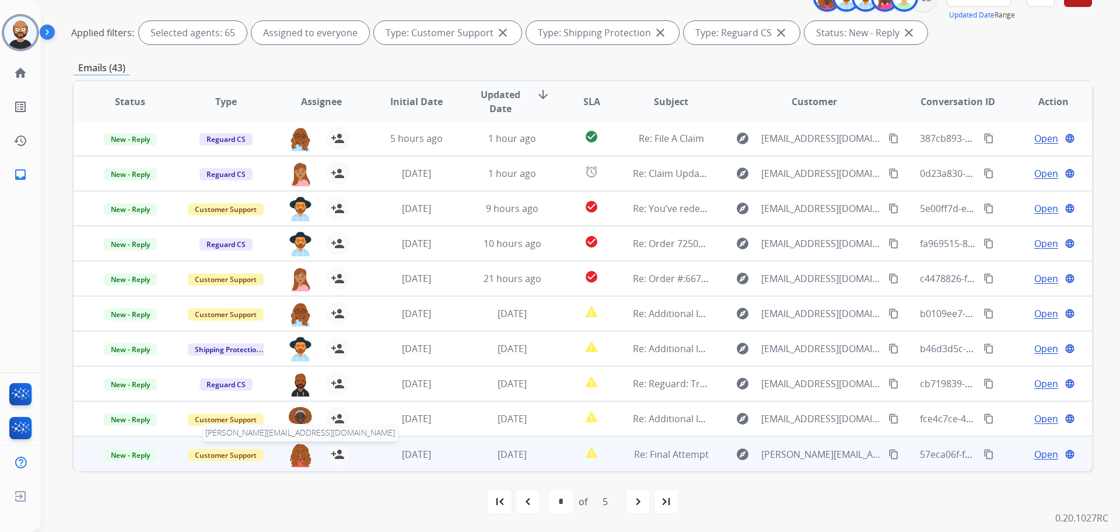
click at [299, 457] on img at bounding box center [300, 454] width 23 height 25
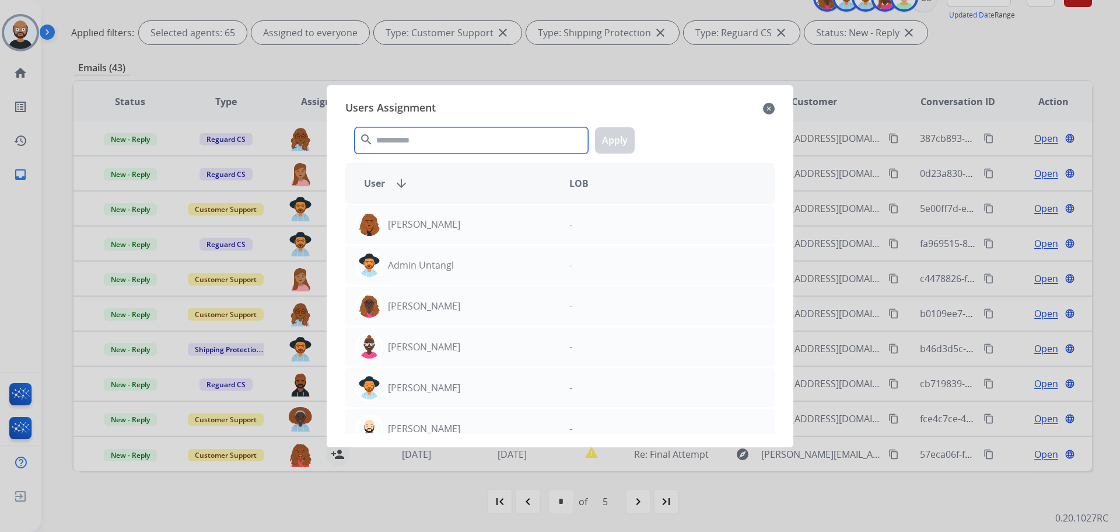
click at [451, 135] on input "text" at bounding box center [471, 140] width 233 height 26
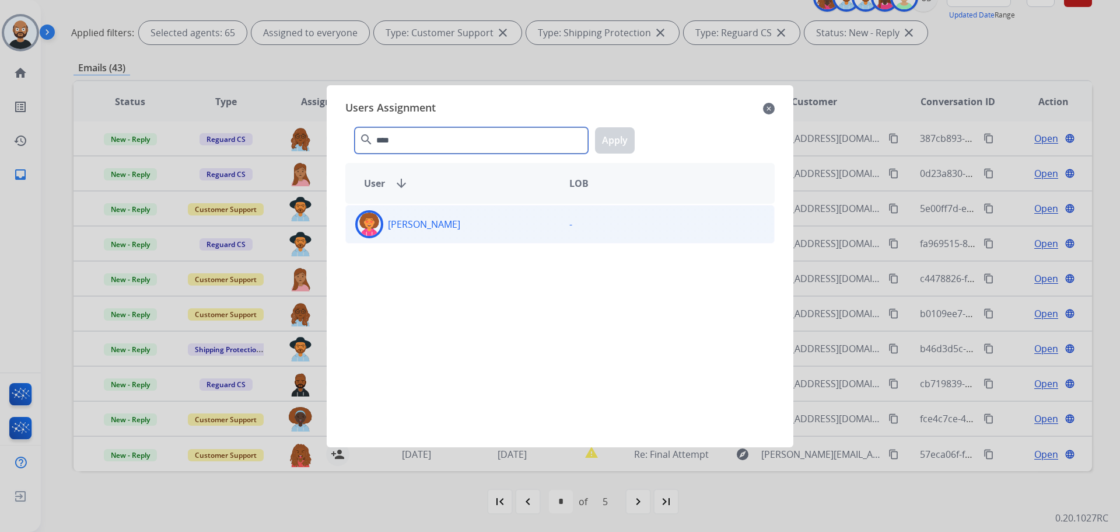
type input "****"
drag, startPoint x: 456, startPoint y: 218, endPoint x: 543, endPoint y: 201, distance: 89.0
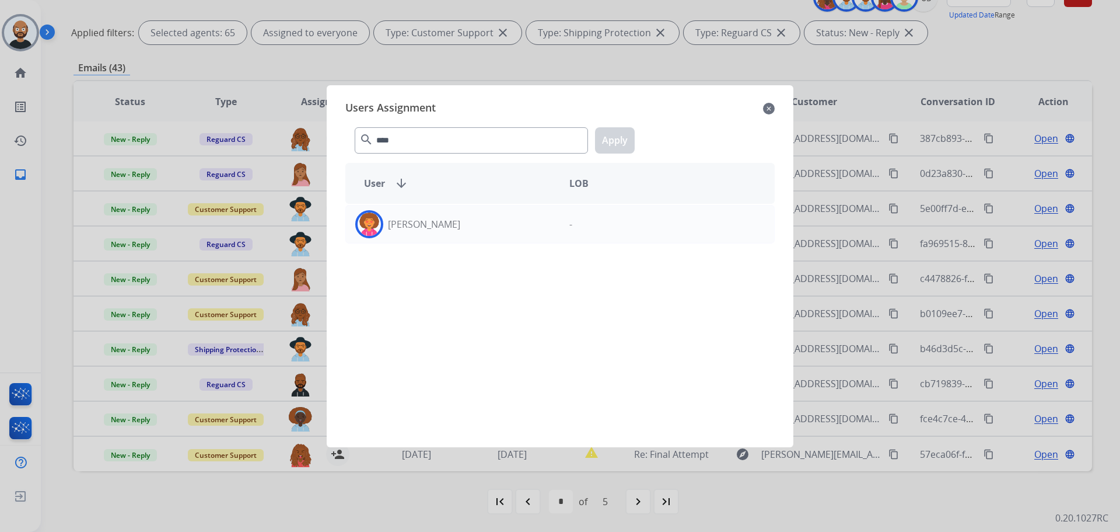
click at [457, 218] on div "[PERSON_NAME]" at bounding box center [453, 224] width 214 height 28
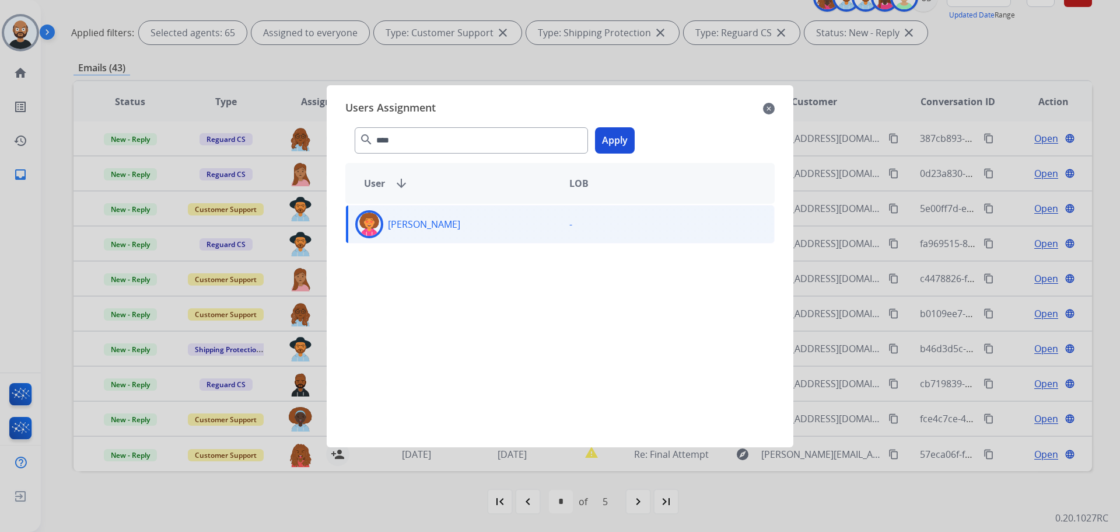
click at [618, 138] on button "Apply" at bounding box center [615, 140] width 40 height 26
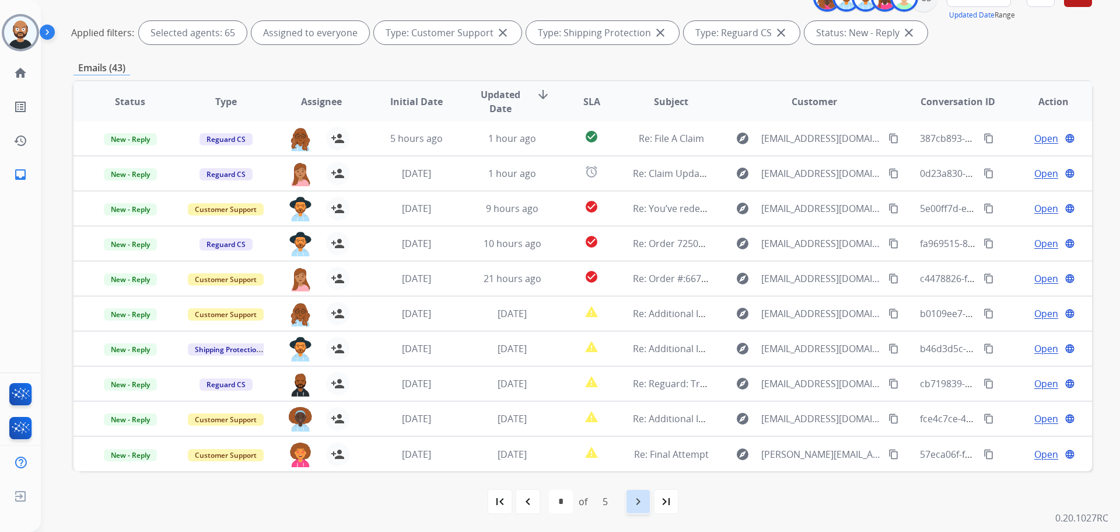
click at [626, 498] on div "navigate_next" at bounding box center [638, 501] width 26 height 26
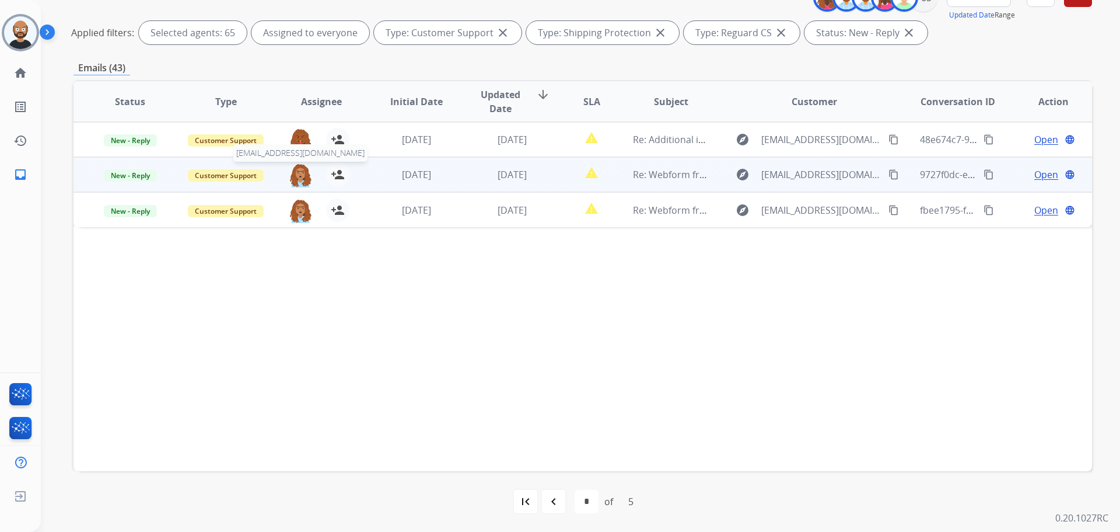
click at [298, 145] on table "Status Type Assignee Initial Date Updated Date arrow_downward SLA Subject Custo…" at bounding box center [583, 154] width 1019 height 146
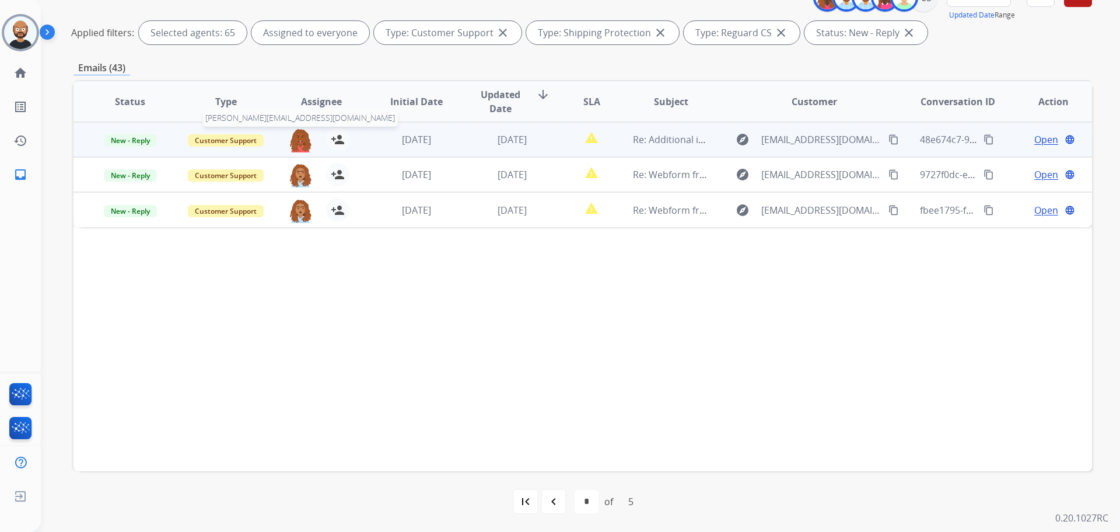
click at [298, 139] on img at bounding box center [300, 140] width 23 height 25
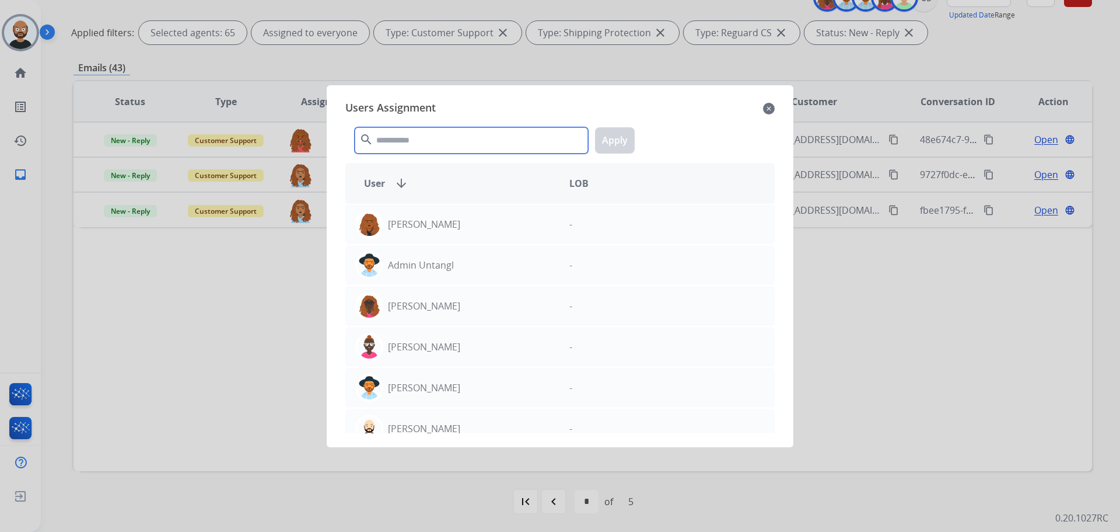
click at [408, 143] on input "text" at bounding box center [471, 140] width 233 height 26
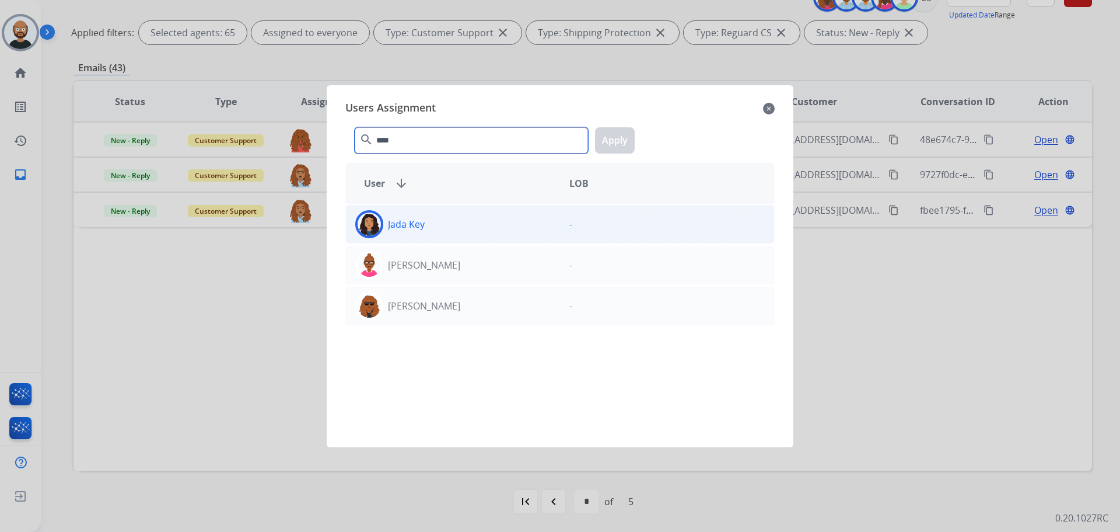
type input "****"
click at [473, 221] on div "Jada Key" at bounding box center [453, 224] width 214 height 28
click at [621, 137] on button "Apply" at bounding box center [615, 140] width 40 height 26
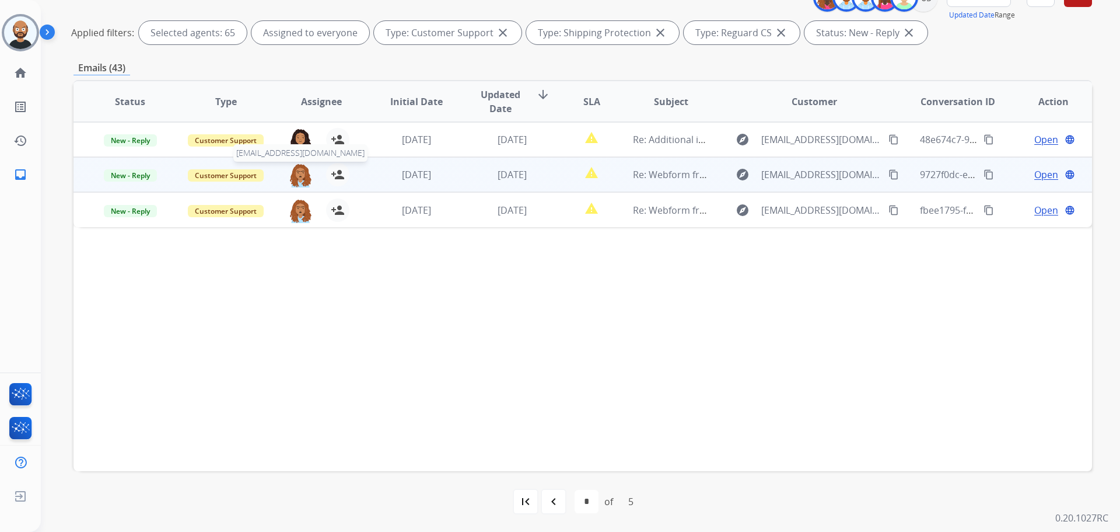
click at [296, 177] on img at bounding box center [300, 175] width 23 height 25
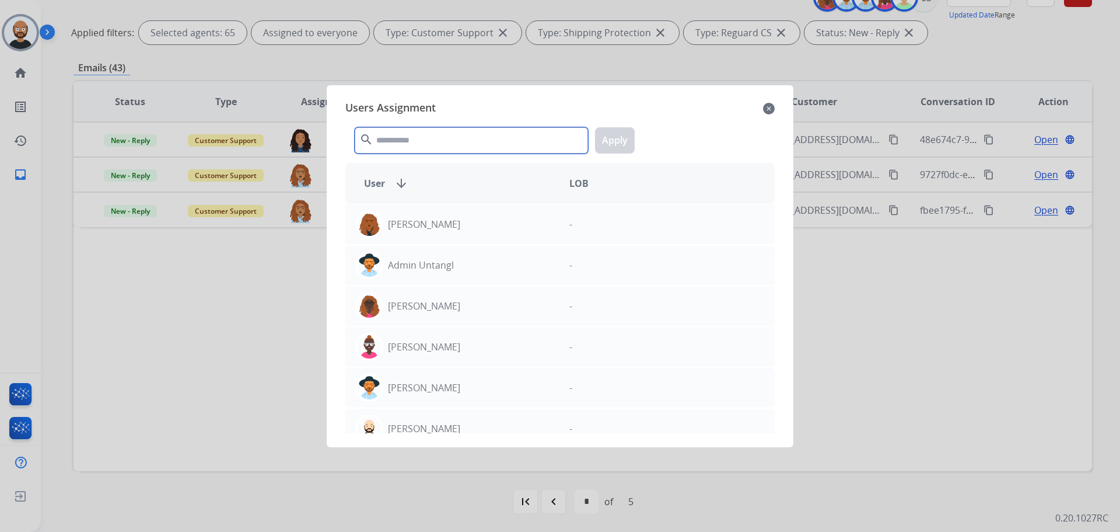
click at [402, 144] on input "text" at bounding box center [471, 140] width 233 height 26
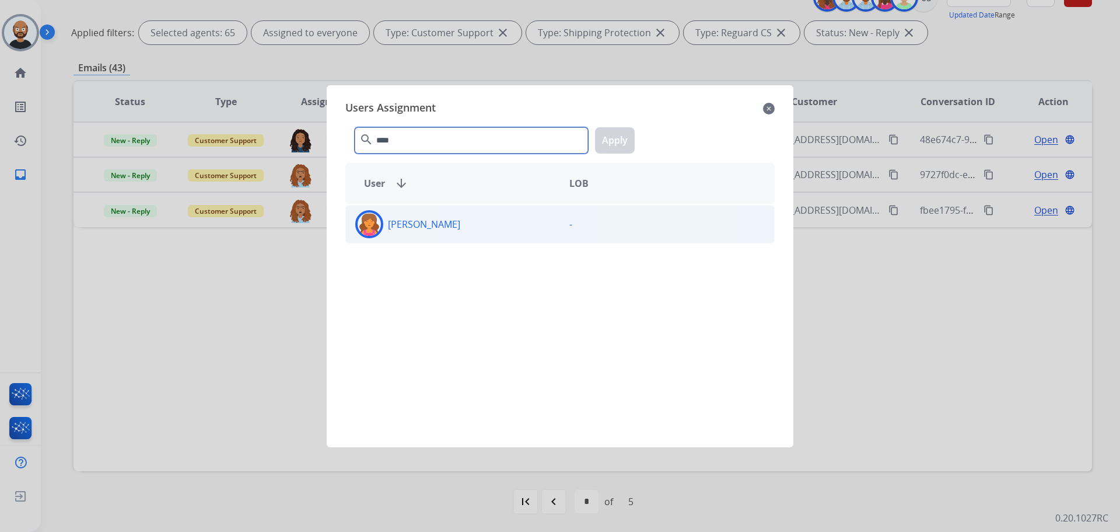
type input "****"
click at [420, 235] on div "[PERSON_NAME]" at bounding box center [453, 224] width 214 height 28
click at [620, 144] on button "Apply" at bounding box center [615, 140] width 40 height 26
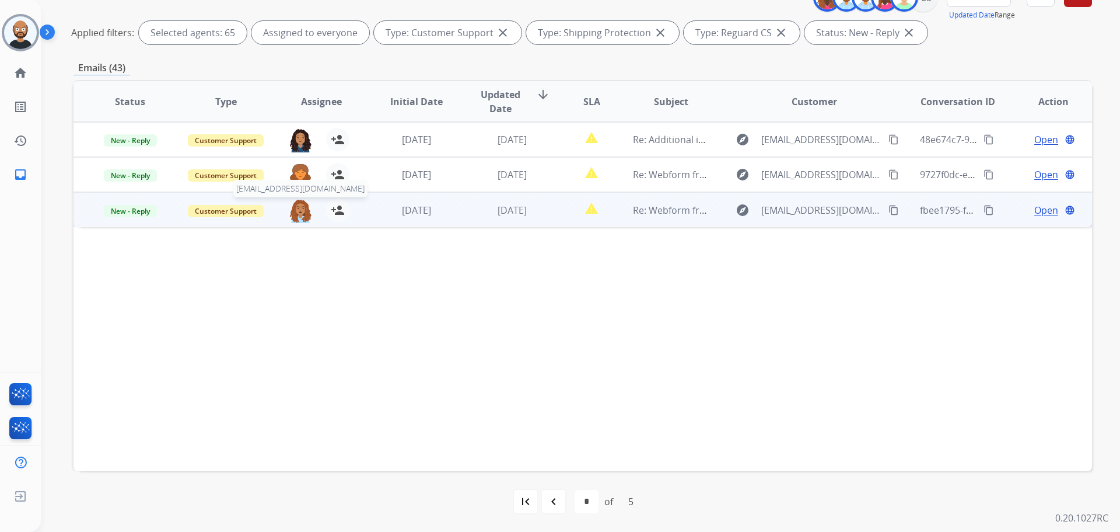
click at [297, 214] on img at bounding box center [300, 210] width 23 height 25
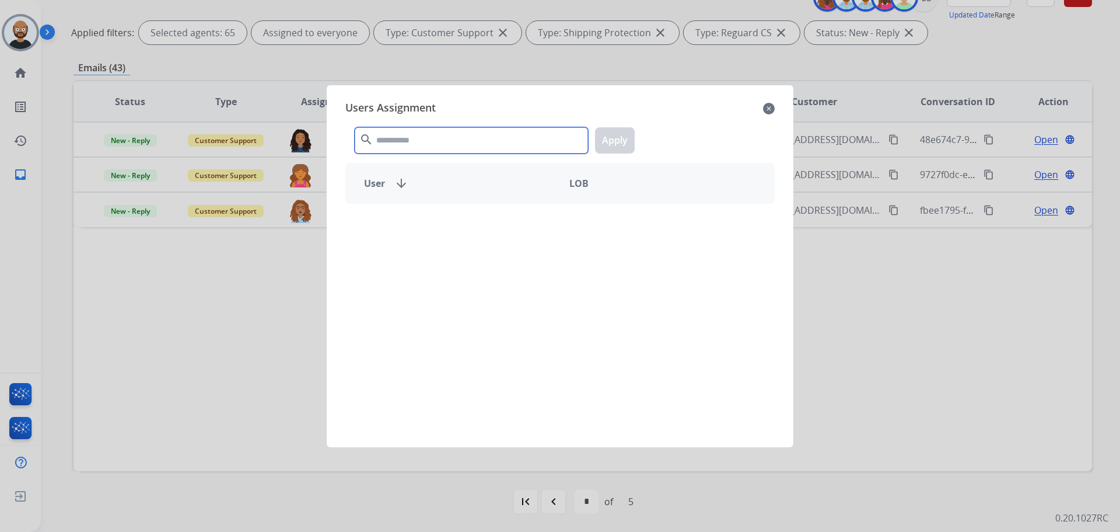
click at [481, 139] on input "text" at bounding box center [471, 140] width 233 height 26
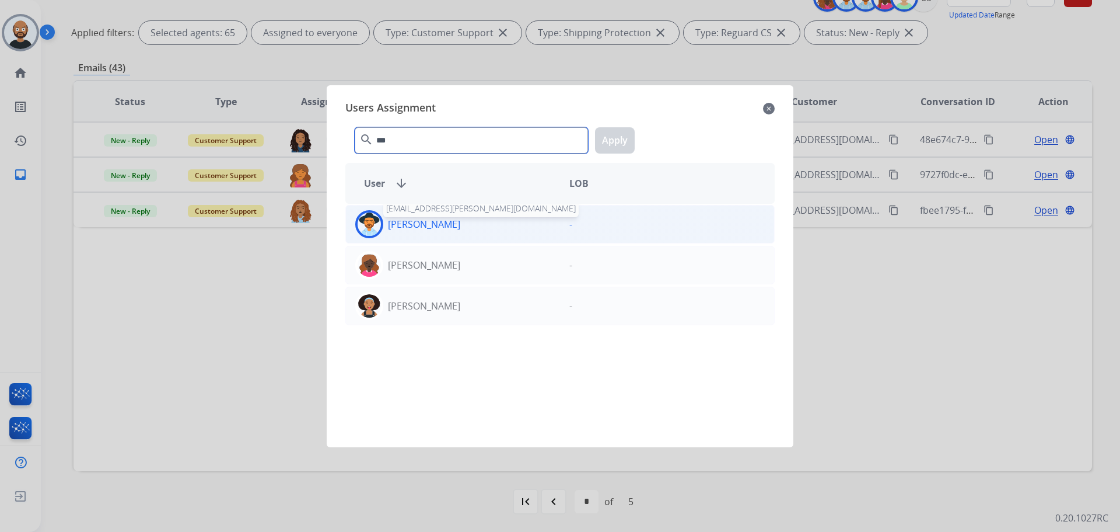
type input "***"
click at [443, 230] on p "[PERSON_NAME]" at bounding box center [424, 224] width 72 height 14
click at [624, 130] on button "Apply" at bounding box center [615, 140] width 40 height 26
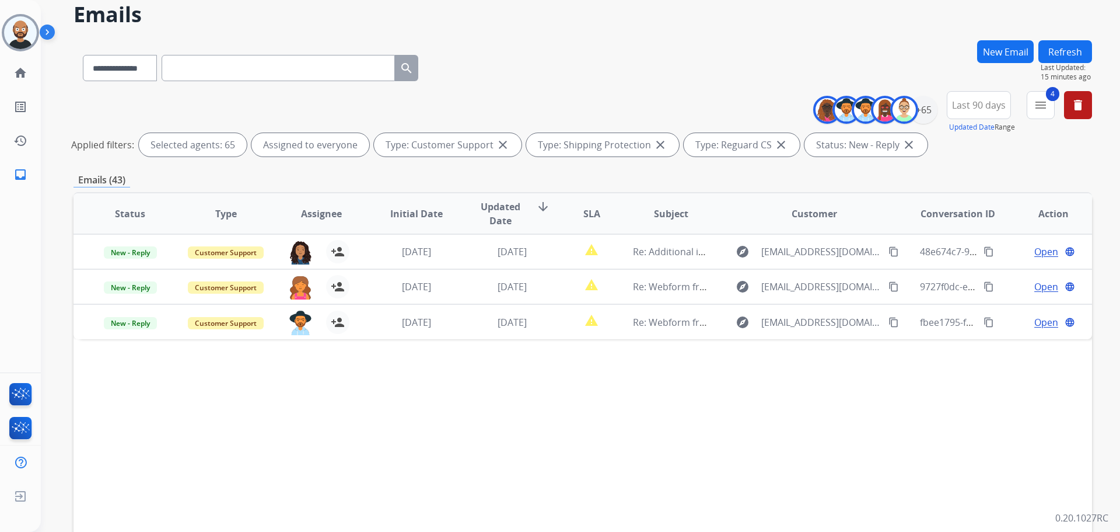
scroll to position [44, 0]
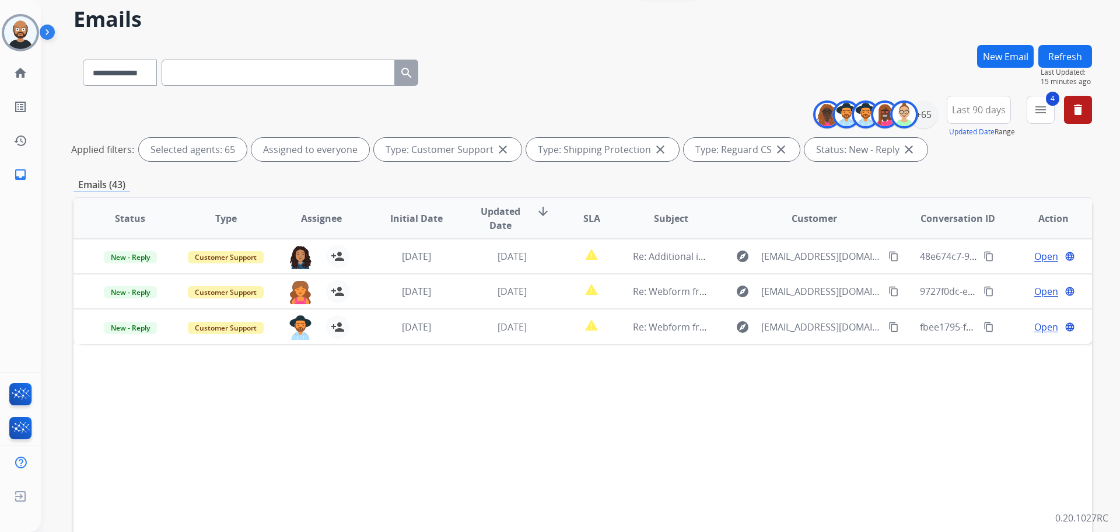
click at [1071, 51] on button "Refresh" at bounding box center [1066, 56] width 54 height 23
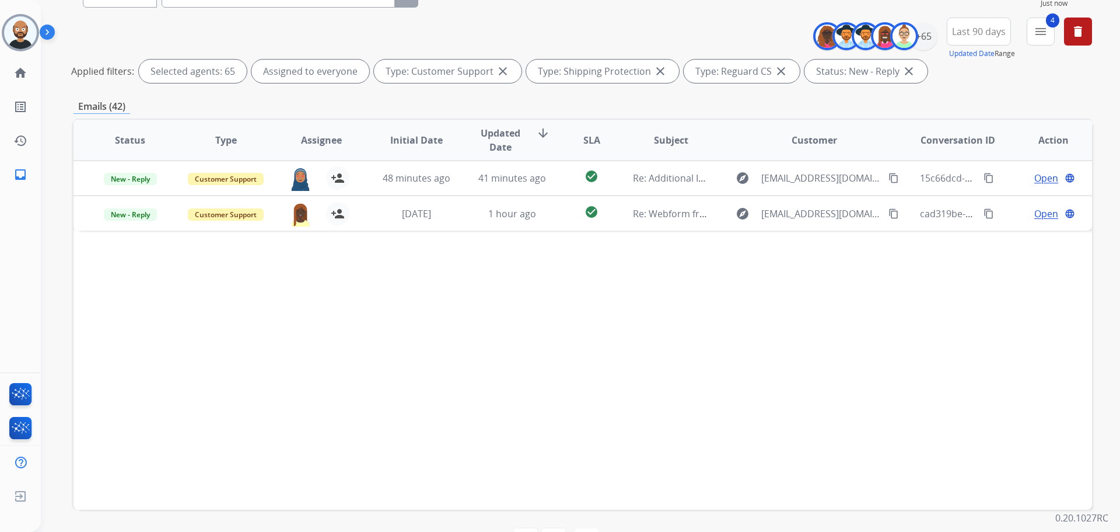
scroll to position [102, 0]
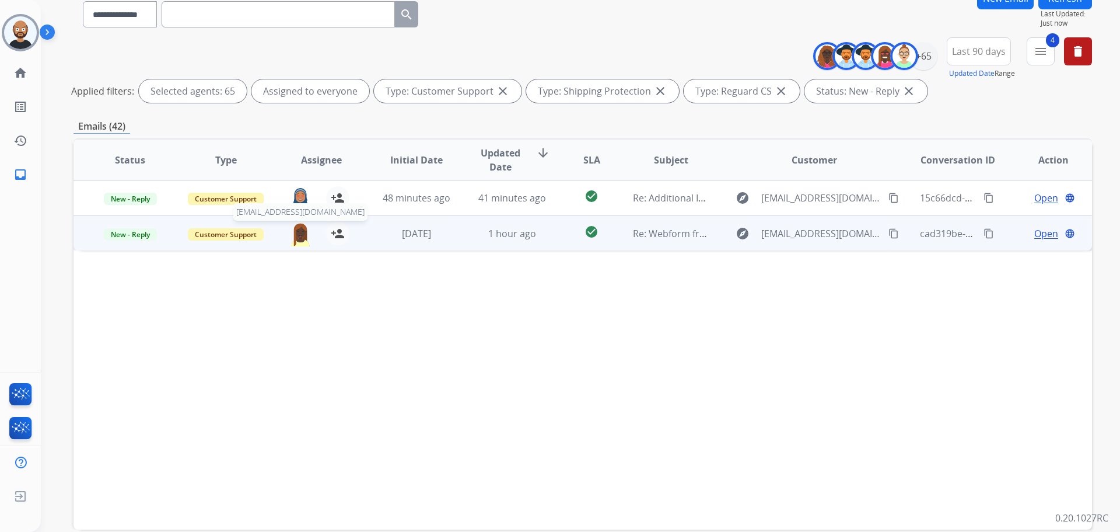
click at [302, 234] on img at bounding box center [300, 234] width 23 height 25
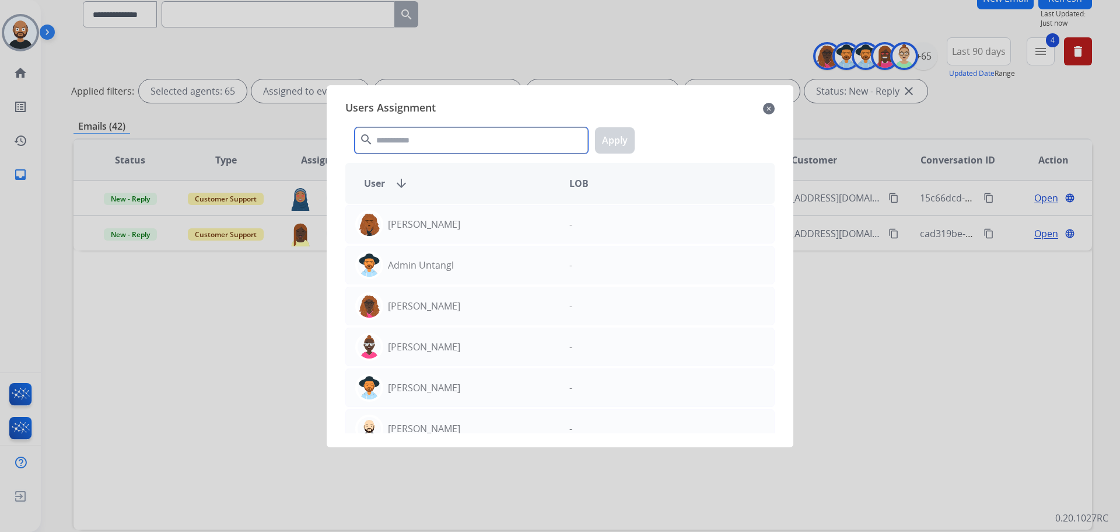
click at [428, 139] on input "text" at bounding box center [471, 140] width 233 height 26
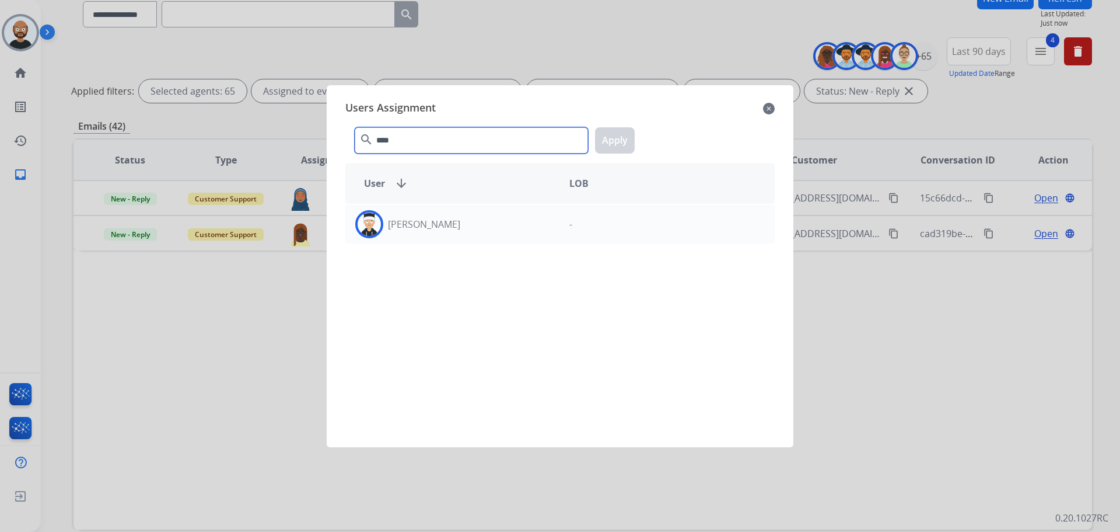
type input "****"
click at [478, 246] on div "[PERSON_NAME] -" at bounding box center [559, 318] width 429 height 229
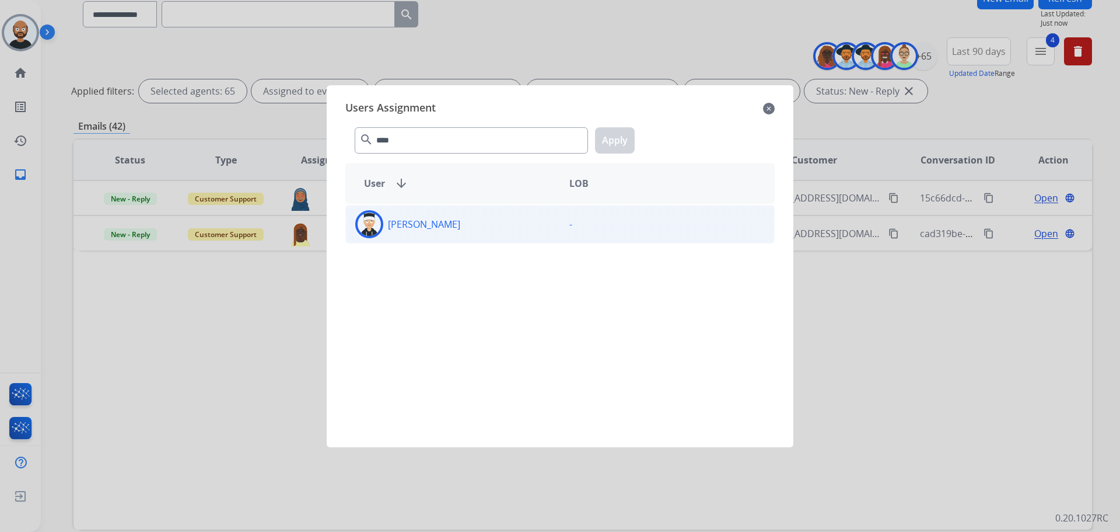
click at [475, 229] on div "[PERSON_NAME]" at bounding box center [453, 224] width 214 height 28
click at [612, 145] on button "Apply" at bounding box center [615, 140] width 40 height 26
